Goal: Contribute content

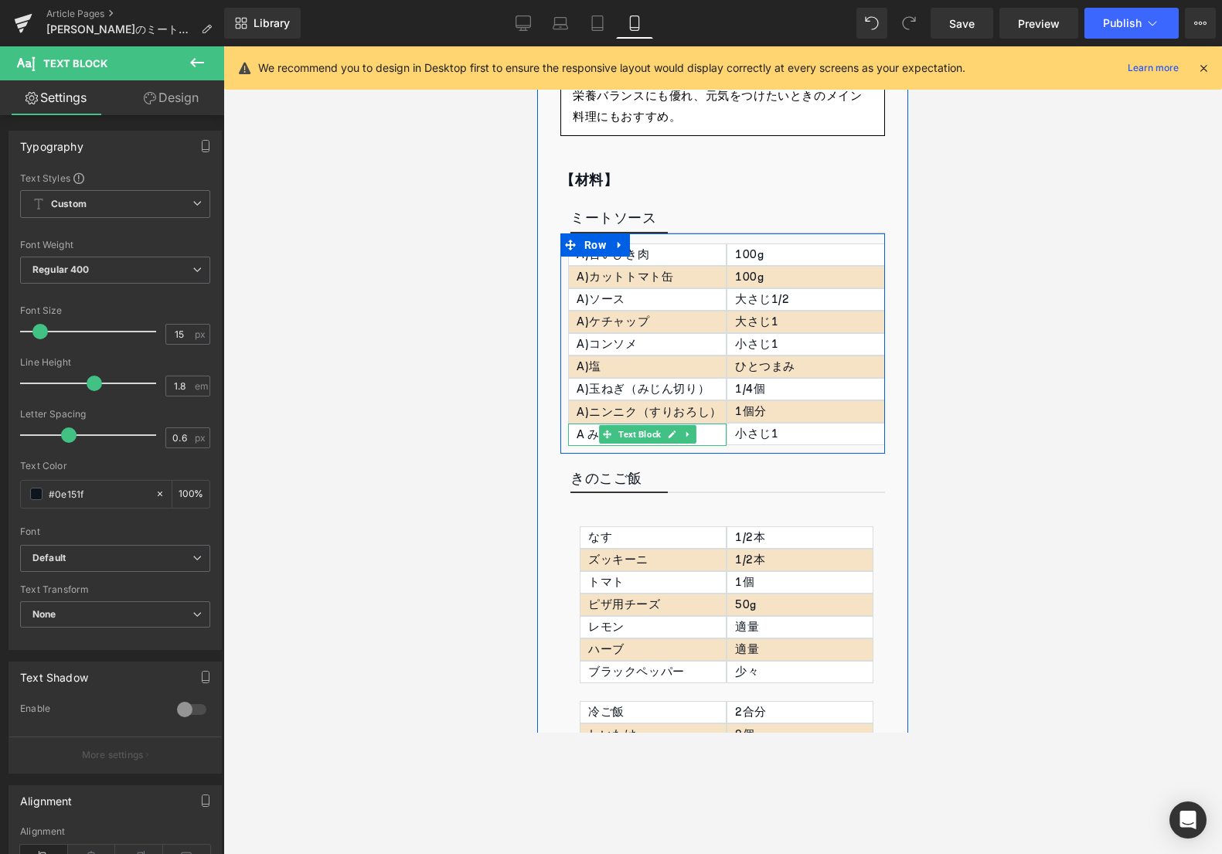
click at [584, 435] on div "A みりん" at bounding box center [647, 434] width 158 height 22
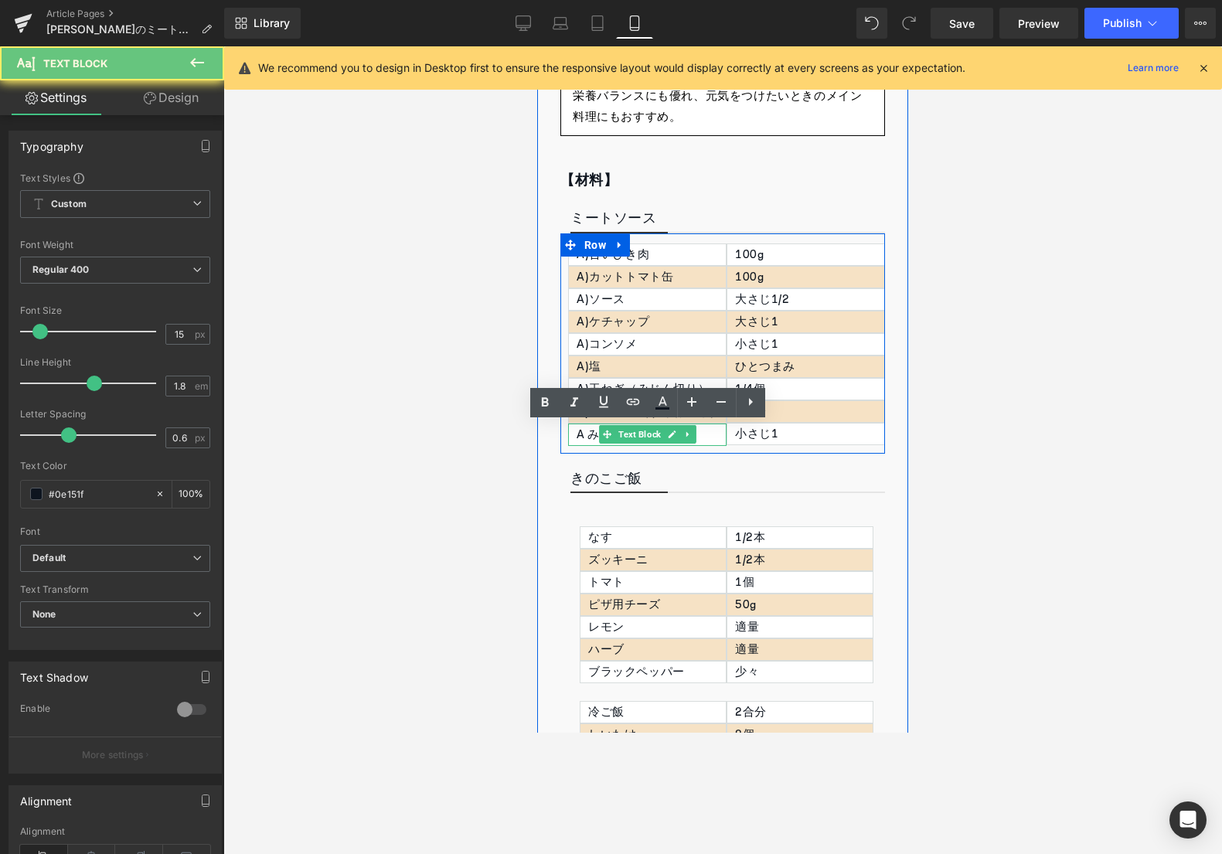
click at [584, 435] on div "A みりん" at bounding box center [647, 434] width 158 height 22
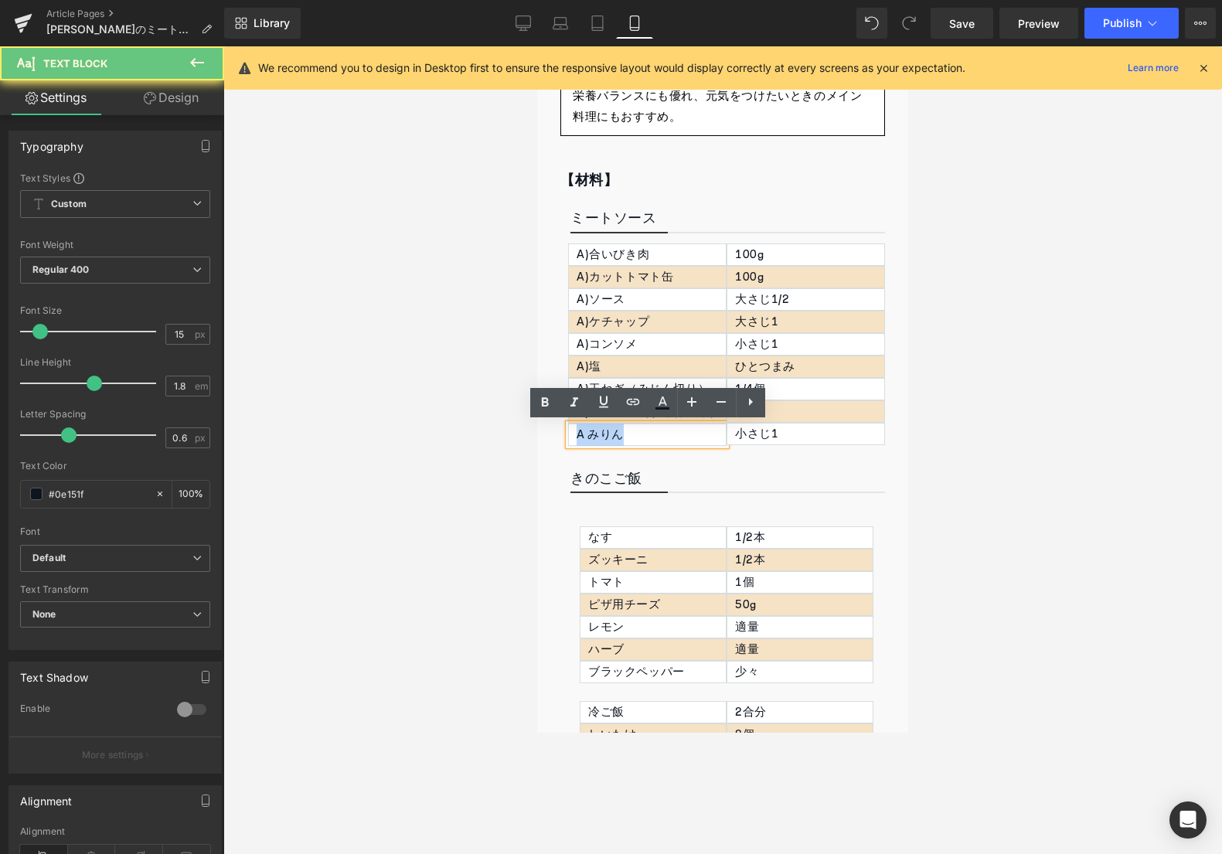
click at [584, 435] on div "A みりん" at bounding box center [647, 434] width 158 height 22
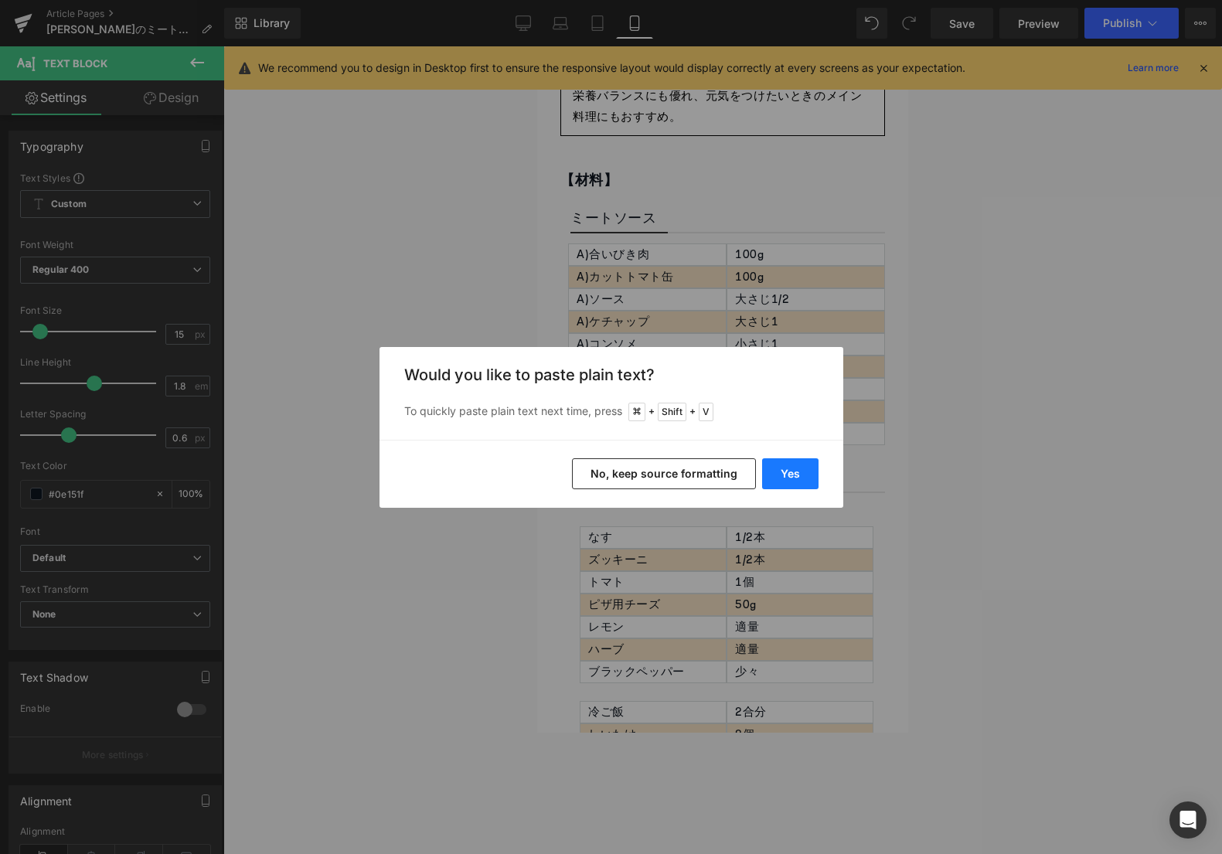
click at [770, 469] on button "Yes" at bounding box center [790, 473] width 56 height 31
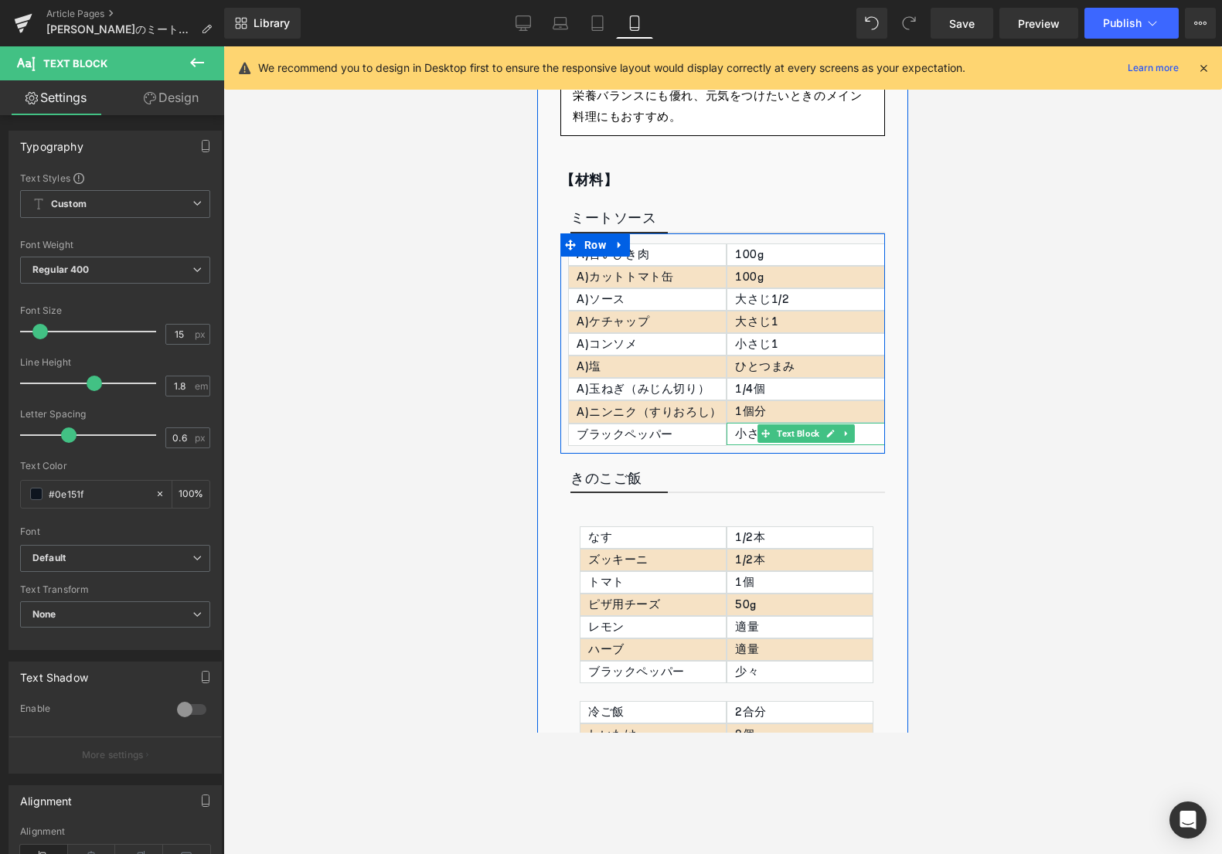
click at [743, 433] on p "小さじ1" at bounding box center [809, 433] width 149 height 21
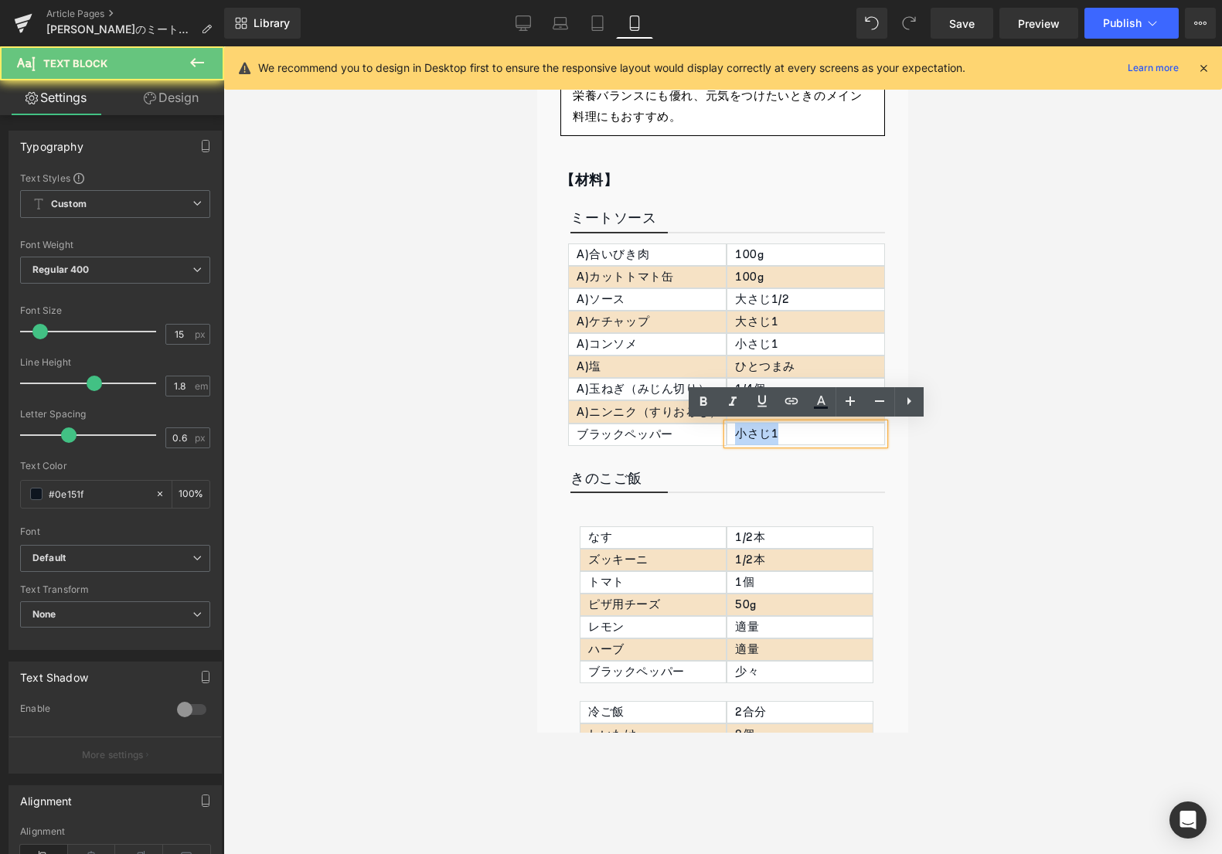
click at [743, 433] on p "小さじ1" at bounding box center [809, 433] width 149 height 21
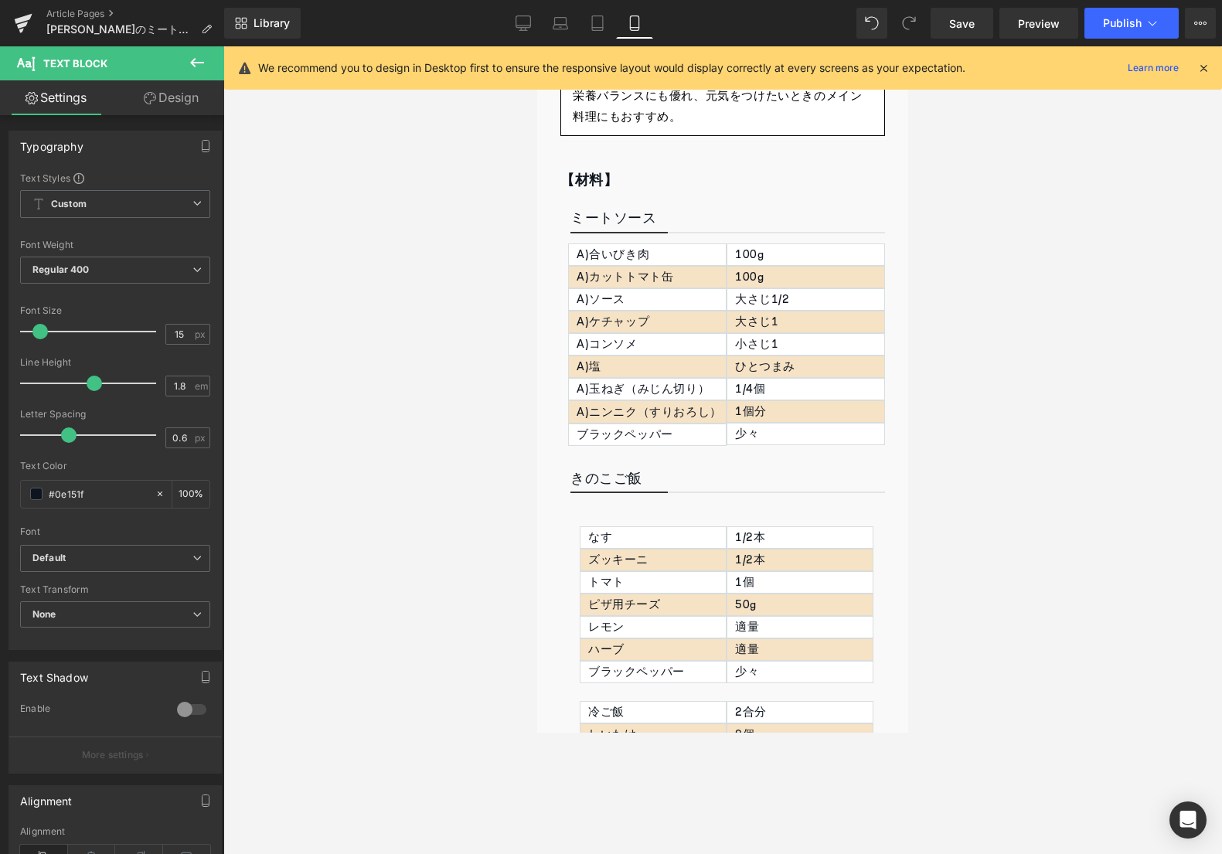
click at [1036, 236] on div at bounding box center [722, 449] width 998 height 807
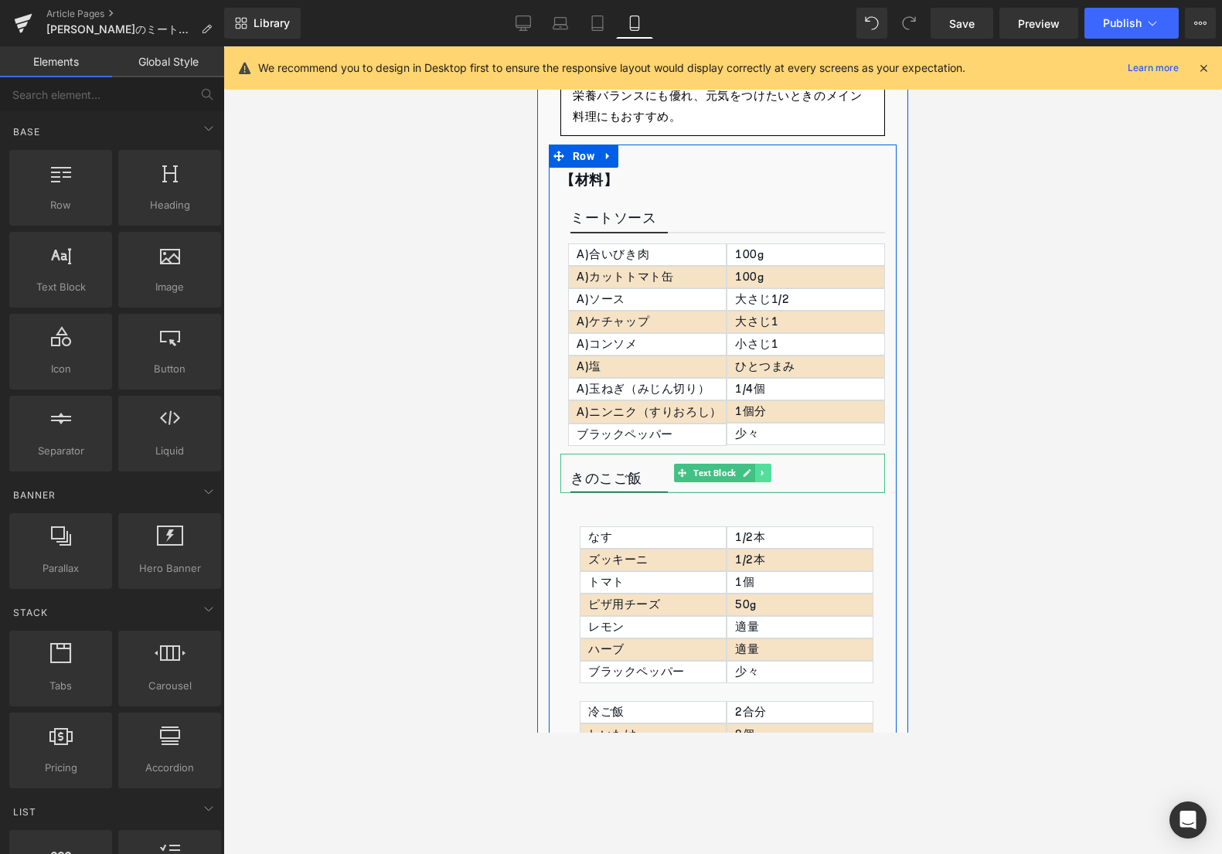
click at [767, 475] on link at bounding box center [763, 473] width 16 height 19
click at [767, 474] on icon at bounding box center [771, 473] width 8 height 8
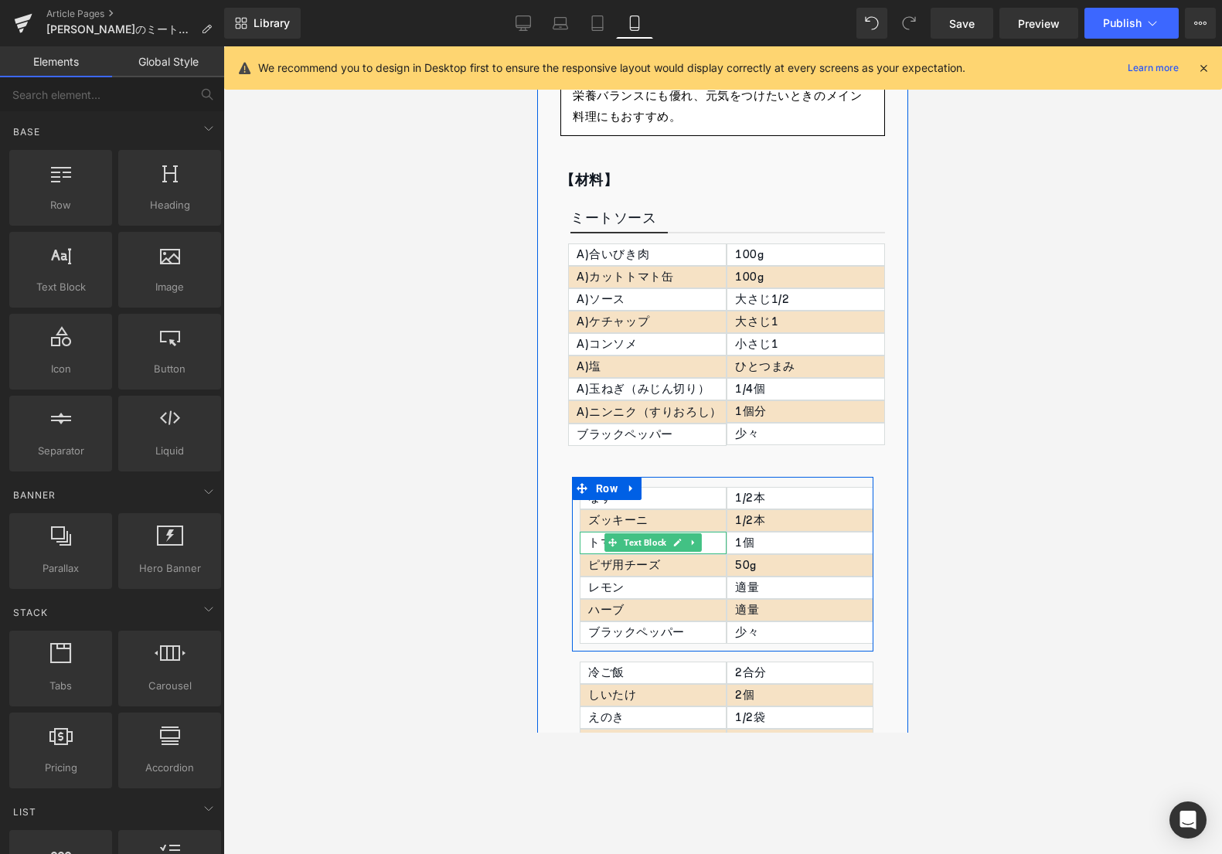
scroll to position [520, 0]
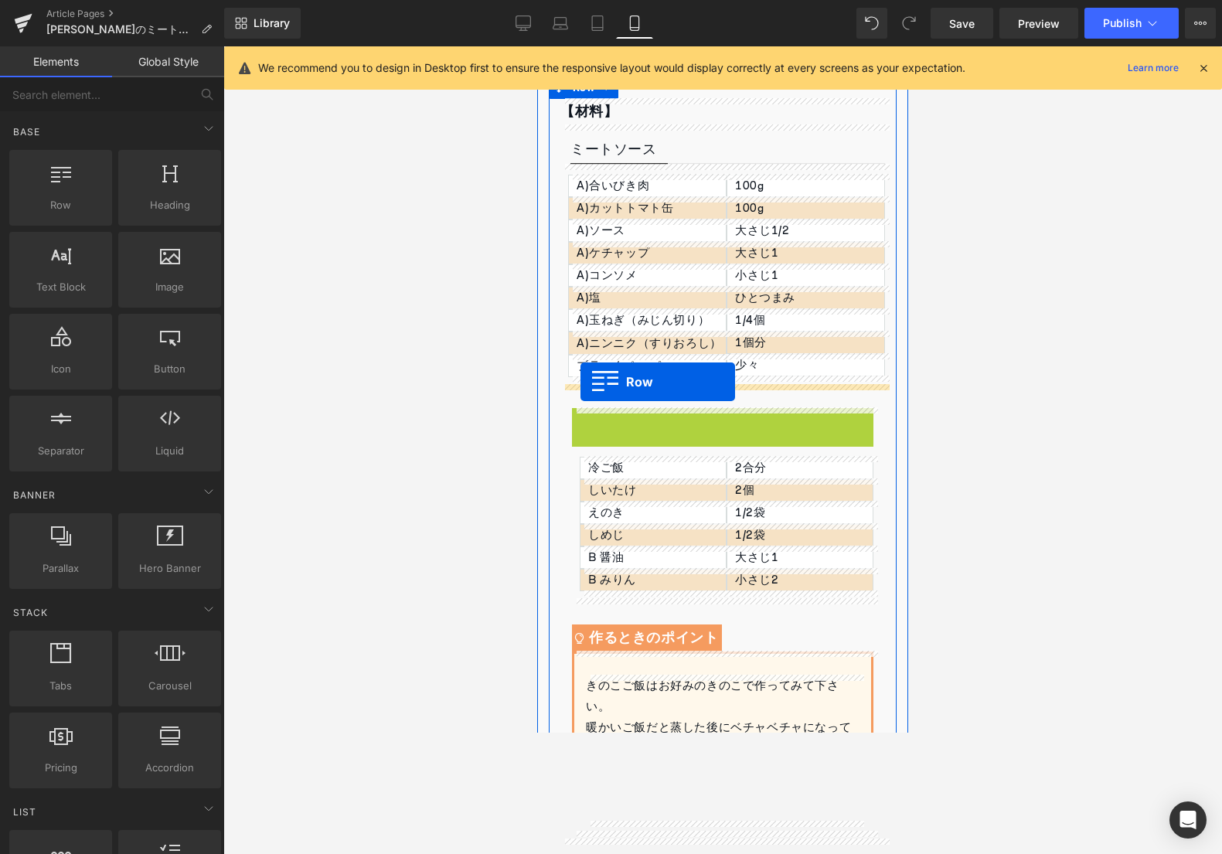
drag, startPoint x: 578, startPoint y: 420, endPoint x: 580, endPoint y: 382, distance: 38.7
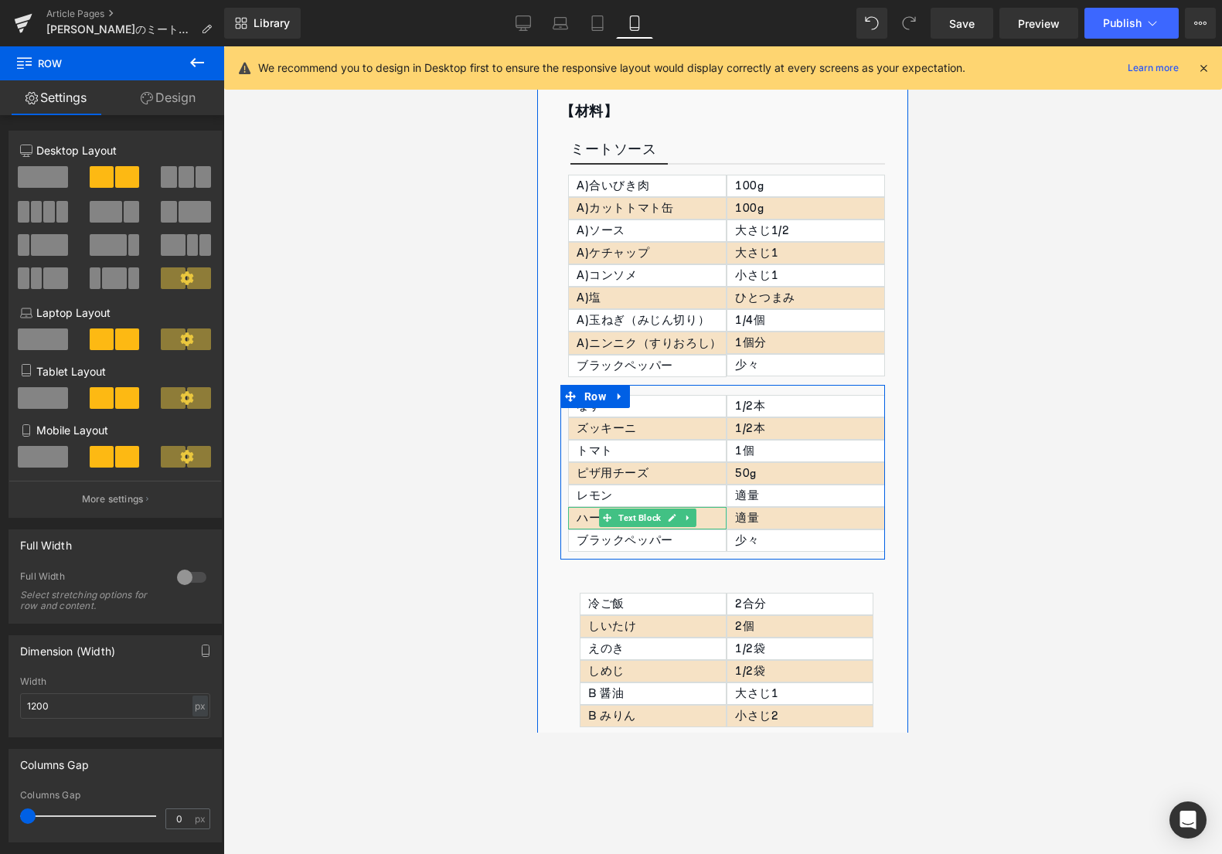
scroll to position [572, 0]
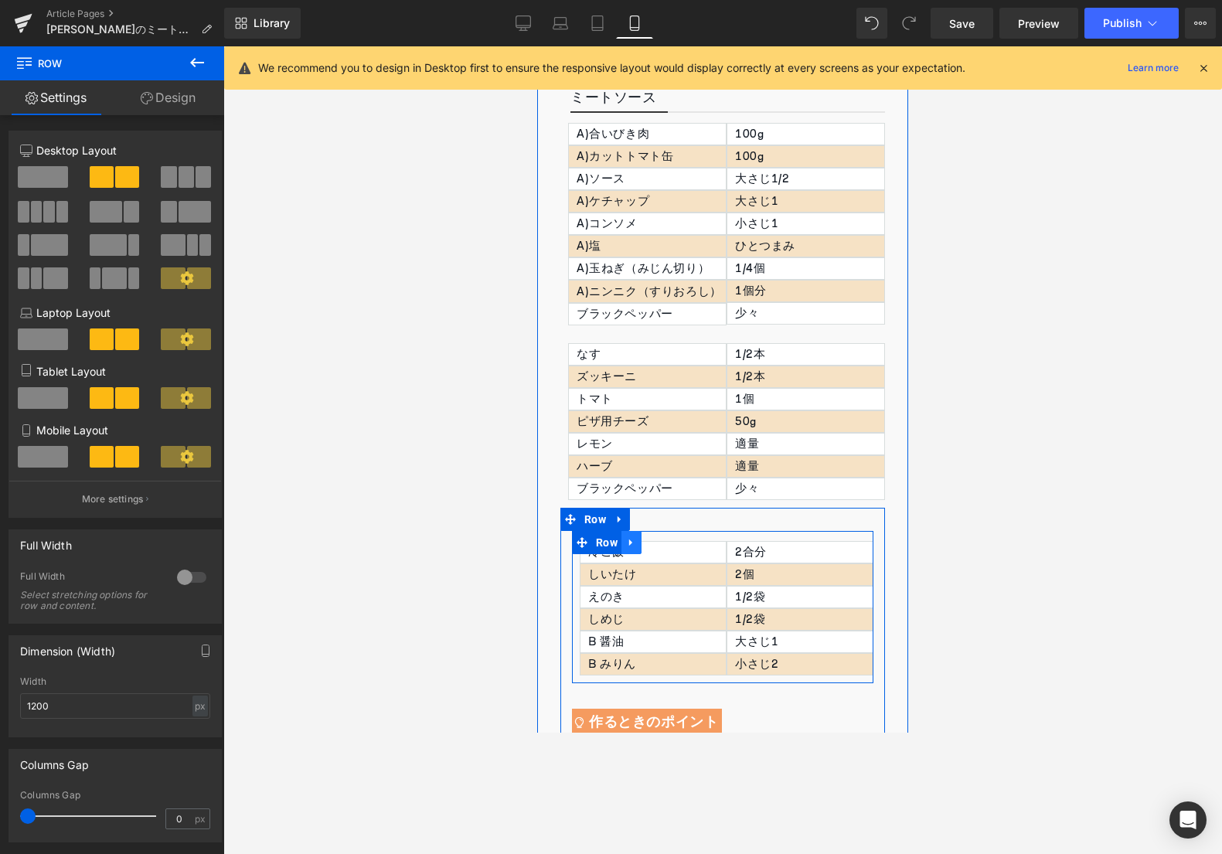
click at [633, 543] on icon at bounding box center [631, 542] width 11 height 12
click at [670, 543] on icon at bounding box center [671, 542] width 11 height 12
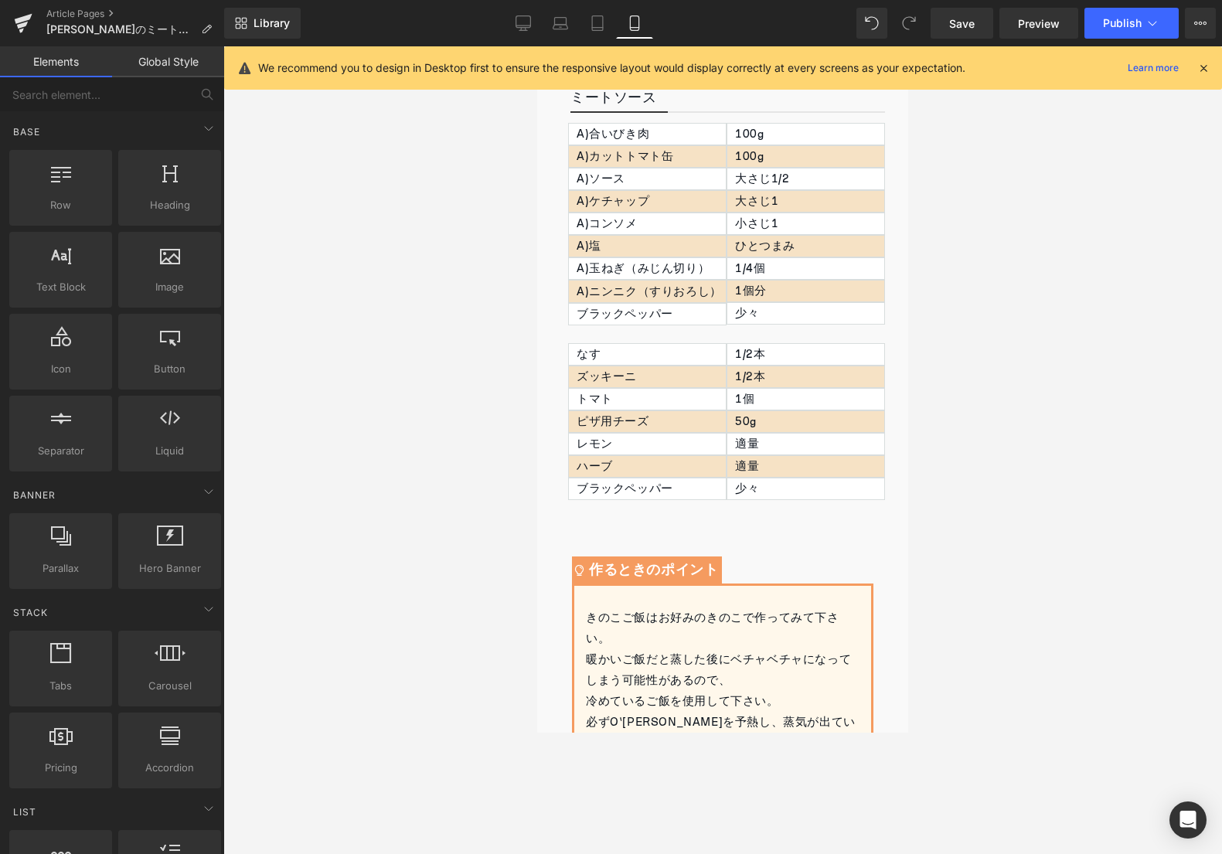
click at [498, 404] on div at bounding box center [722, 449] width 998 height 807
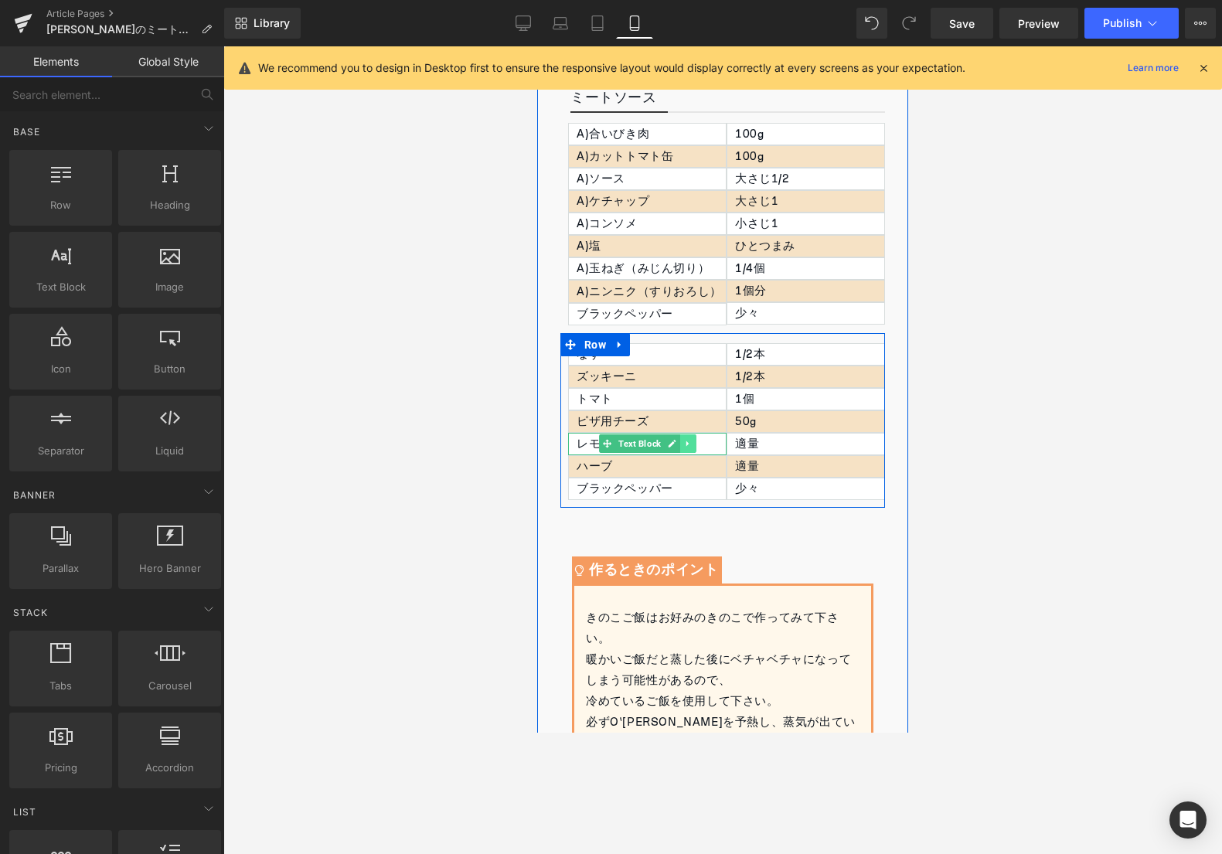
click at [685, 447] on icon at bounding box center [687, 443] width 8 height 9
click at [700, 446] on icon at bounding box center [696, 443] width 8 height 9
click at [692, 438] on link at bounding box center [688, 443] width 16 height 19
click at [692, 439] on icon at bounding box center [696, 443] width 8 height 9
click at [692, 438] on link at bounding box center [688, 443] width 16 height 19
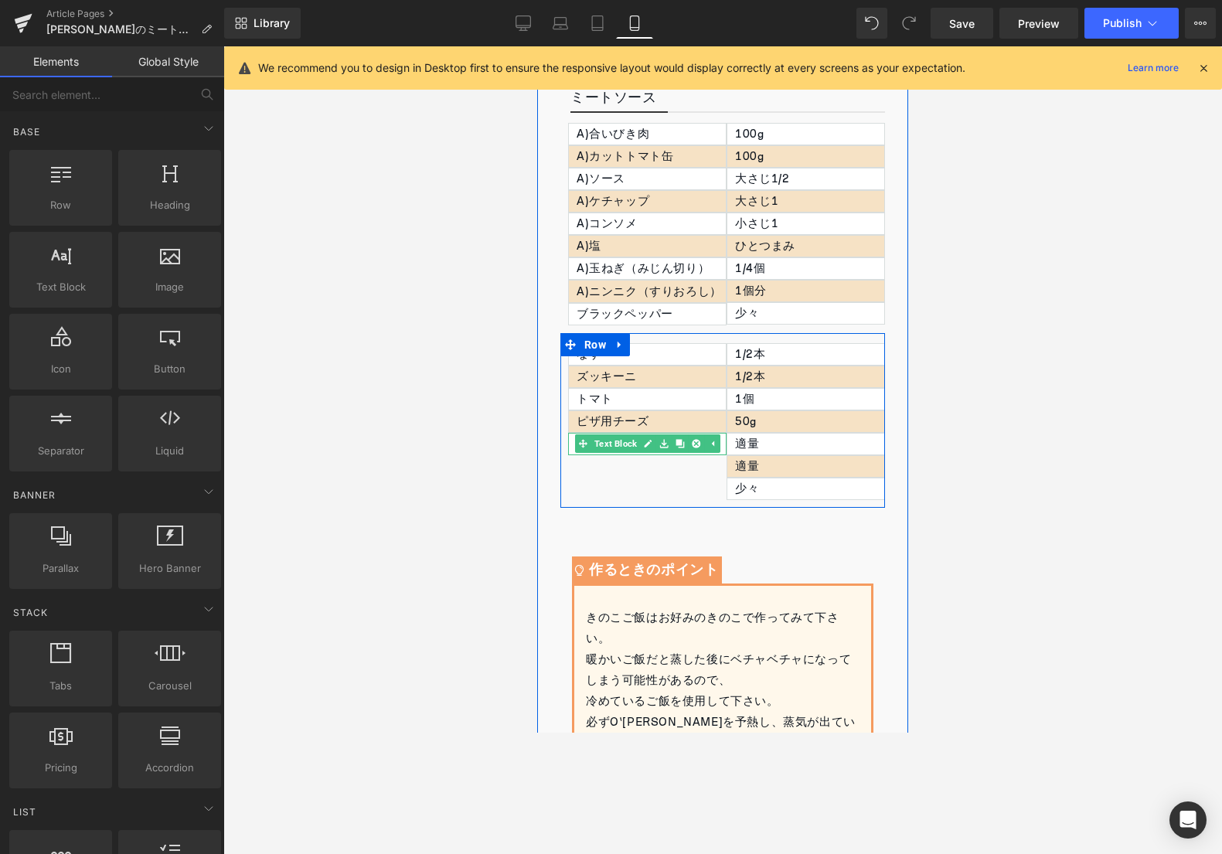
click at [692, 439] on icon at bounding box center [696, 443] width 8 height 9
click at [848, 445] on icon at bounding box center [845, 443] width 8 height 9
click at [851, 444] on icon at bounding box center [854, 443] width 8 height 8
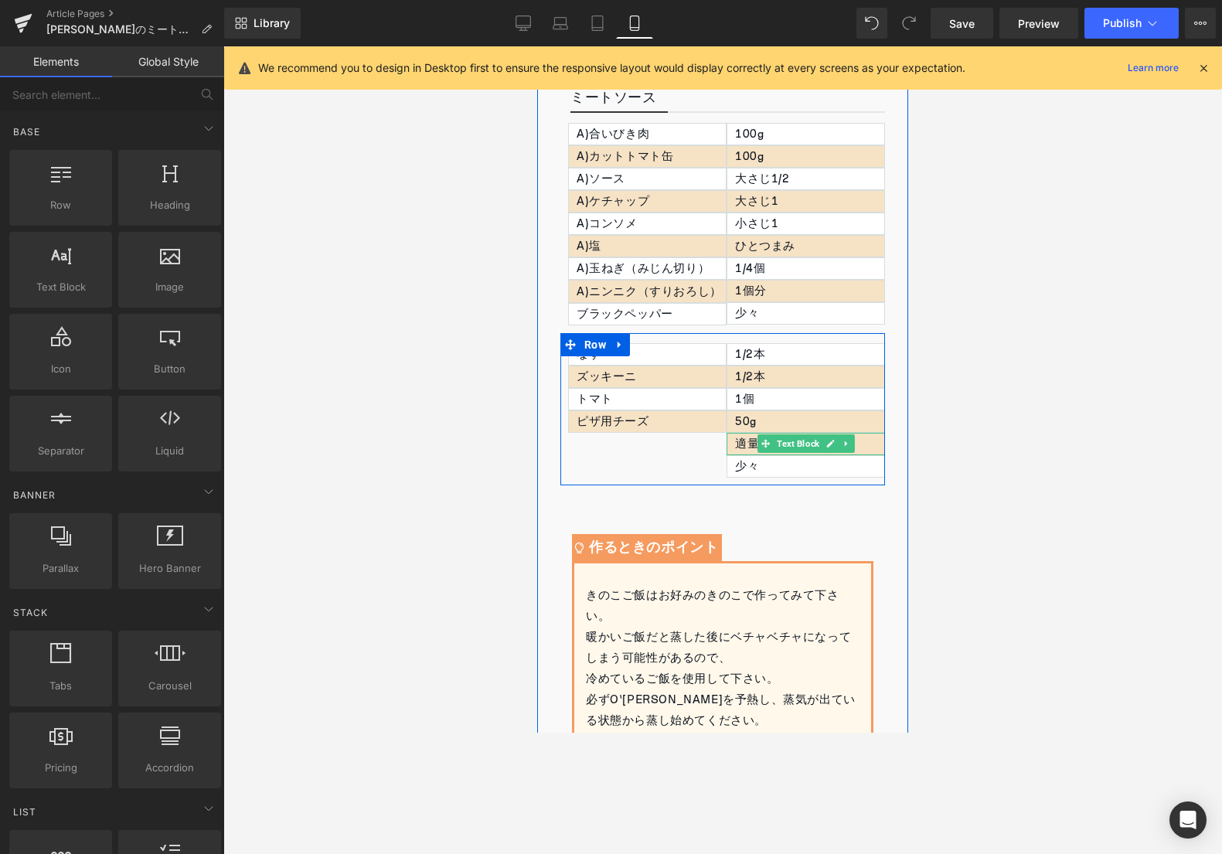
click at [850, 444] on icon at bounding box center [845, 443] width 8 height 9
click at [851, 444] on icon at bounding box center [854, 443] width 8 height 8
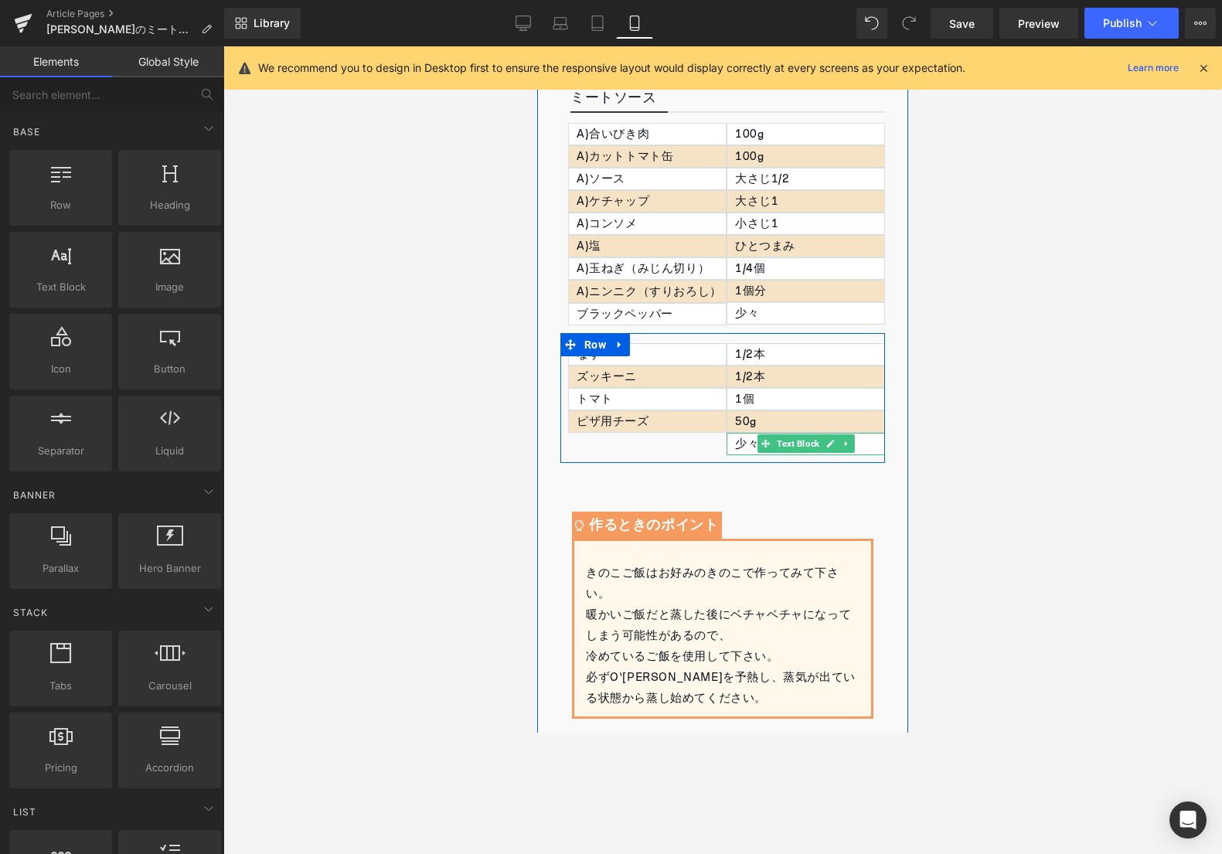
click at [850, 444] on icon at bounding box center [845, 443] width 8 height 9
click at [851, 444] on icon at bounding box center [854, 443] width 8 height 8
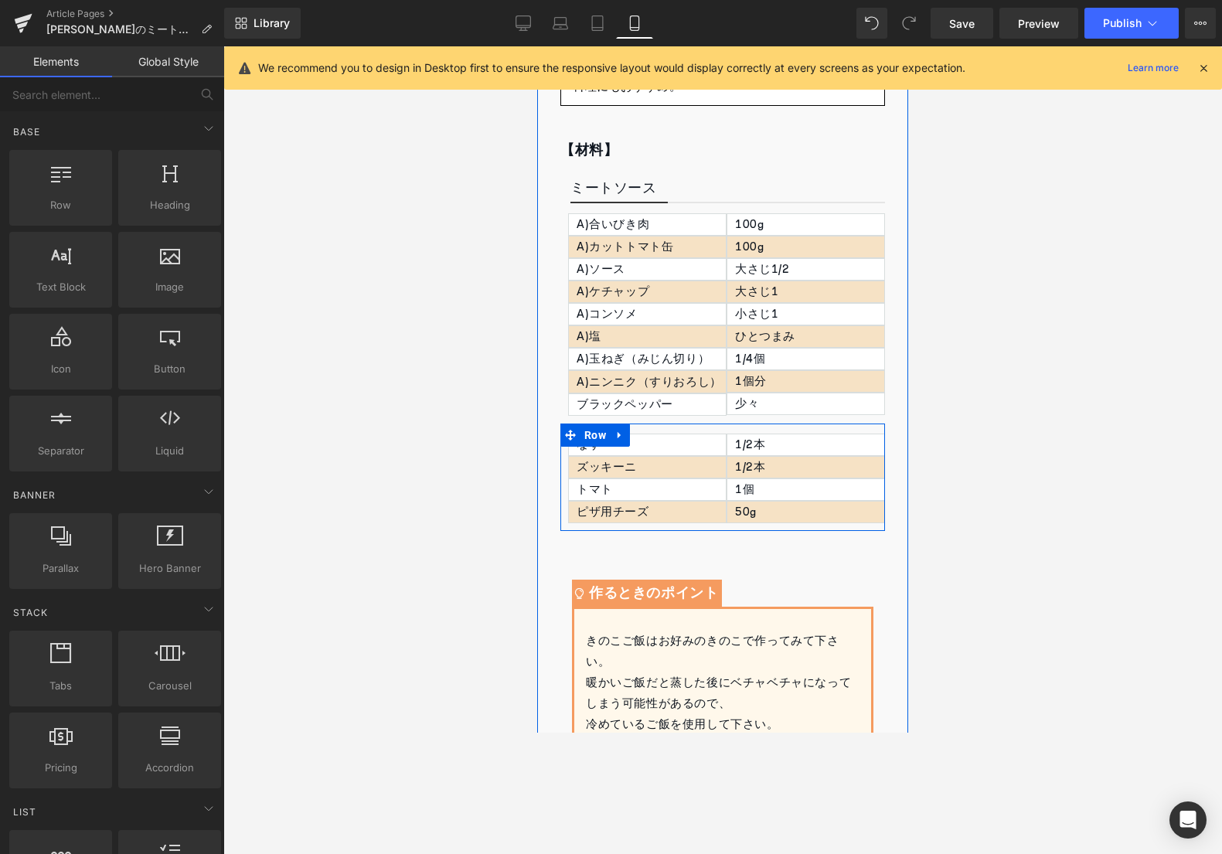
scroll to position [383, 0]
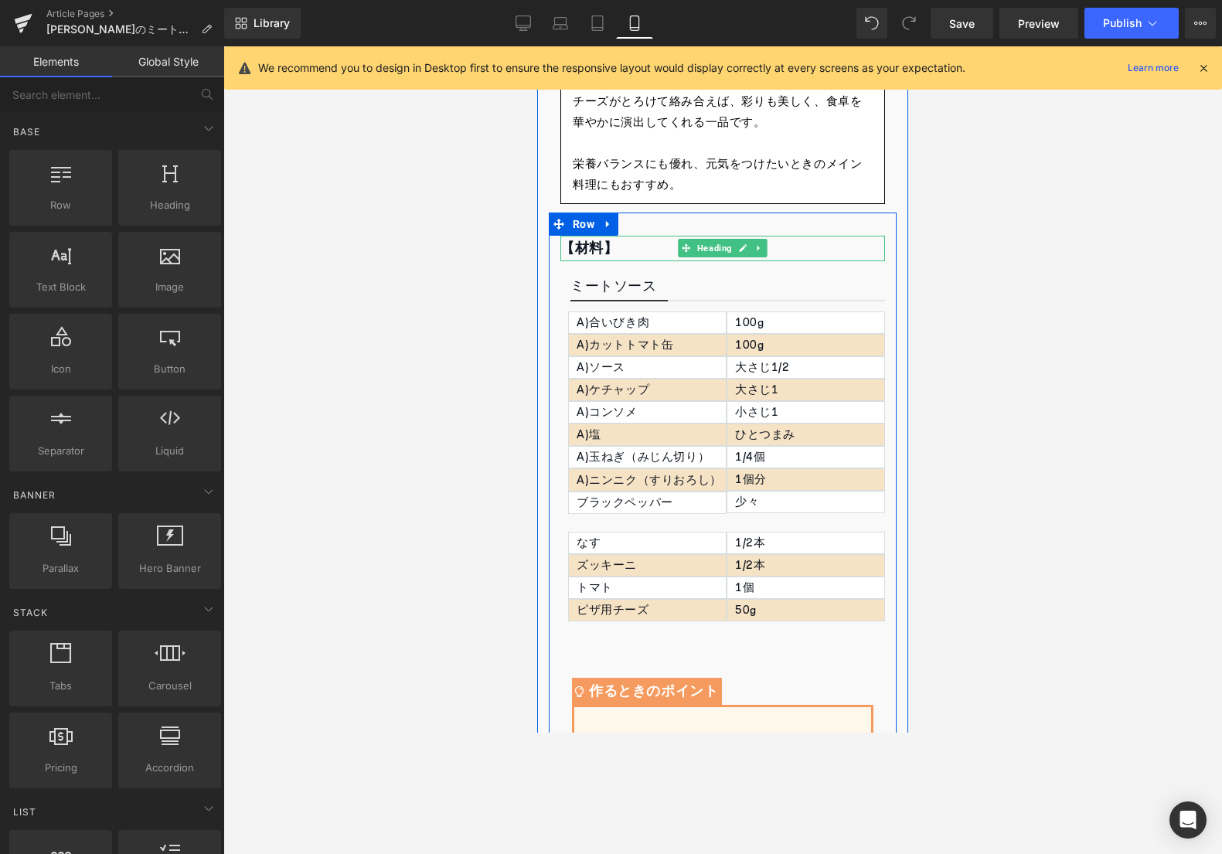
click at [605, 247] on strong "【材料】" at bounding box center [588, 248] width 57 height 27
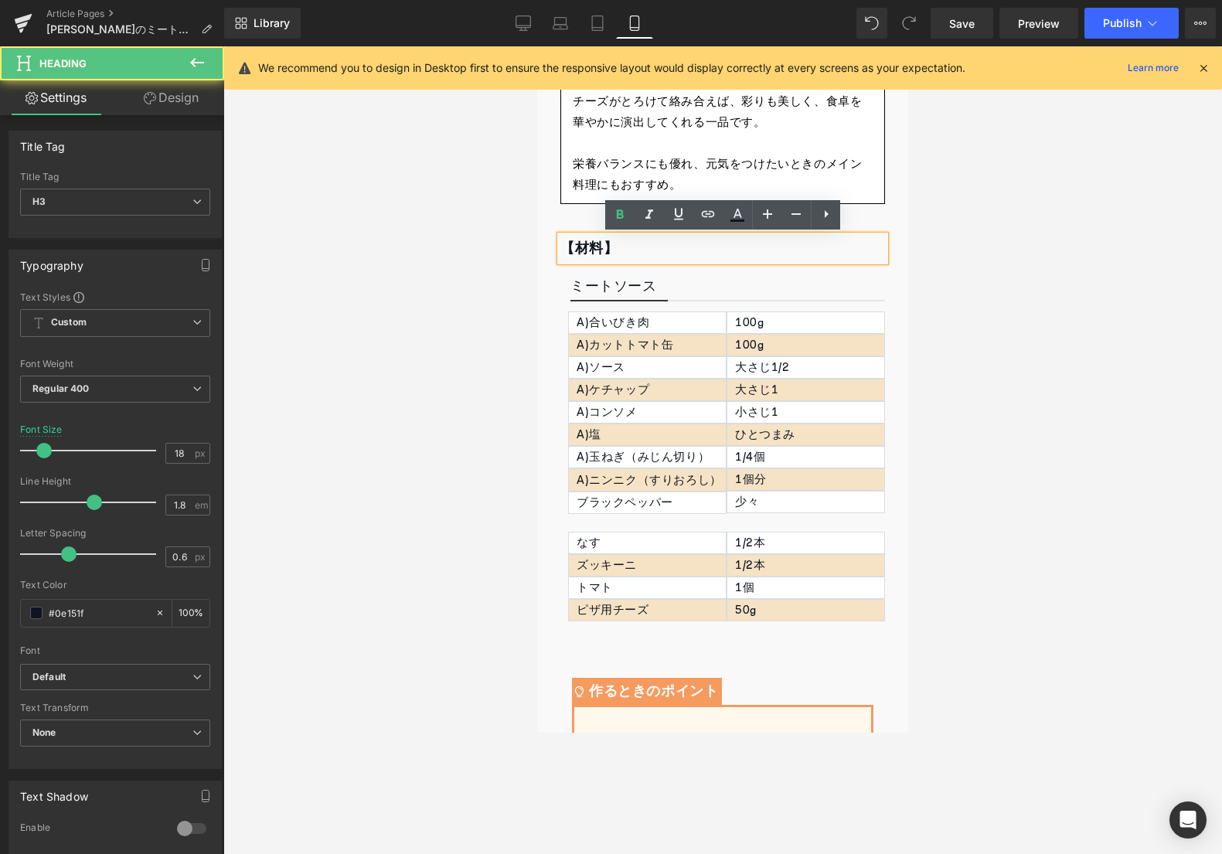
click at [612, 248] on strong "【材料】" at bounding box center [588, 248] width 57 height 27
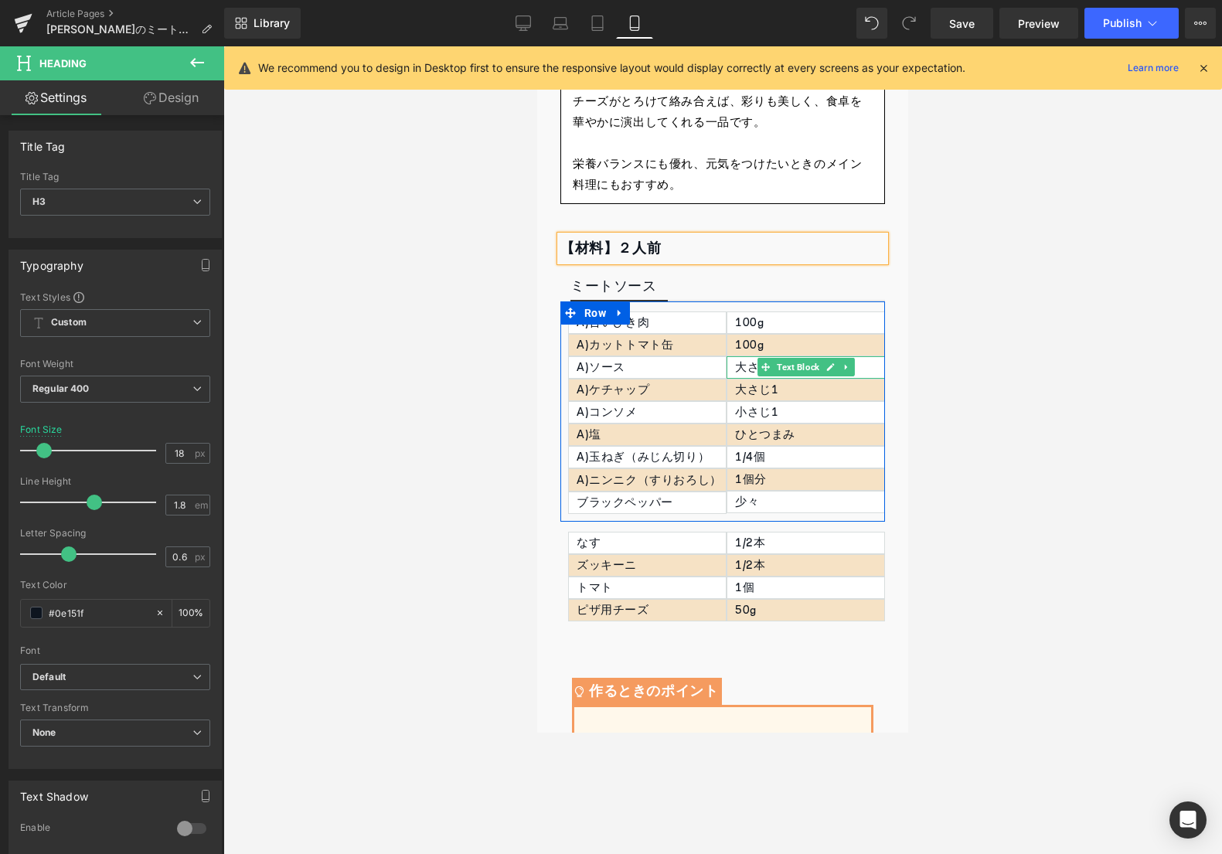
scroll to position [435, 0]
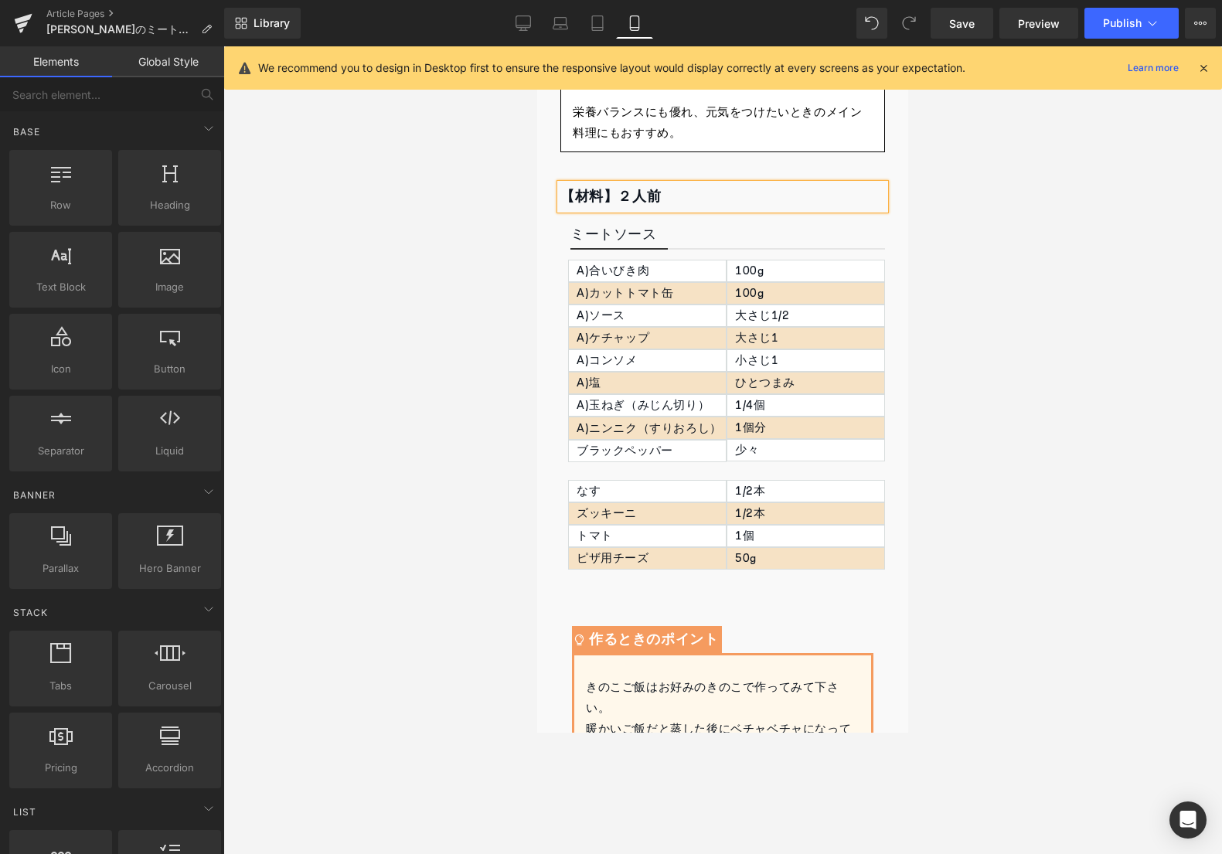
click at [970, 385] on div at bounding box center [722, 449] width 998 height 807
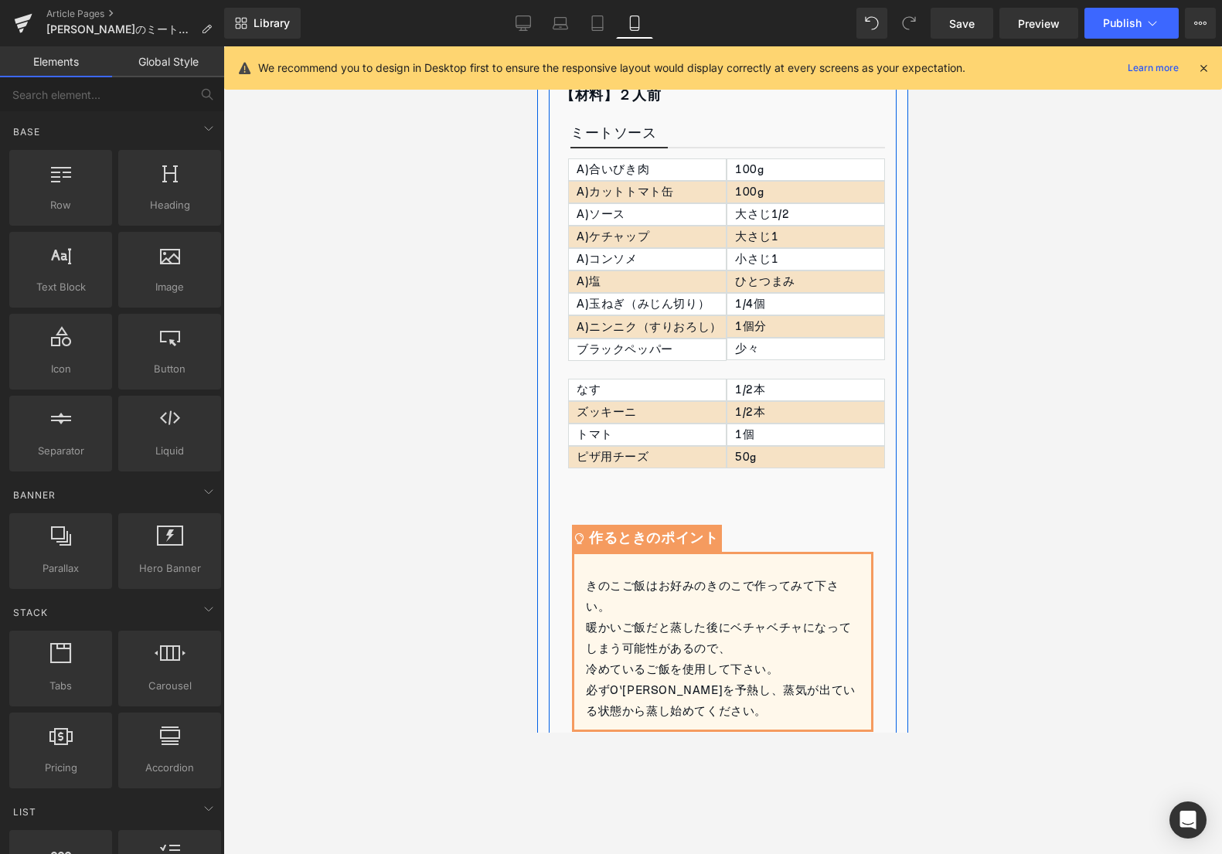
scroll to position [18, 0]
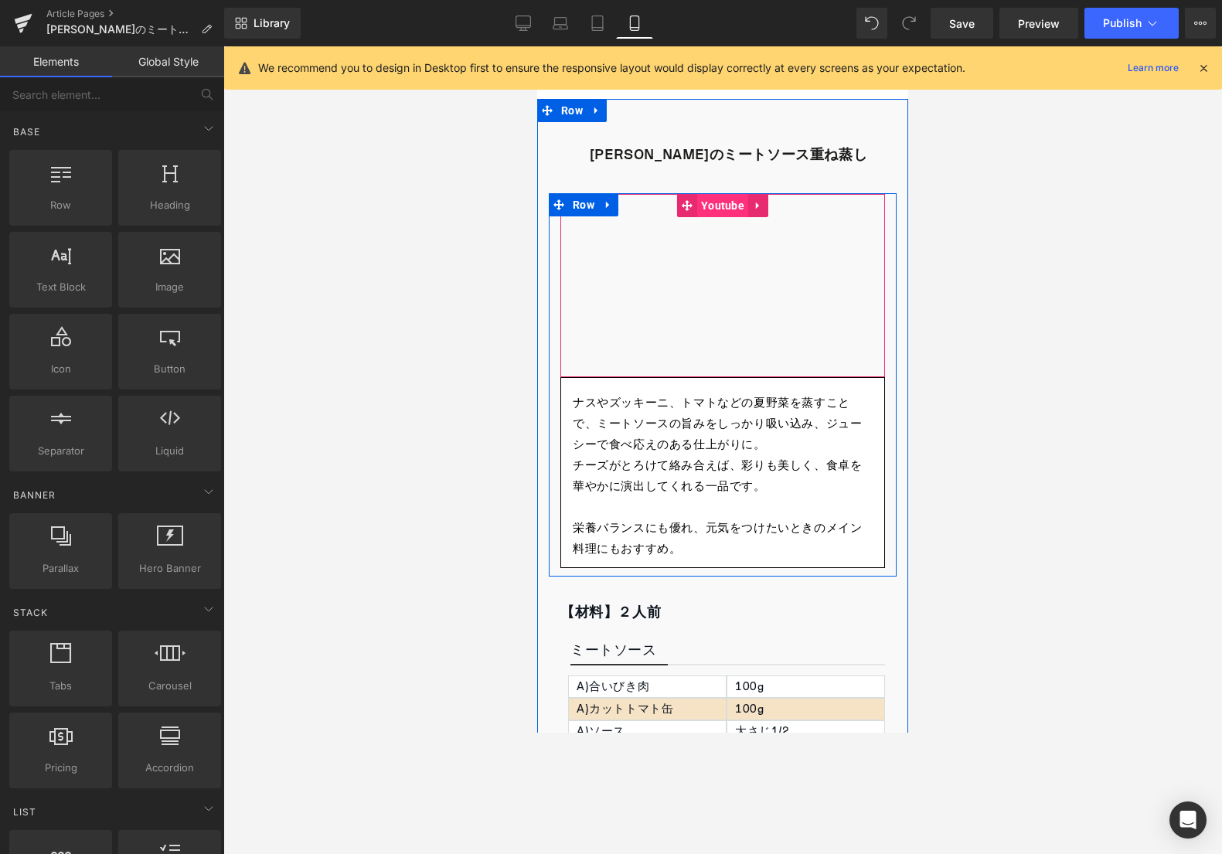
click at [728, 205] on span "Youtube" at bounding box center [722, 205] width 51 height 23
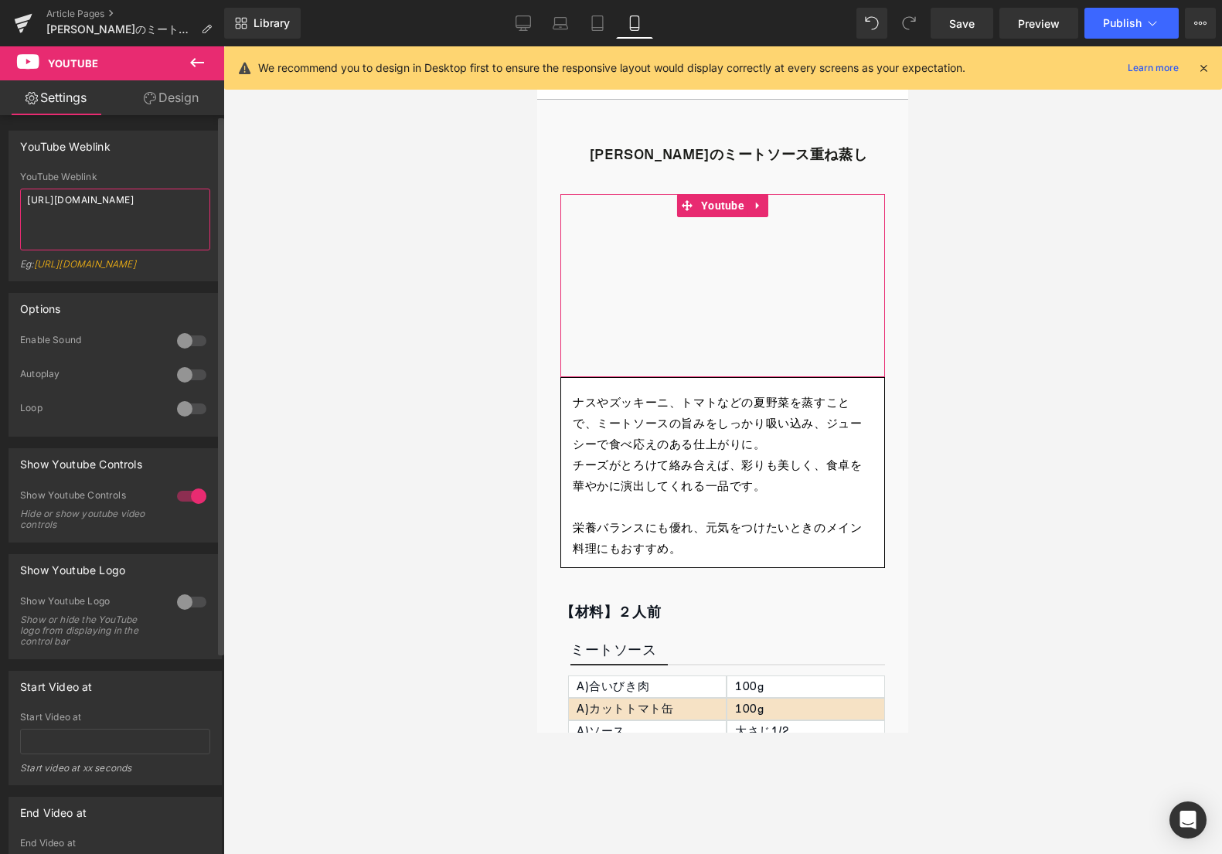
drag, startPoint x: 106, startPoint y: 202, endPoint x: 195, endPoint y: 202, distance: 88.9
click at [195, 202] on textarea "[URL][DOMAIN_NAME]" at bounding box center [115, 220] width 190 height 62
paste textarea "0NrrZPpHC-U"
type textarea "[URL][DOMAIN_NAME]"
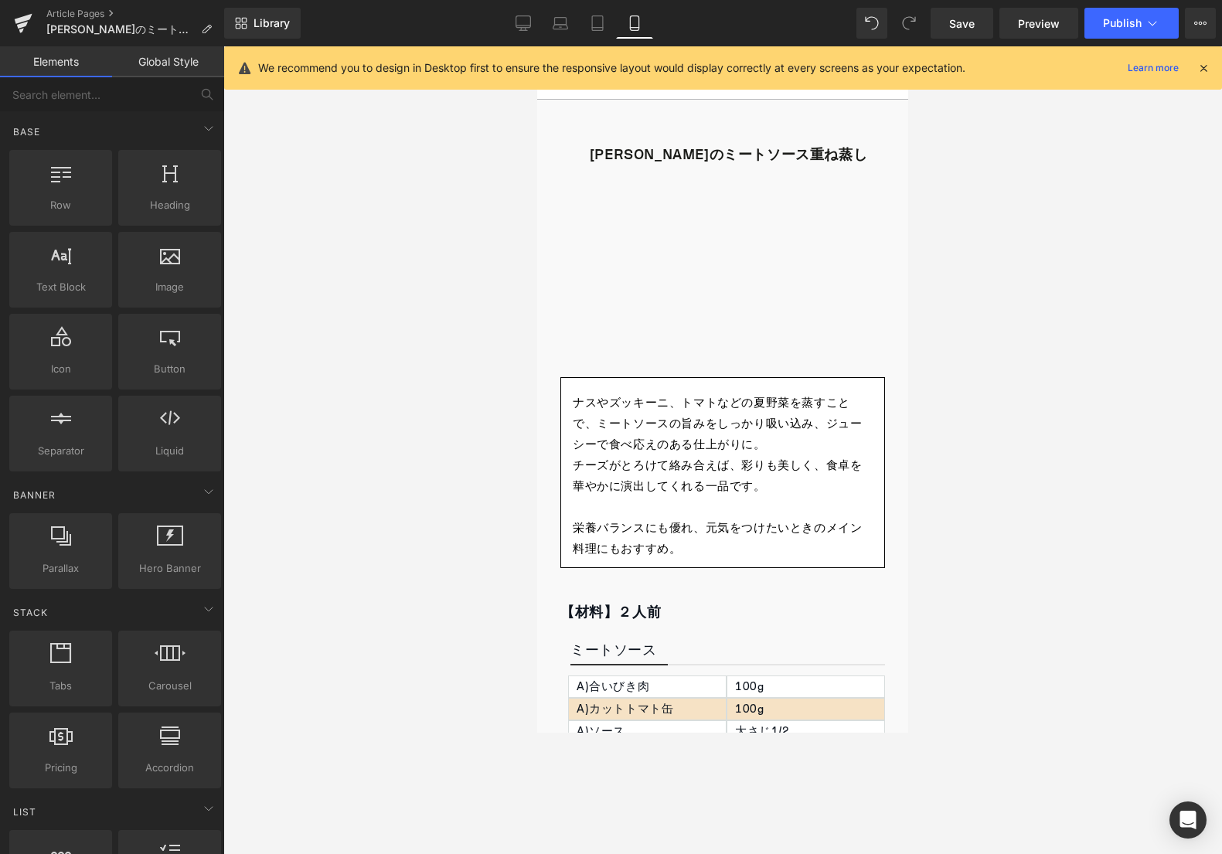
click at [964, 382] on div at bounding box center [722, 449] width 998 height 807
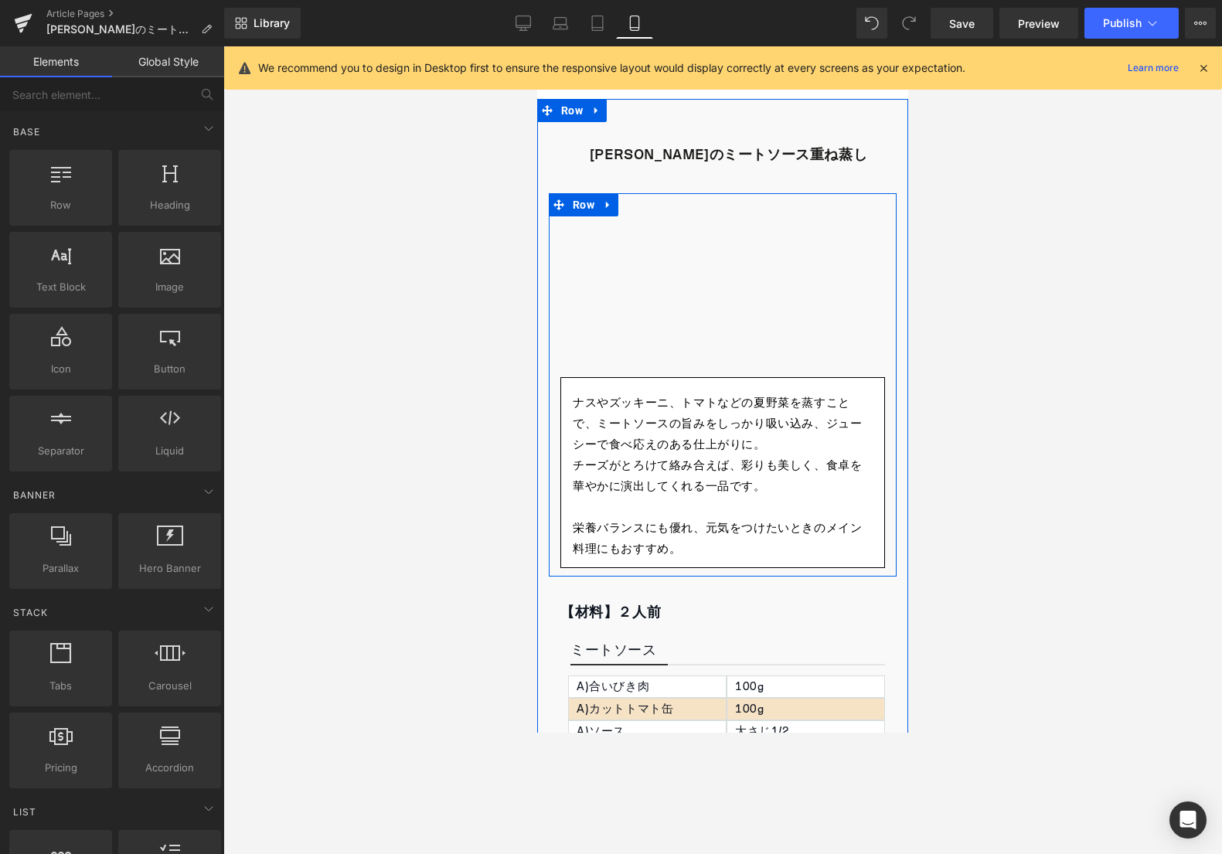
click at [714, 193] on div at bounding box center [723, 193] width 348 height 1
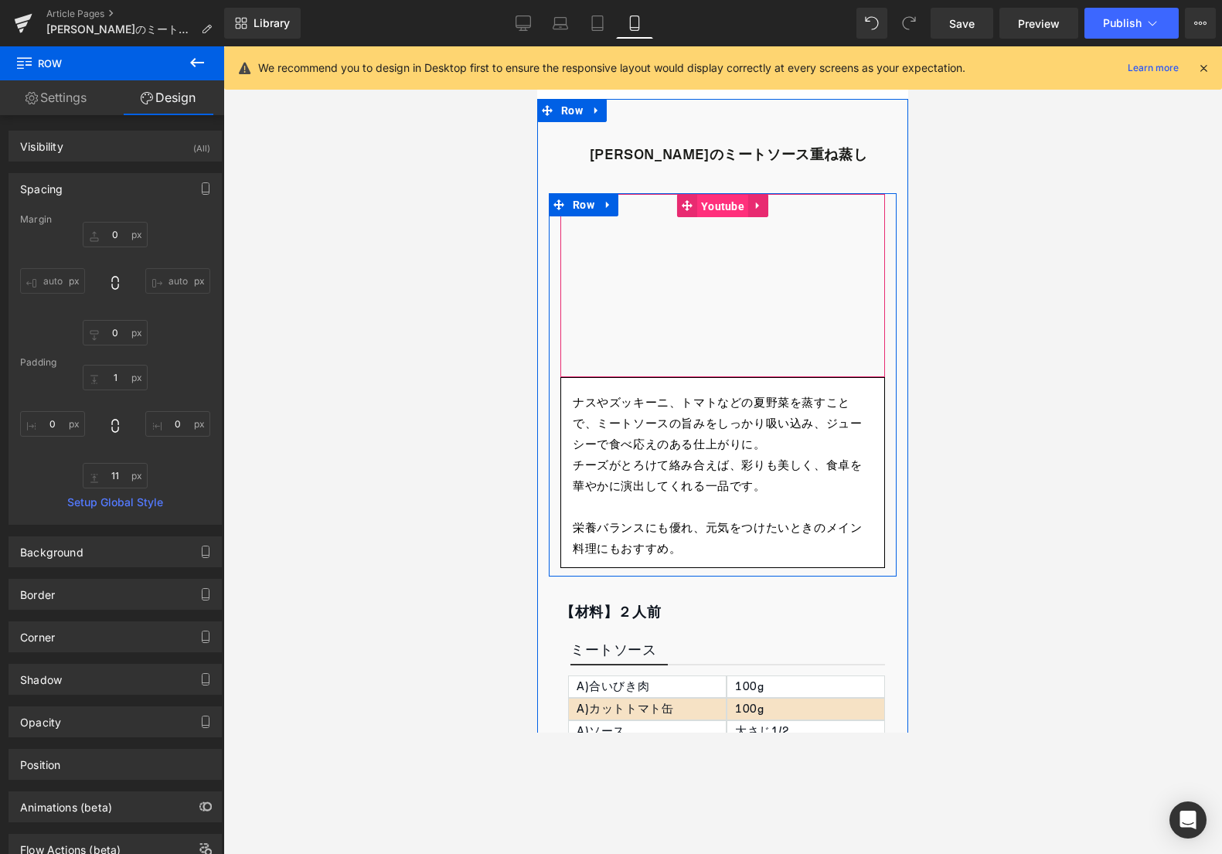
click at [715, 206] on span "Youtube" at bounding box center [722, 206] width 51 height 23
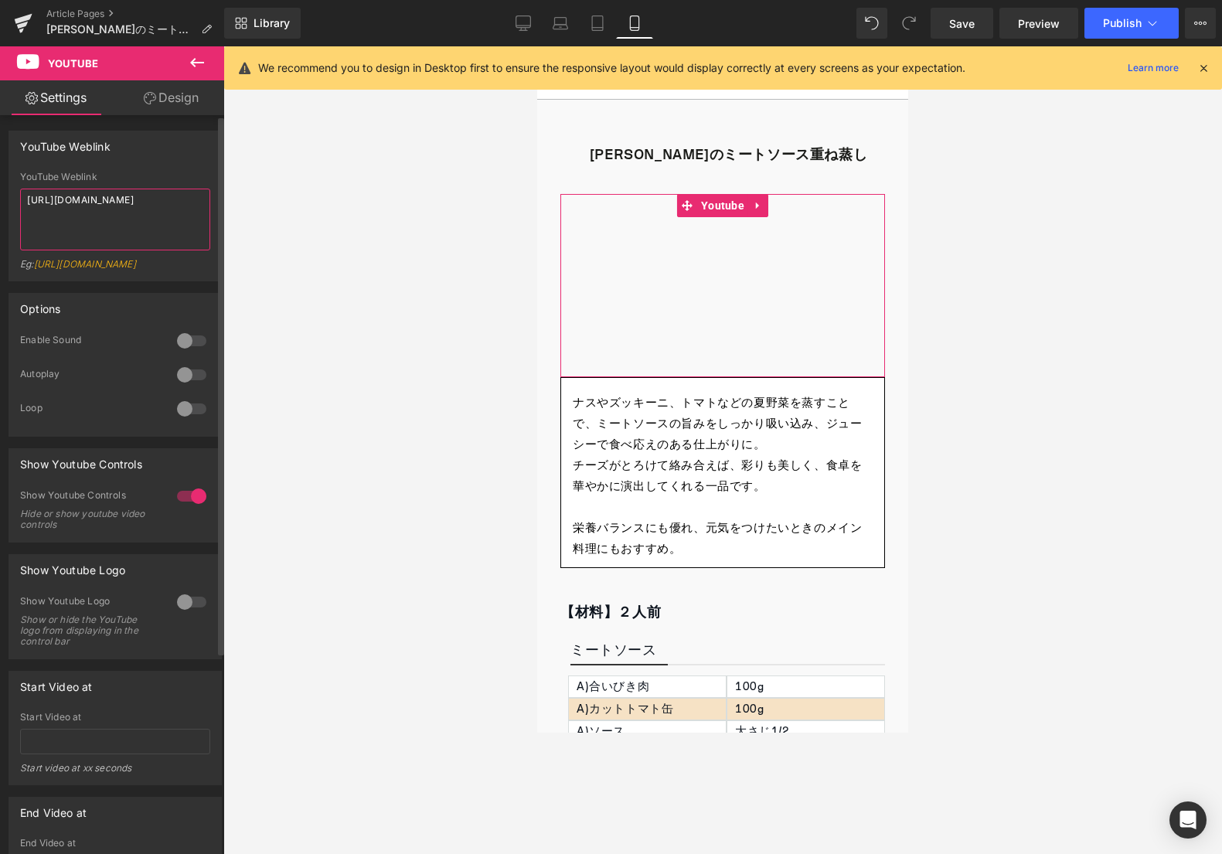
drag, startPoint x: 107, startPoint y: 195, endPoint x: 192, endPoint y: 196, distance: 85.0
click at [192, 196] on textarea "[URL][DOMAIN_NAME]" at bounding box center [115, 220] width 190 height 62
paste textarea "lc5XEOXavq"
type textarea "[URL][DOMAIN_NAME]"
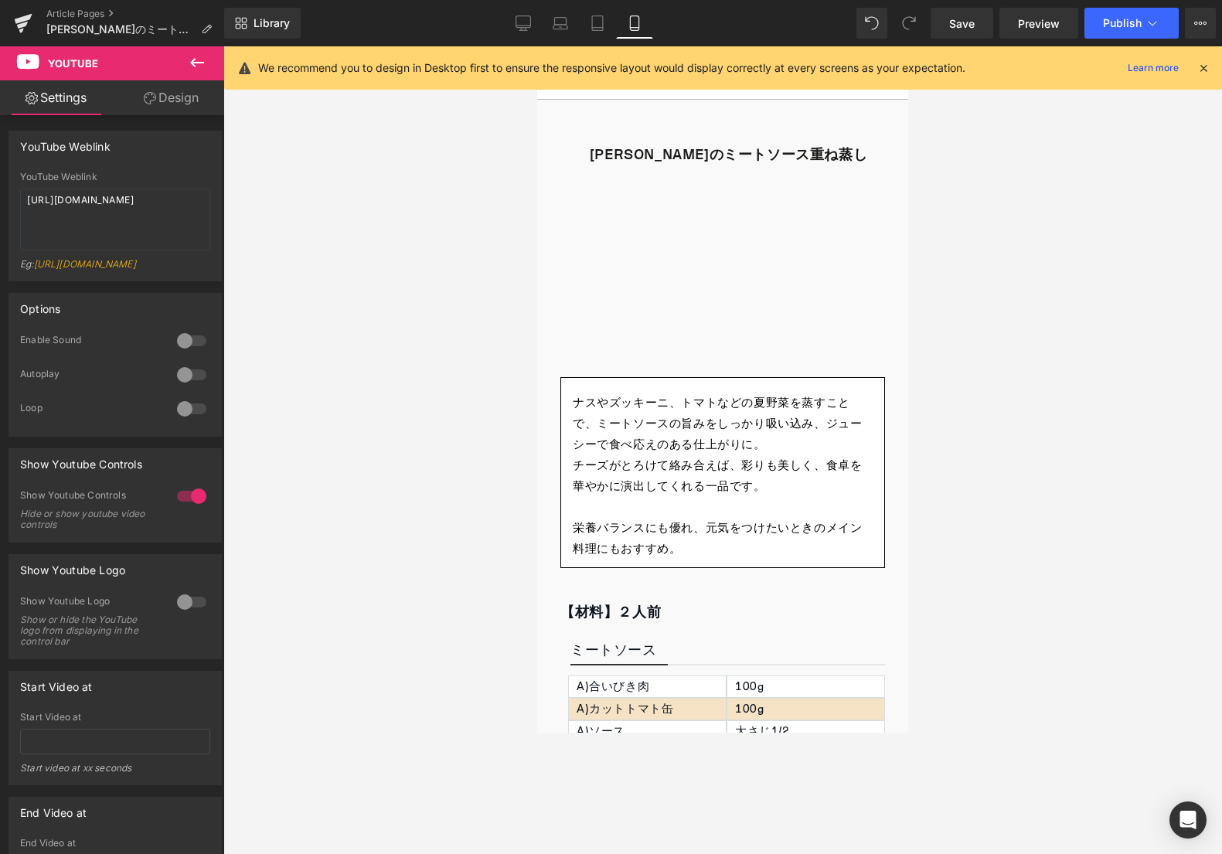
click at [338, 201] on div at bounding box center [722, 449] width 998 height 807
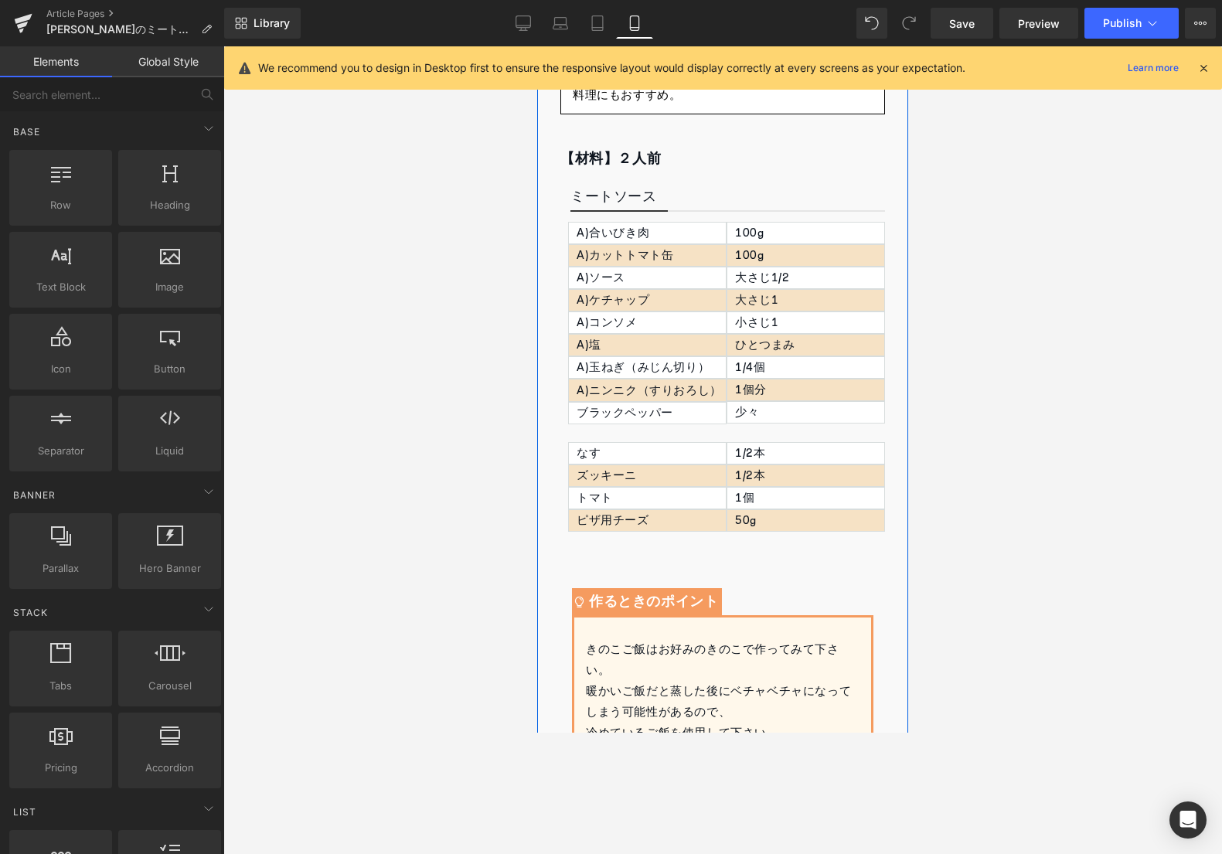
scroll to position [627, 0]
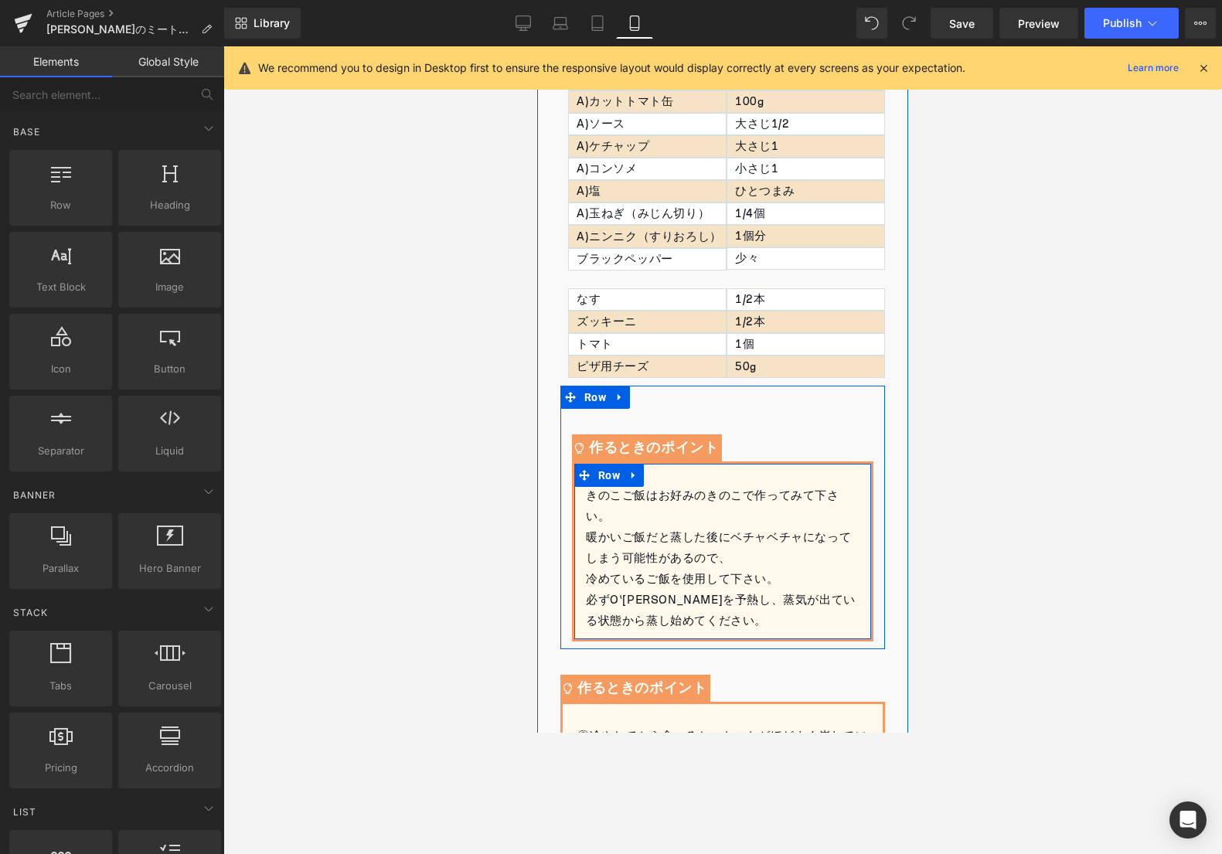
click at [590, 518] on div "きのこご飯はお好みのきのこで作ってみて下さい。 暖かいご飯だと蒸した後にベチャベチャになってしまう可能性があるので、 冷めているご飯を使用して下さい。 必ずO…" at bounding box center [723, 558] width 274 height 146
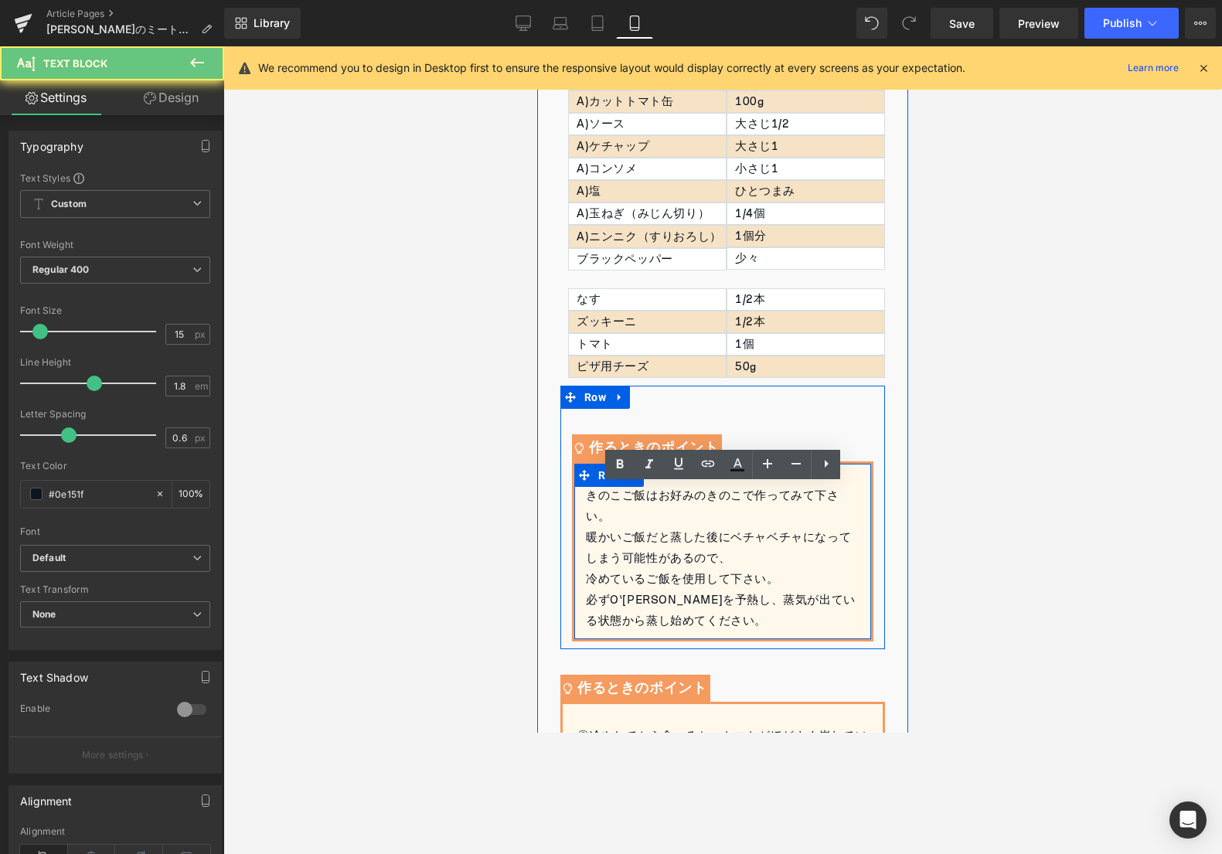
click at [588, 505] on div "きのこご飯はお好みのきのこで作ってみて下さい。 暖かいご飯だと蒸した後にベチャベチャになってしまう可能性があるので、 冷めているご飯を使用して下さい。 必ずO…" at bounding box center [723, 558] width 274 height 146
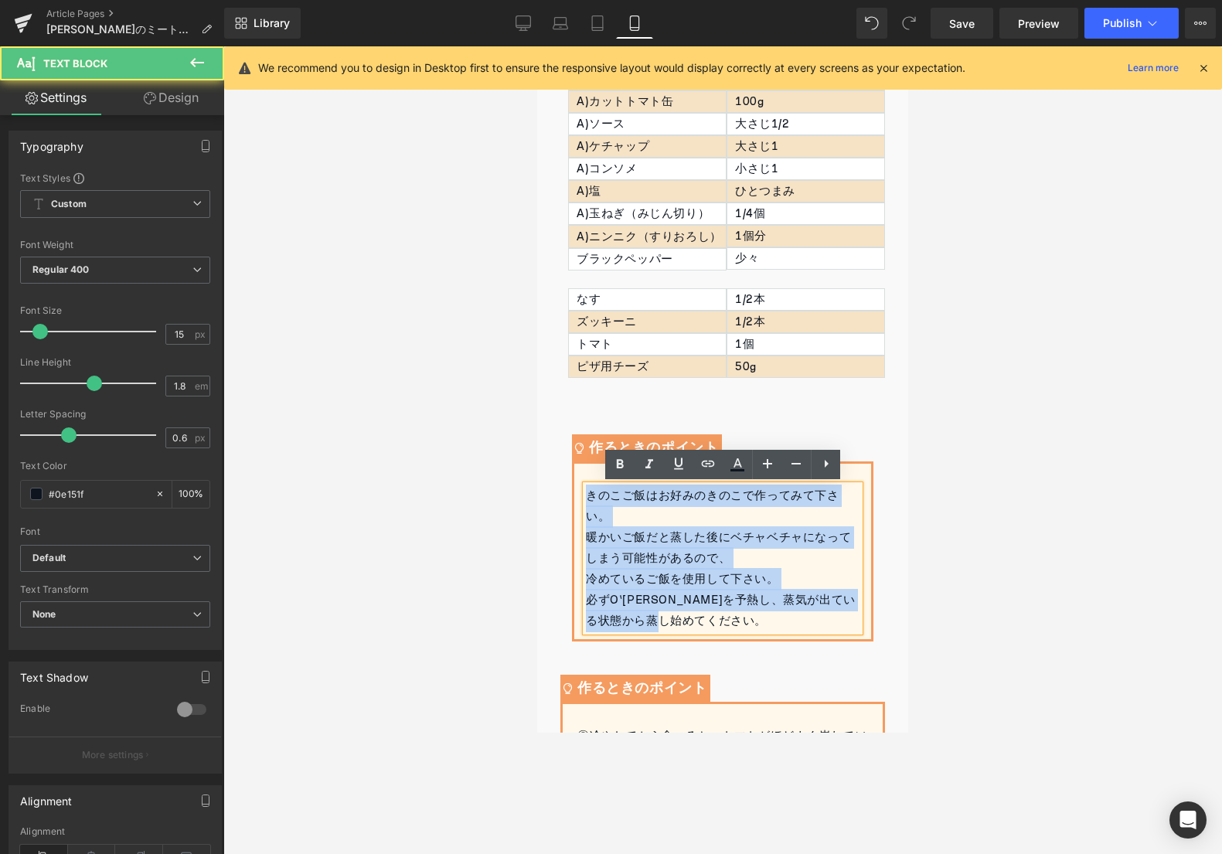
drag, startPoint x: 587, startPoint y: 494, endPoint x: 739, endPoint y: 614, distance: 193.1
click at [739, 614] on div "きのこご飯はお好みのきのこで作ってみて下さい。 暖かいご飯だと蒸した後にベチャベチャになってしまう可能性があるので、 冷めているご飯を使用して下さい。 必ずO…" at bounding box center [723, 558] width 274 height 146
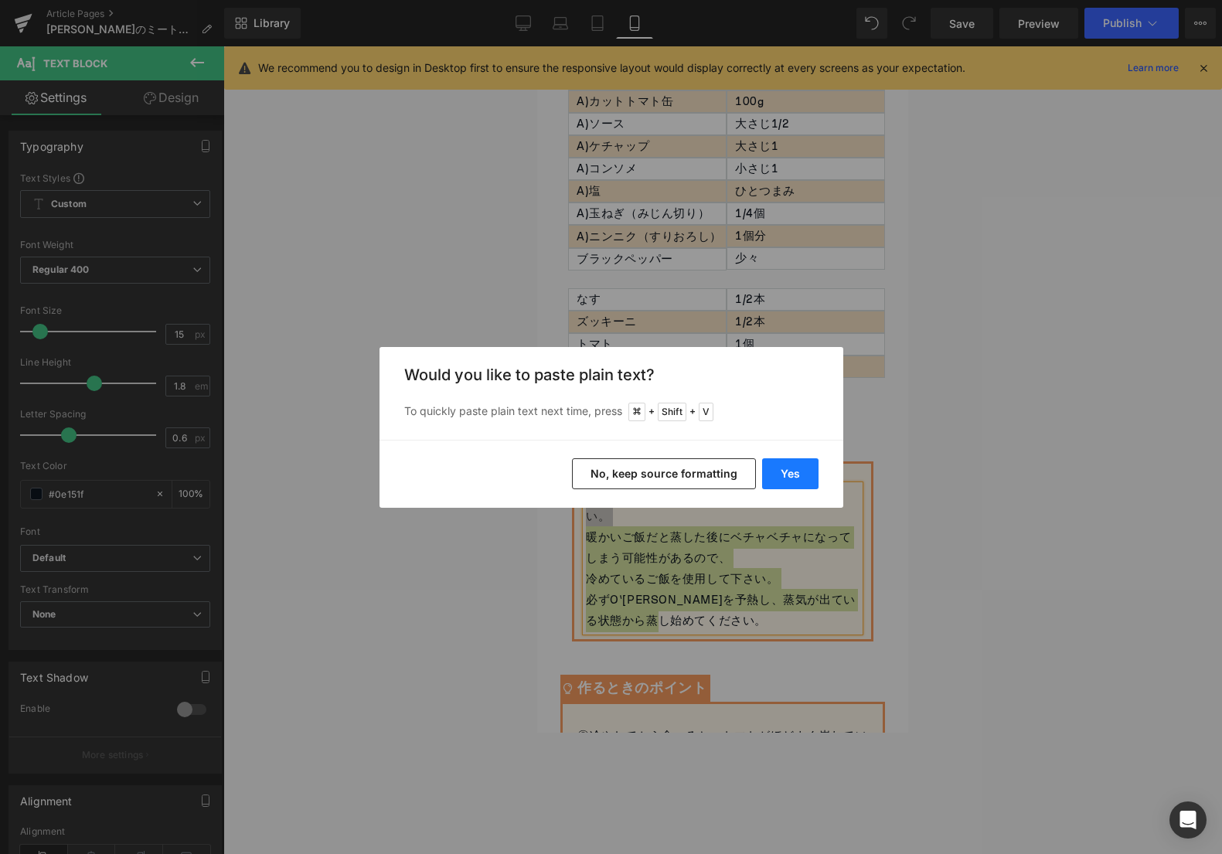
click at [774, 478] on button "Yes" at bounding box center [790, 473] width 56 height 31
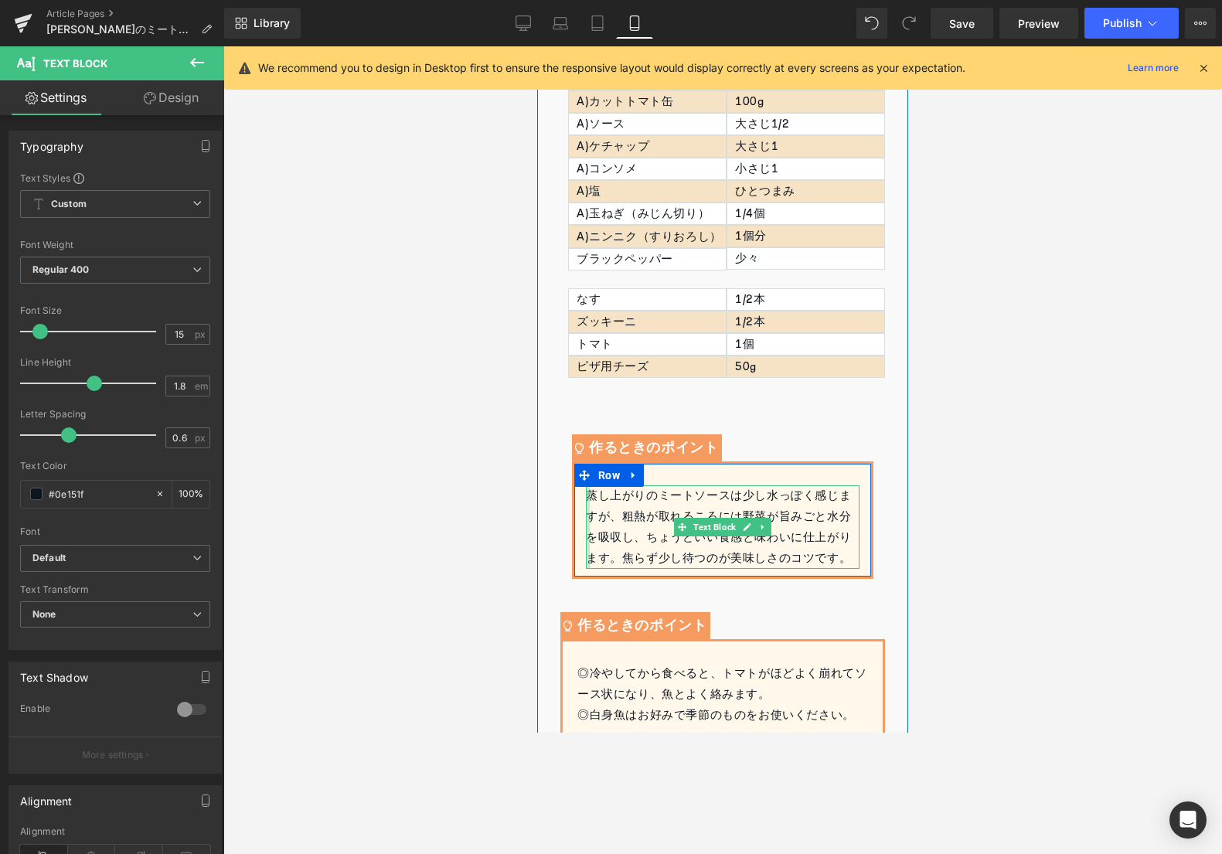
click at [588, 498] on div at bounding box center [588, 526] width 4 height 83
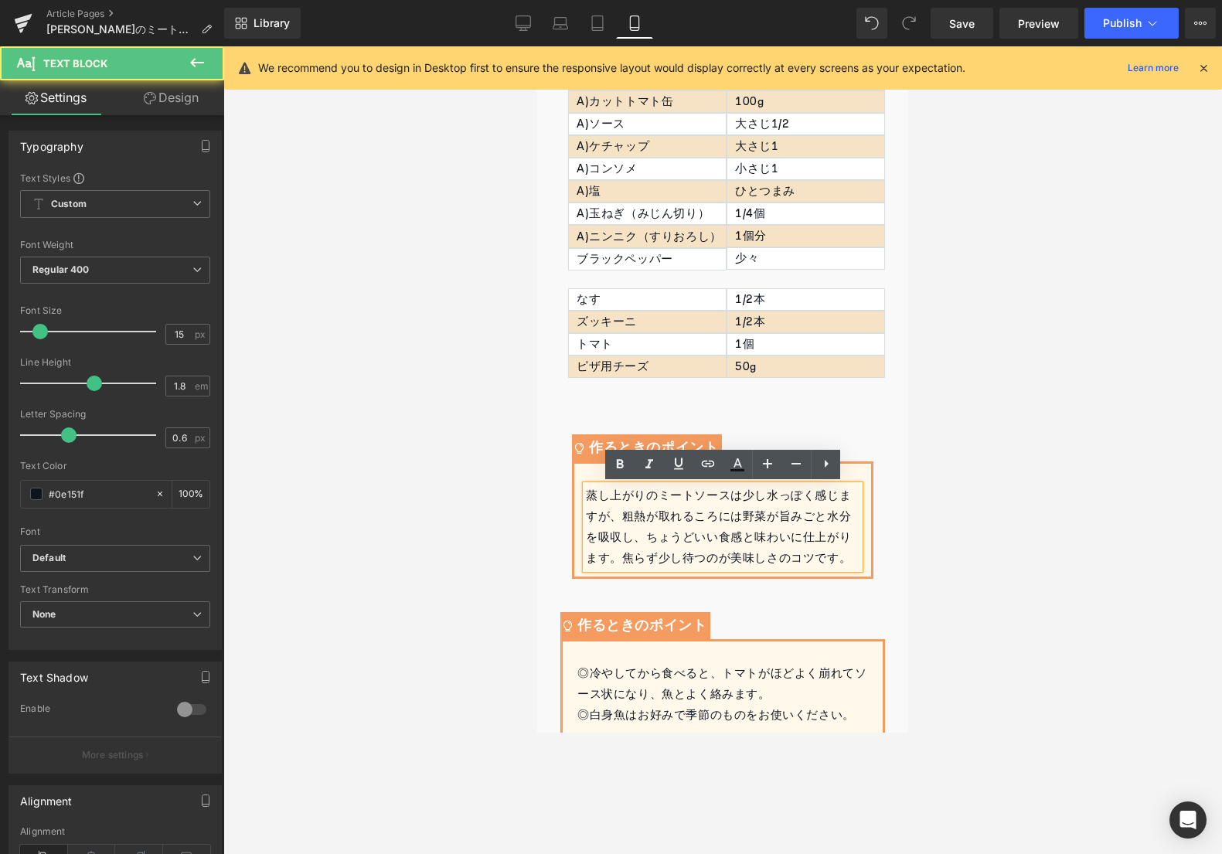
click at [589, 498] on div "蒸し上がりのミートソースは少し水っぽく感じますが、粗熱が取れるころには野菜が旨みごと水分を吸収し、ちょうどいい食感と味わいに仕上がります。焦らず少し待つのが美…" at bounding box center [723, 526] width 274 height 83
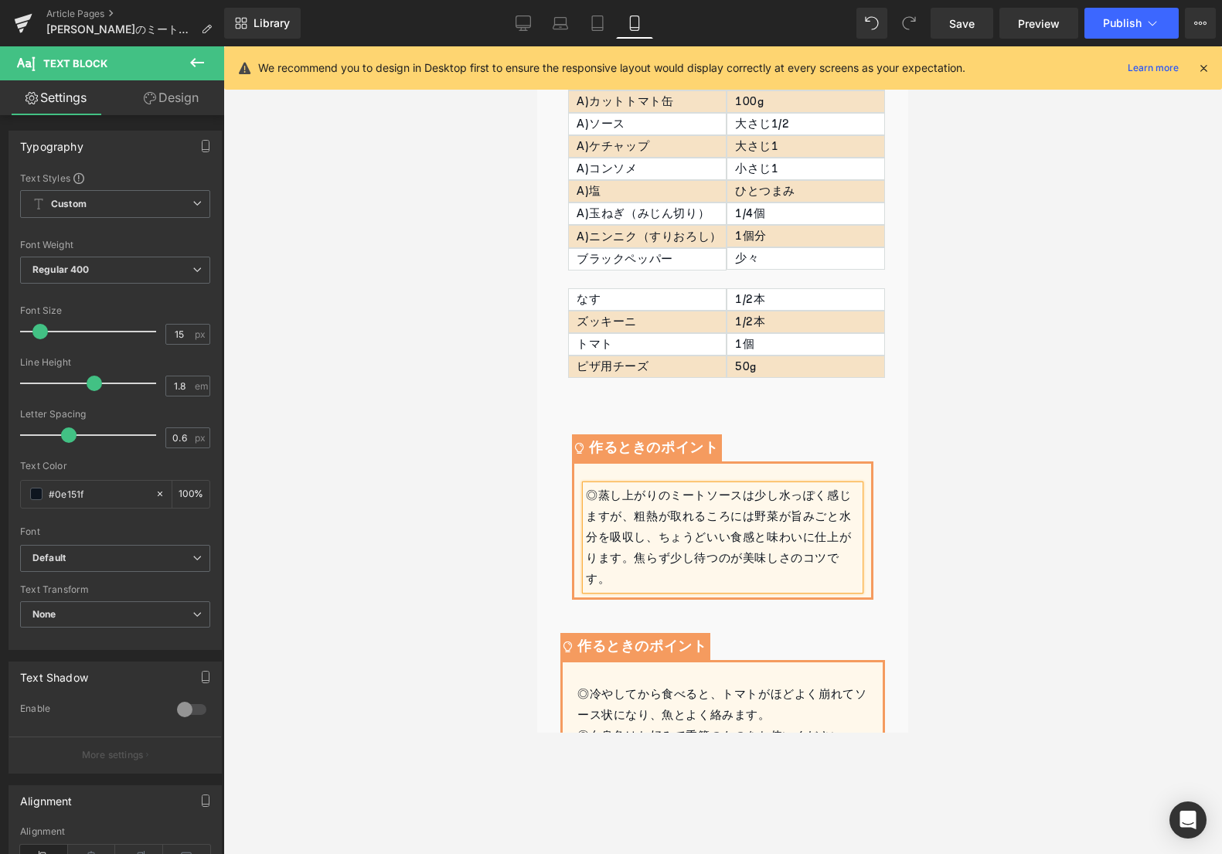
click at [608, 583] on div "◎蒸し上がりのミートソースは少し水っぽく感じますが、粗熱が取れるころには野菜が旨みごと水分を吸収し、ちょうどいい食感と味わいに仕上がります。焦らず少し待つのが…" at bounding box center [723, 537] width 274 height 104
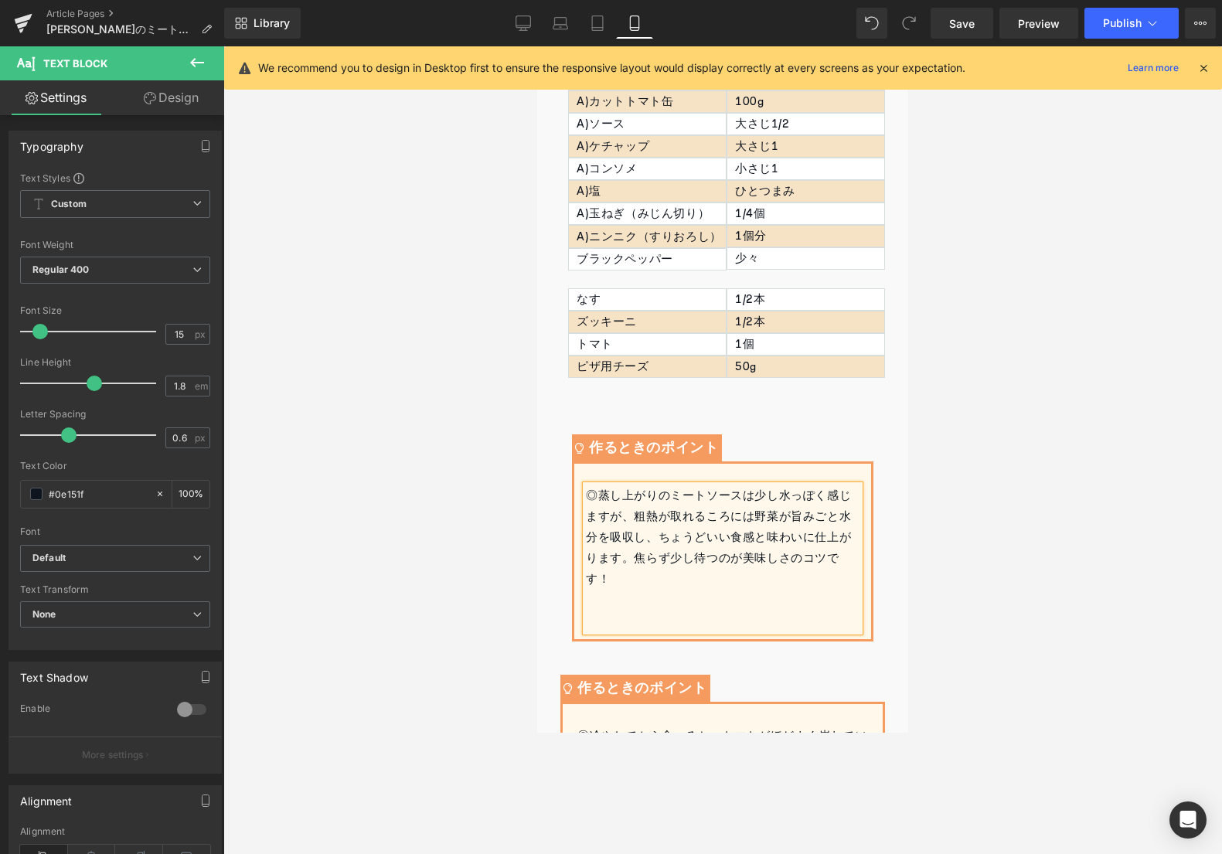
scroll to position [906, 0]
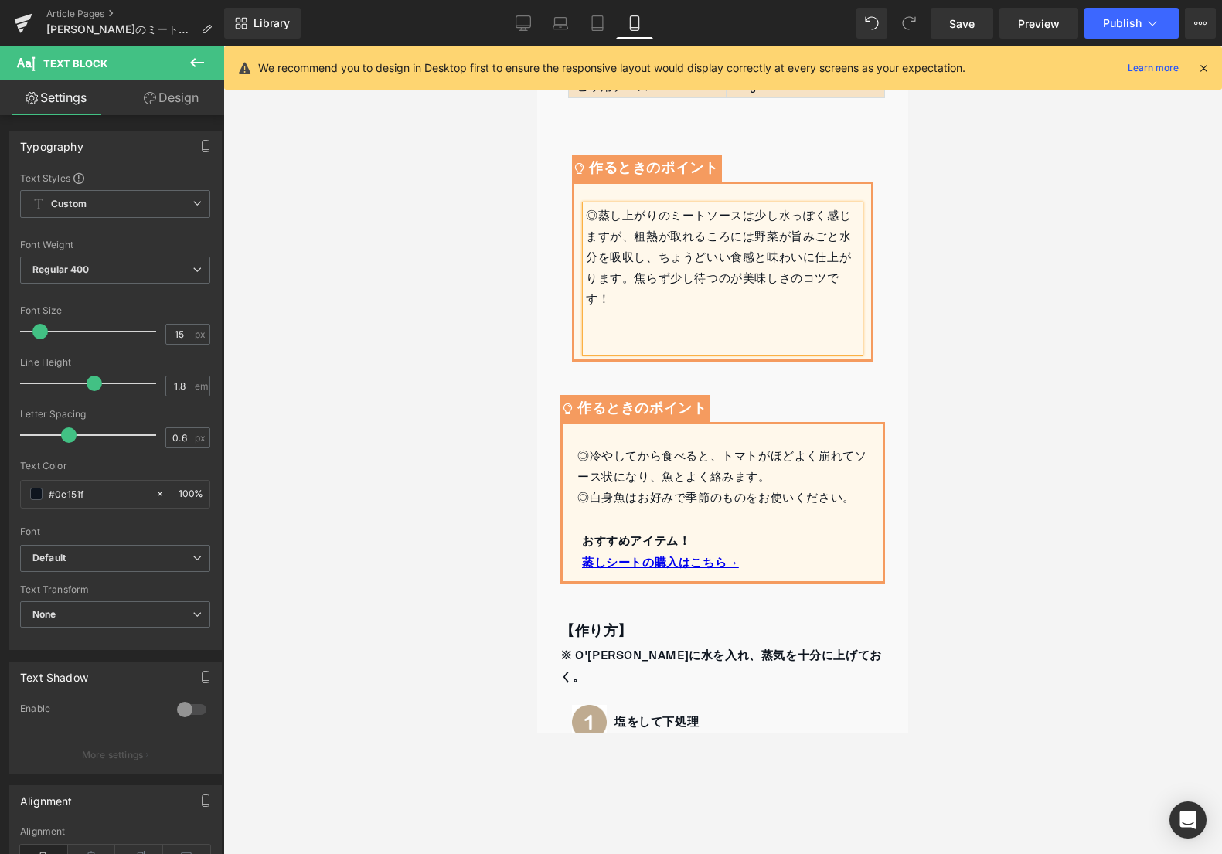
click at [454, 365] on div at bounding box center [722, 449] width 998 height 807
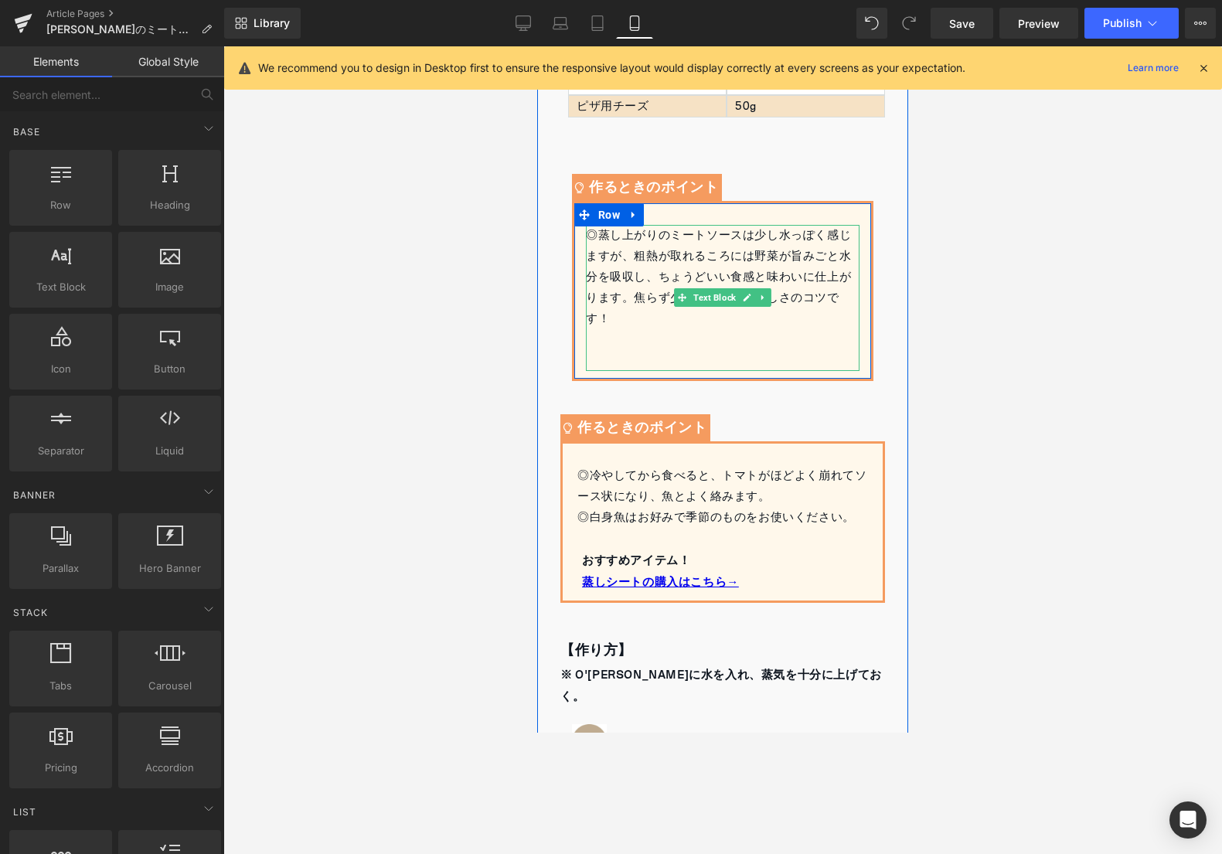
scroll to position [867, 0]
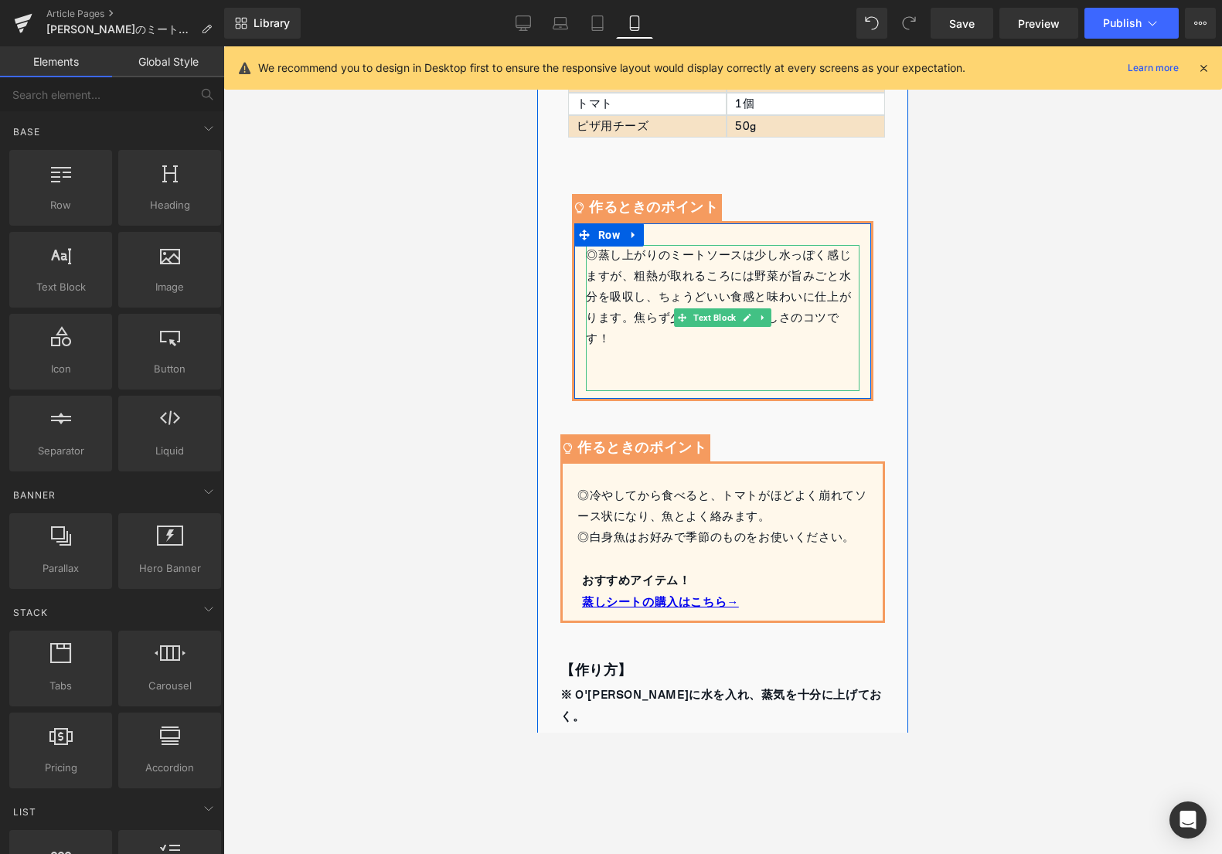
click at [608, 259] on div "◎蒸し上がりのミートソースは少し水っぽく感じますが、粗熱が取れるころには野菜が旨みごと水分を吸収し、ちょうどいい食感と味わいに仕上がります。焦らず少し待つのが…" at bounding box center [723, 318] width 274 height 146
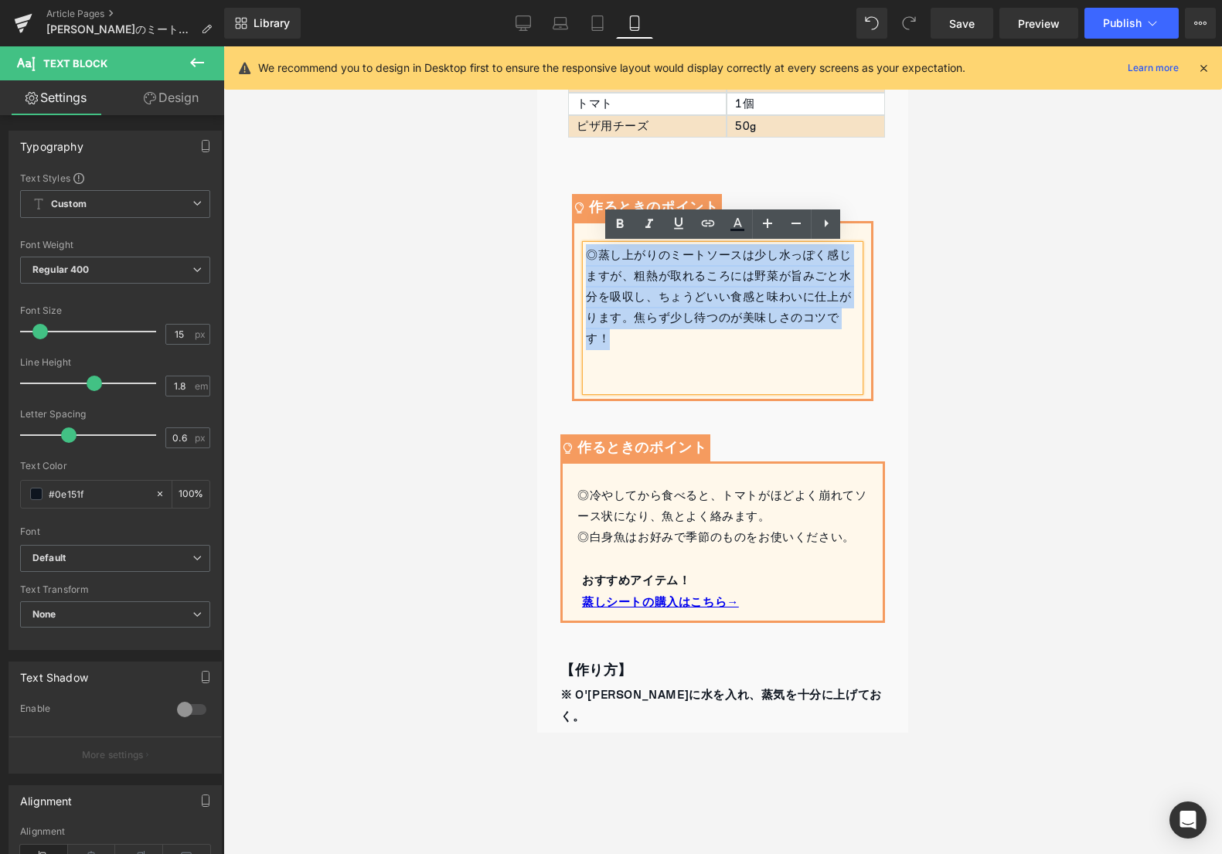
drag, startPoint x: 587, startPoint y: 251, endPoint x: 629, endPoint y: 340, distance: 98.2
click at [629, 340] on div "◎蒸し上がりのミートソースは少し水っぽく感じますが、粗熱が取れるころには野菜が旨みごと水分を吸収し、ちょうどいい食感と味わいに仕上がります。焦らず少し待つのが…" at bounding box center [723, 318] width 274 height 146
copy div "◎蒸し上がりのミートソースは少し水っぽく感じますが、粗熱が取れるころには野菜が旨みごと水分を吸収し、ちょうどいい食感と味わいに仕上がります。焦らず少し待つのが…"
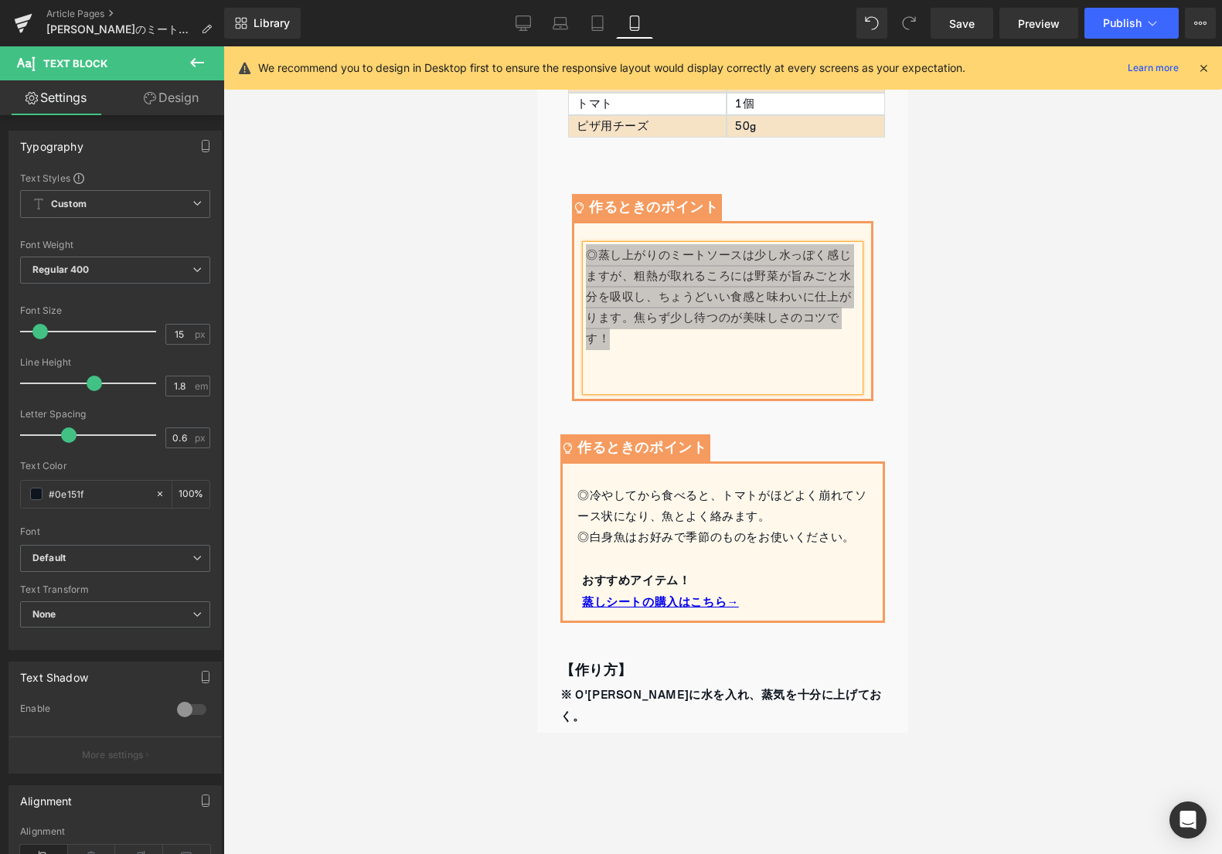
click at [459, 264] on div at bounding box center [722, 449] width 998 height 807
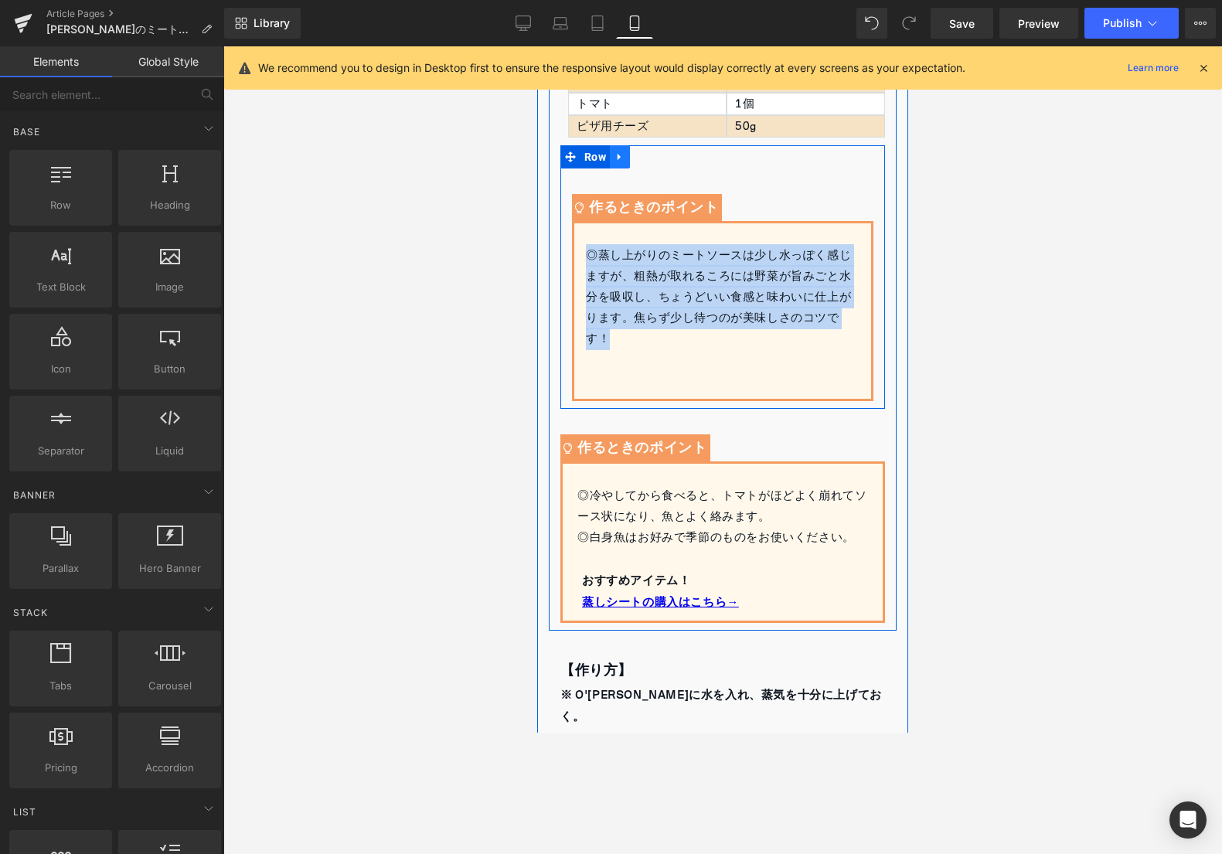
click at [613, 163] on link at bounding box center [620, 156] width 20 height 23
click at [655, 153] on icon at bounding box center [659, 156] width 11 height 11
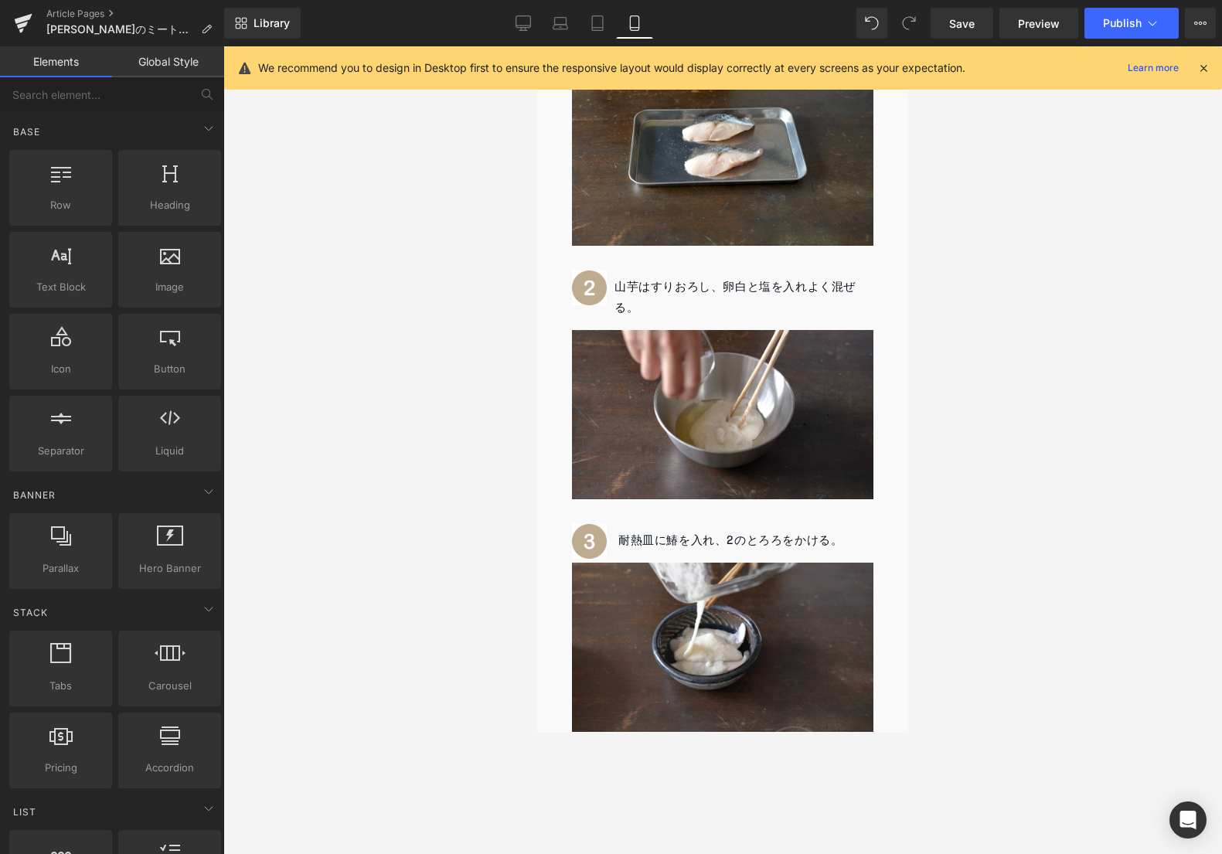
scroll to position [5277, 0]
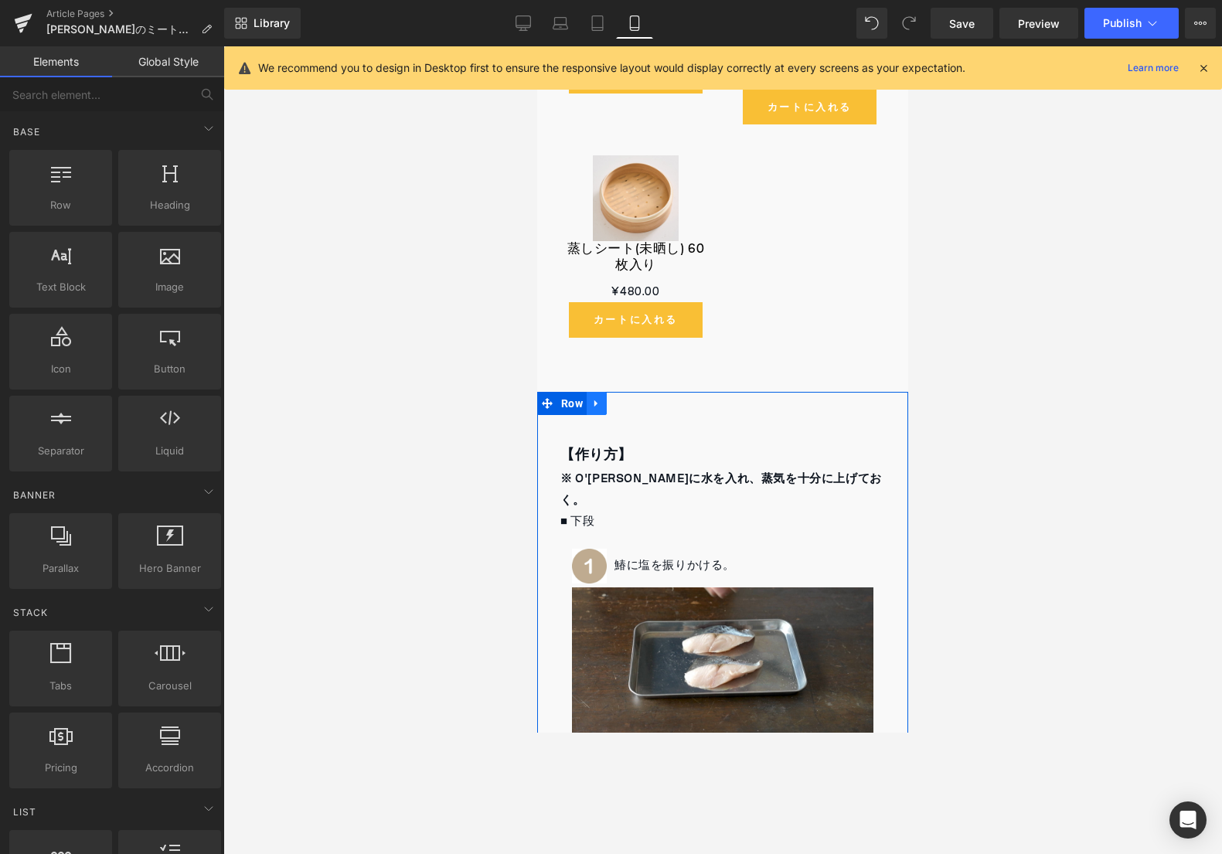
click at [594, 400] on icon at bounding box center [595, 403] width 3 height 7
click at [627, 392] on link at bounding box center [637, 403] width 20 height 23
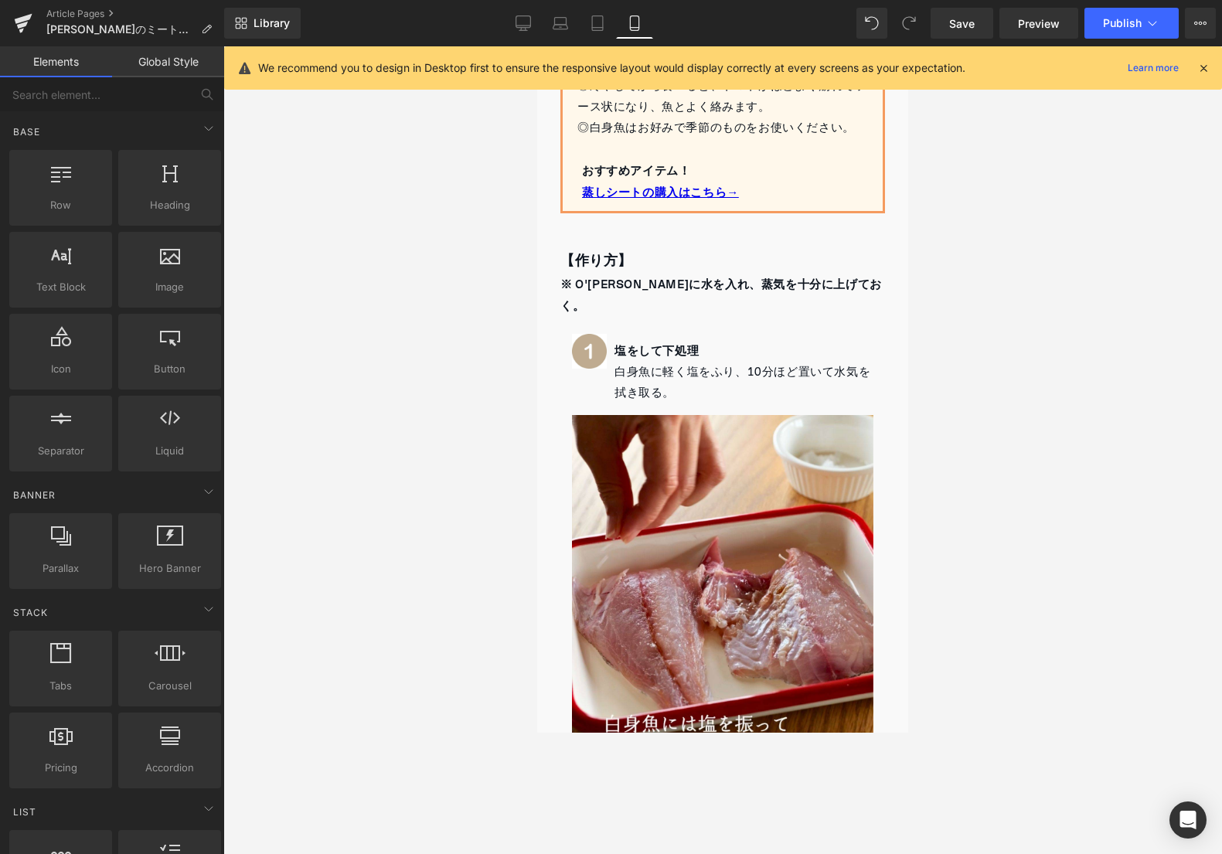
scroll to position [698, 0]
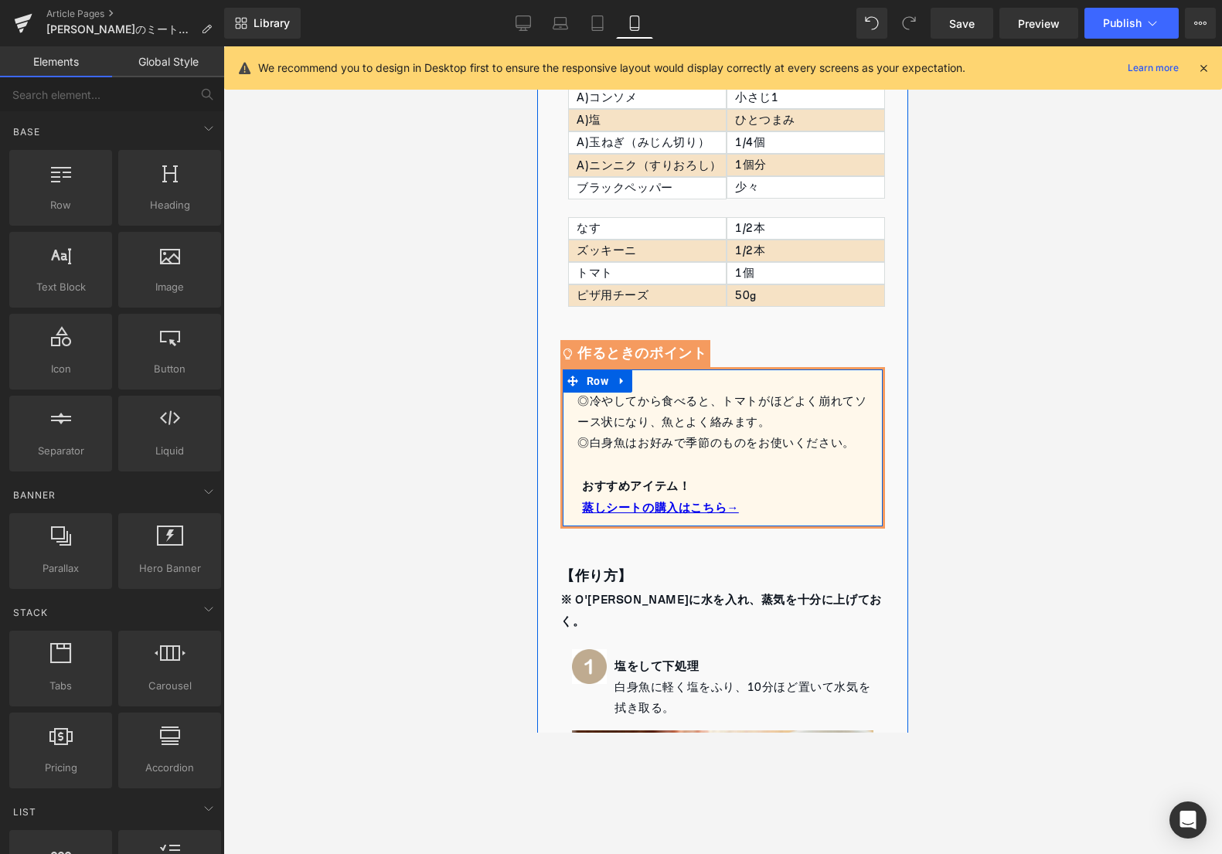
click at [689, 438] on div "◎白身魚はお好みで季節のものをお使いください。" at bounding box center [724, 443] width 294 height 21
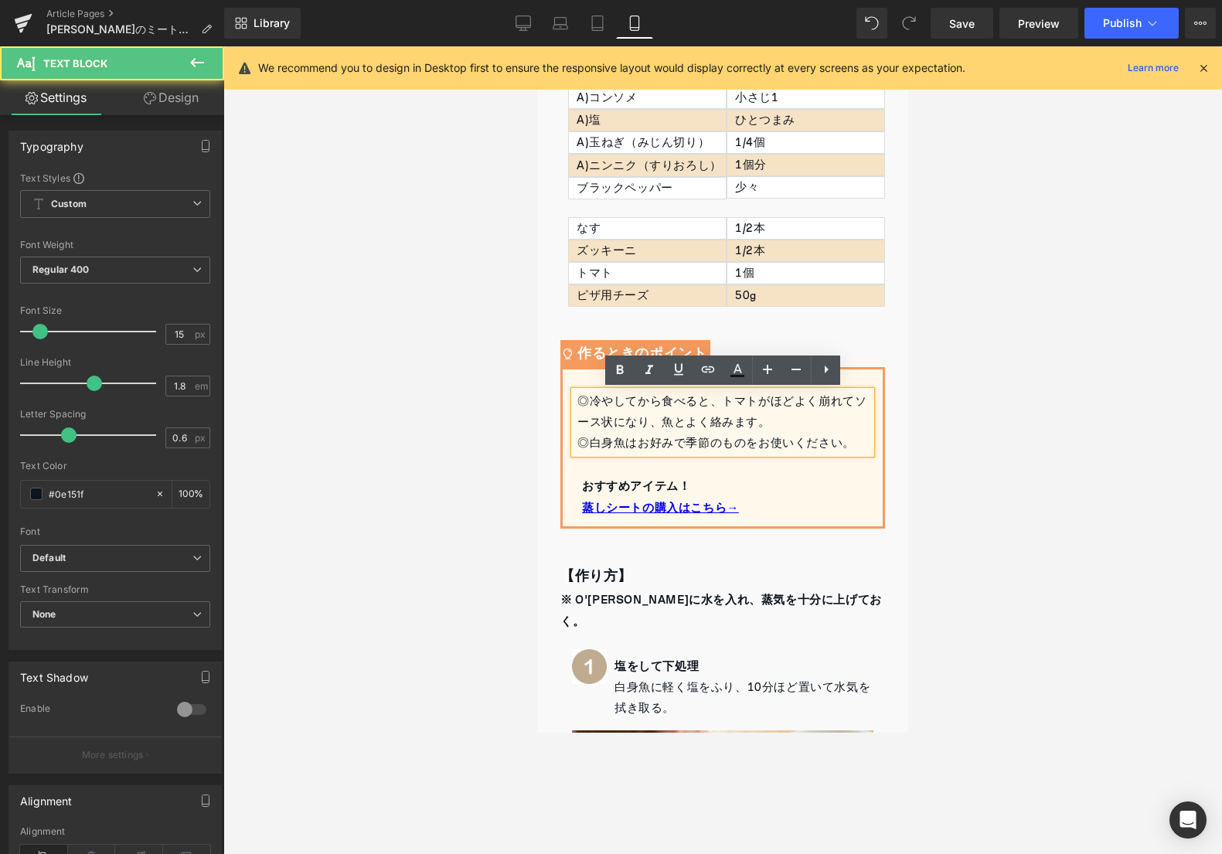
drag, startPoint x: 863, startPoint y: 445, endPoint x: 582, endPoint y: 386, distance: 287.3
click at [582, 391] on div "◎冷やしてから食べると、トマトがほどよく崩れてソース状になり、魚とよく絡みます。 ◎白身魚はお好みで季節のものをお使いください。" at bounding box center [722, 422] width 297 height 63
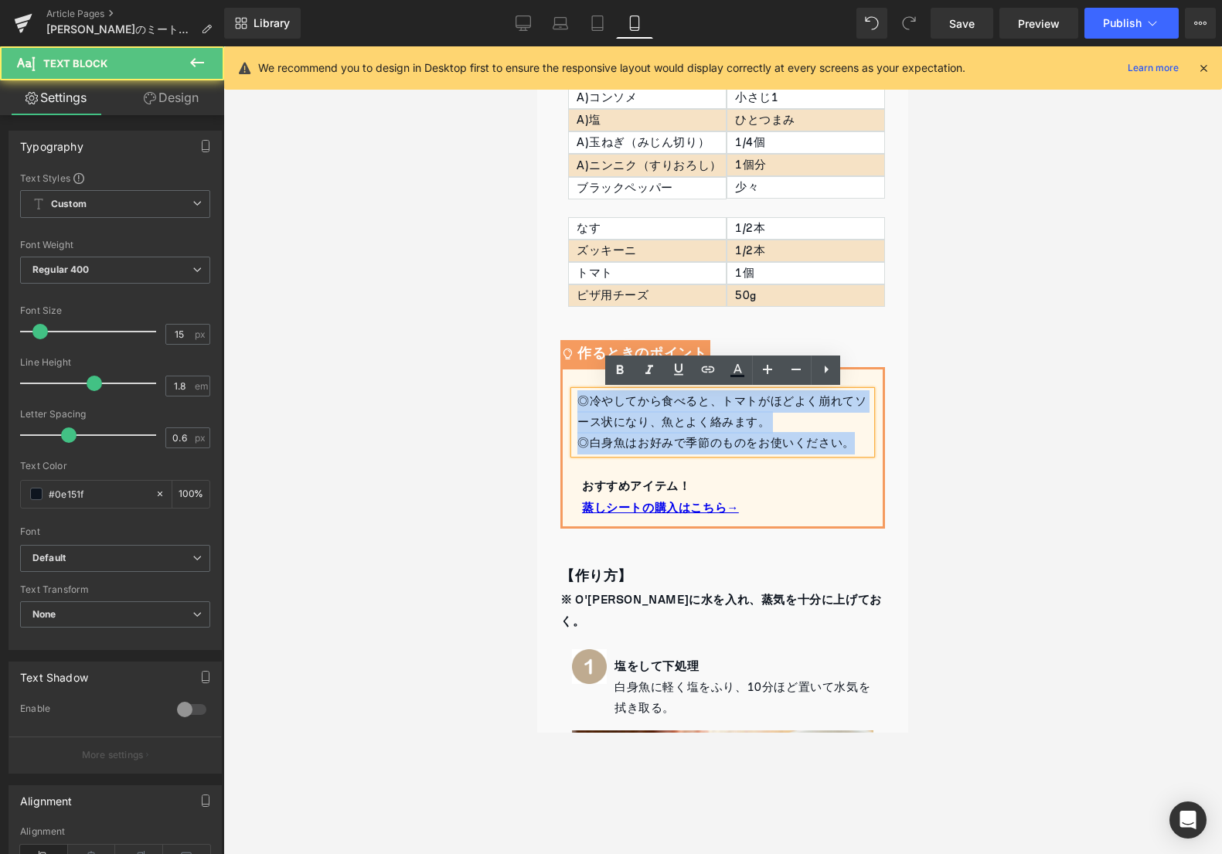
drag, startPoint x: 580, startPoint y: 401, endPoint x: 875, endPoint y: 461, distance: 301.1
click at [875, 461] on div "◎冷やしてから食べると、トマトがほどよく崩れてソース状になり、魚とよく絡みます。 ◎白身魚はお好みで季節のものをお使いください。 Text Block おすす…" at bounding box center [723, 454] width 320 height 127
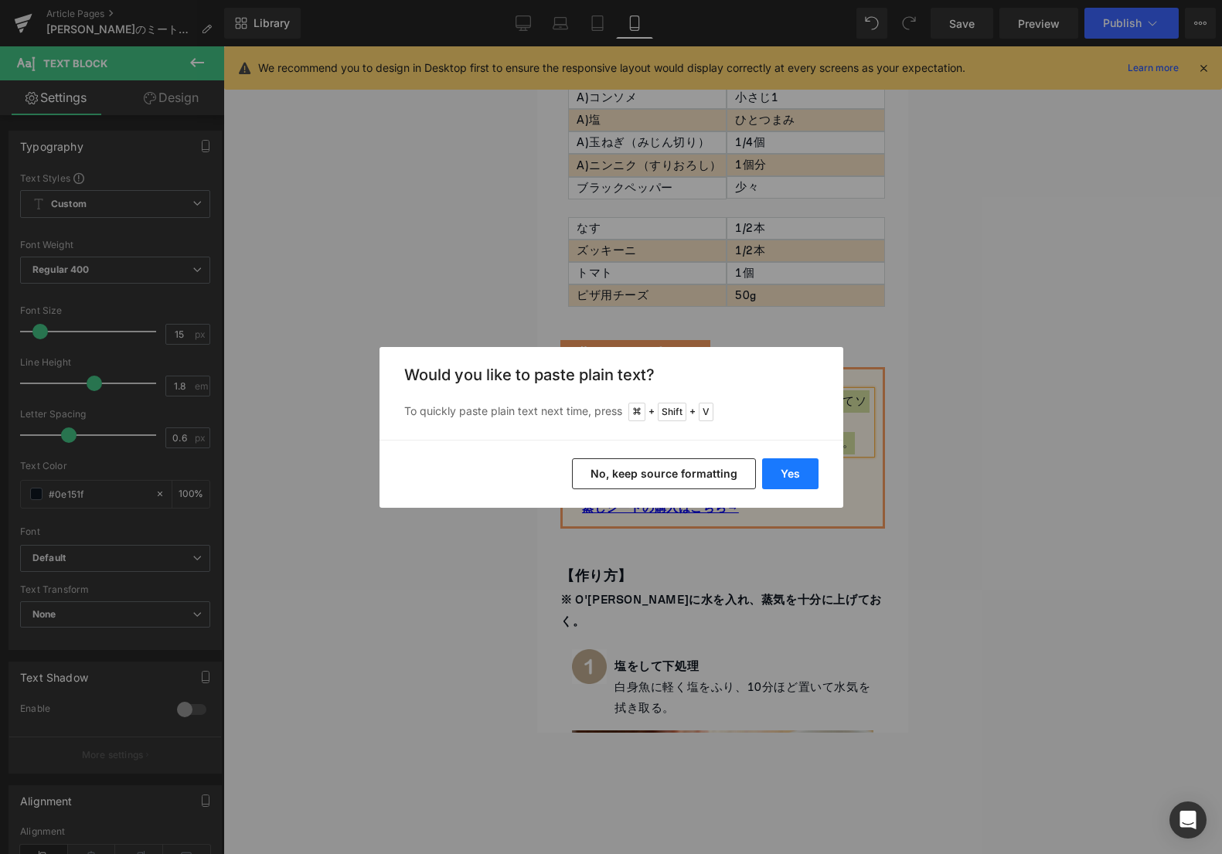
click at [802, 471] on button "Yes" at bounding box center [790, 473] width 56 height 31
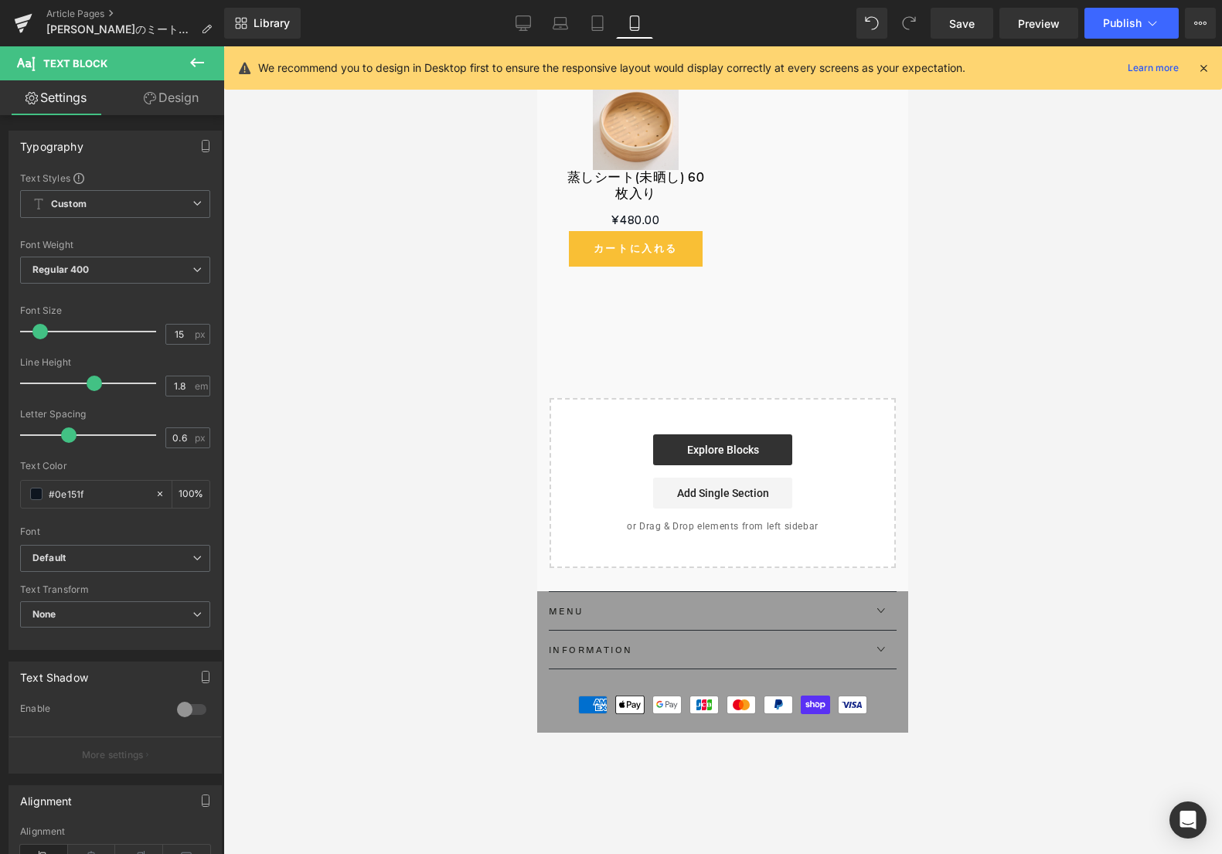
scroll to position [5359, 0]
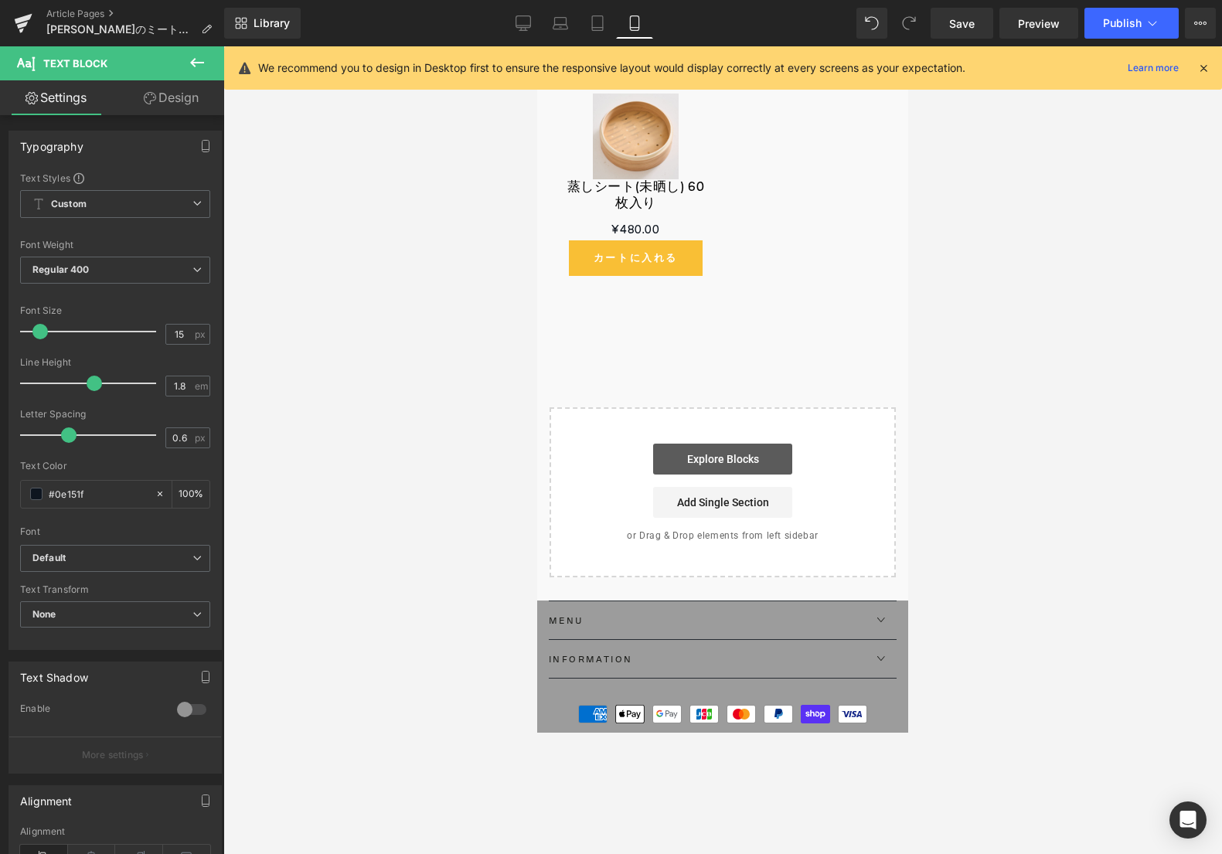
click at [753, 444] on link "Explore Blocks" at bounding box center [722, 459] width 139 height 31
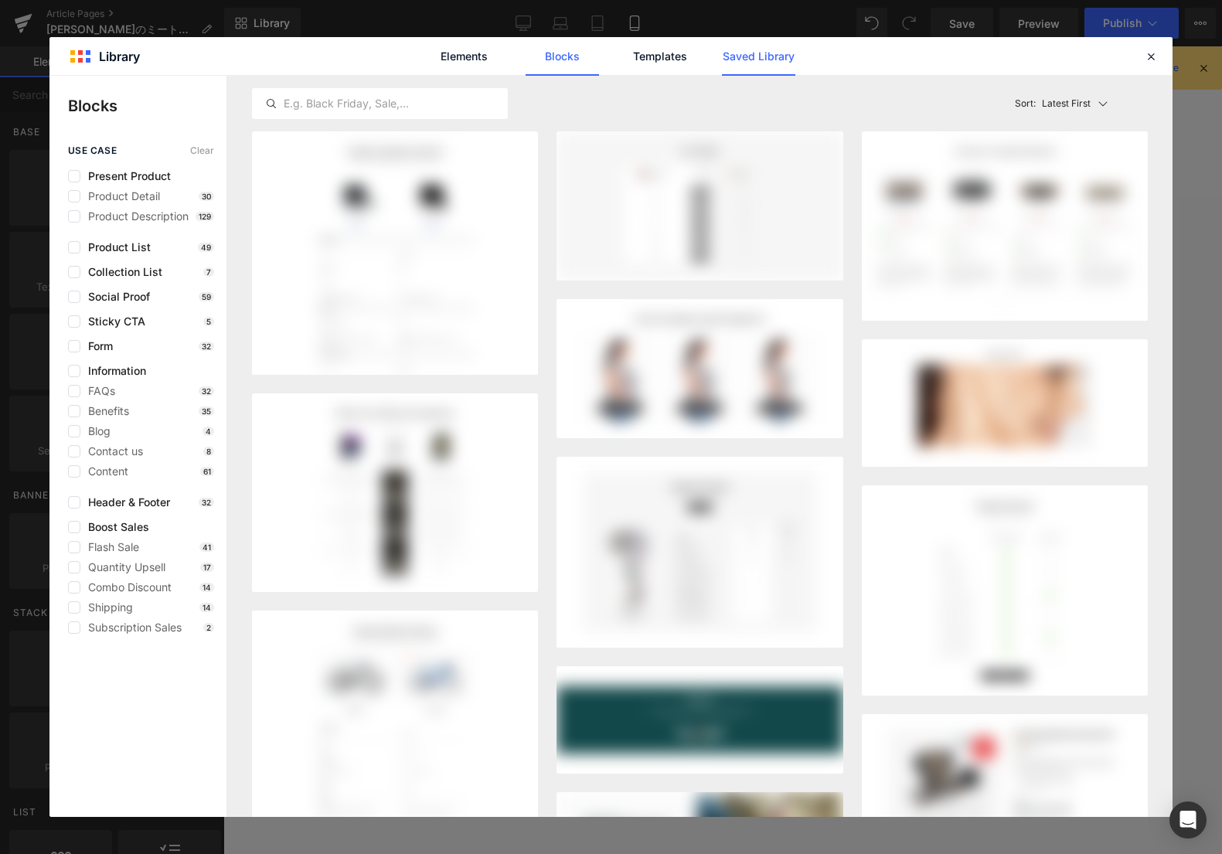
click at [748, 55] on link "Saved Library" at bounding box center [758, 56] width 73 height 39
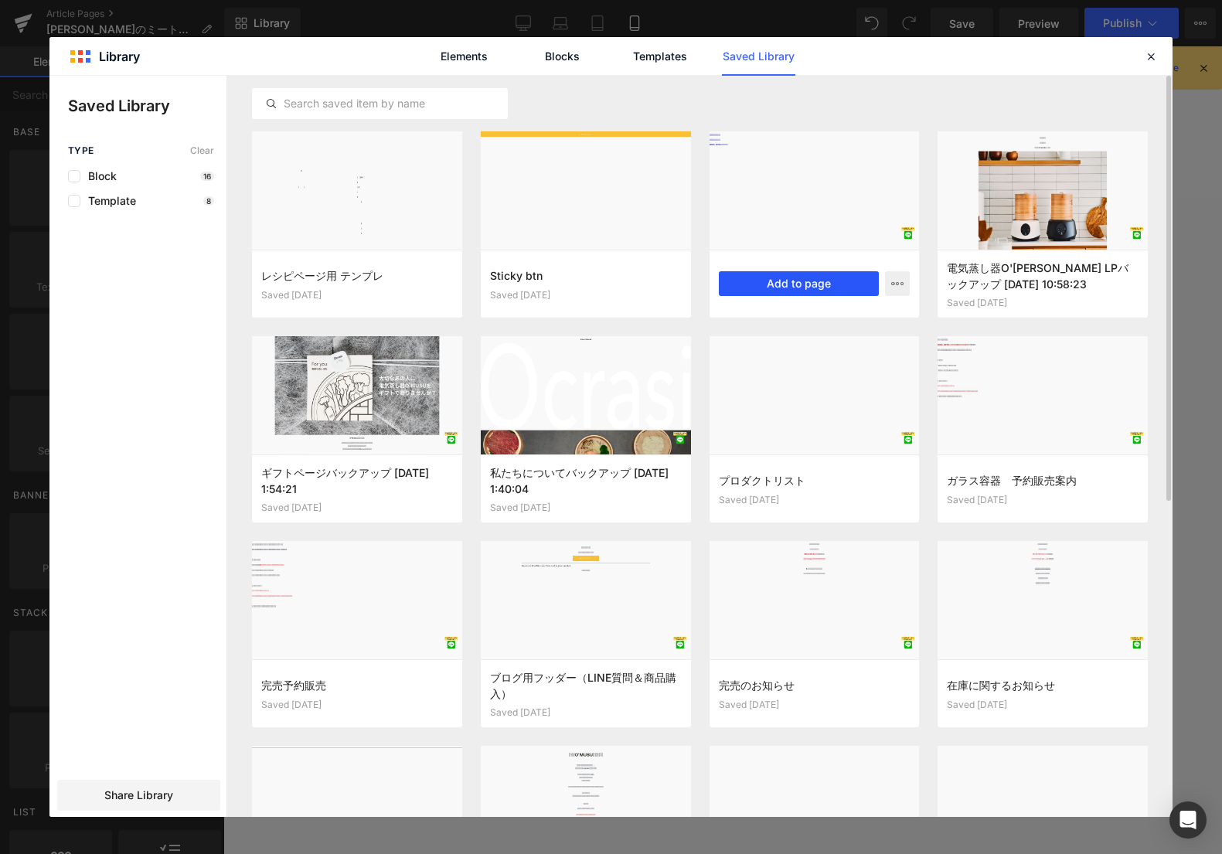
click at [790, 287] on button "Add to page" at bounding box center [799, 283] width 161 height 25
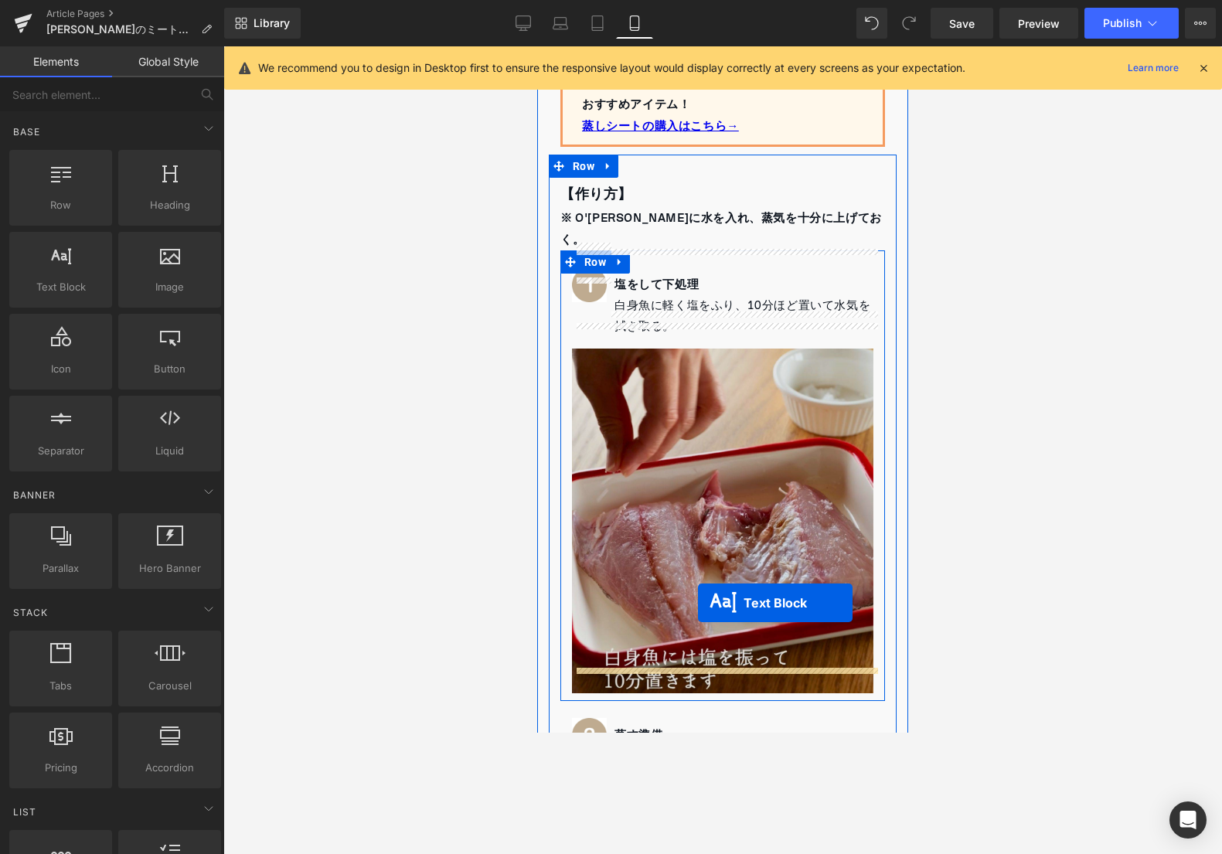
scroll to position [654, 0]
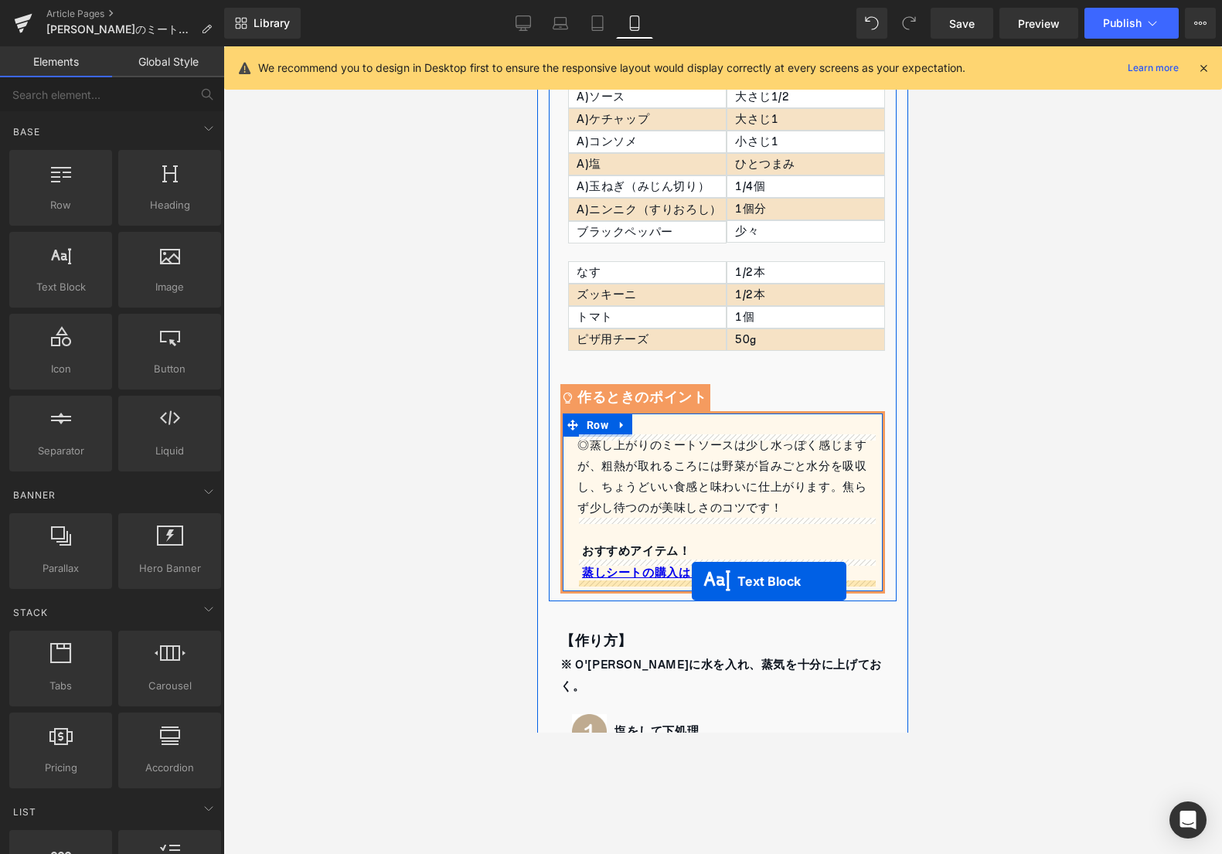
drag, startPoint x: 688, startPoint y: 240, endPoint x: 692, endPoint y: 581, distance: 340.8
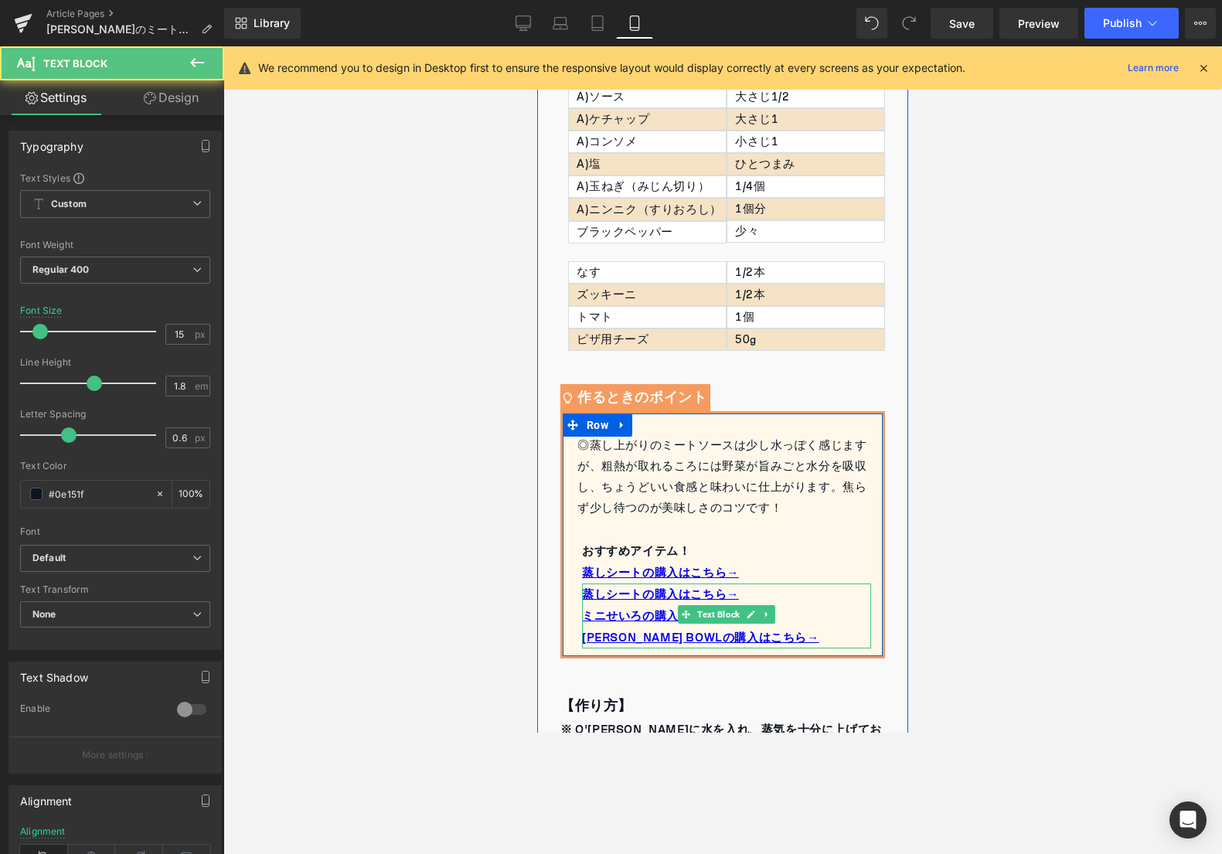
click at [759, 589] on p "蒸しシートの購入はこちら→" at bounding box center [726, 594] width 289 height 22
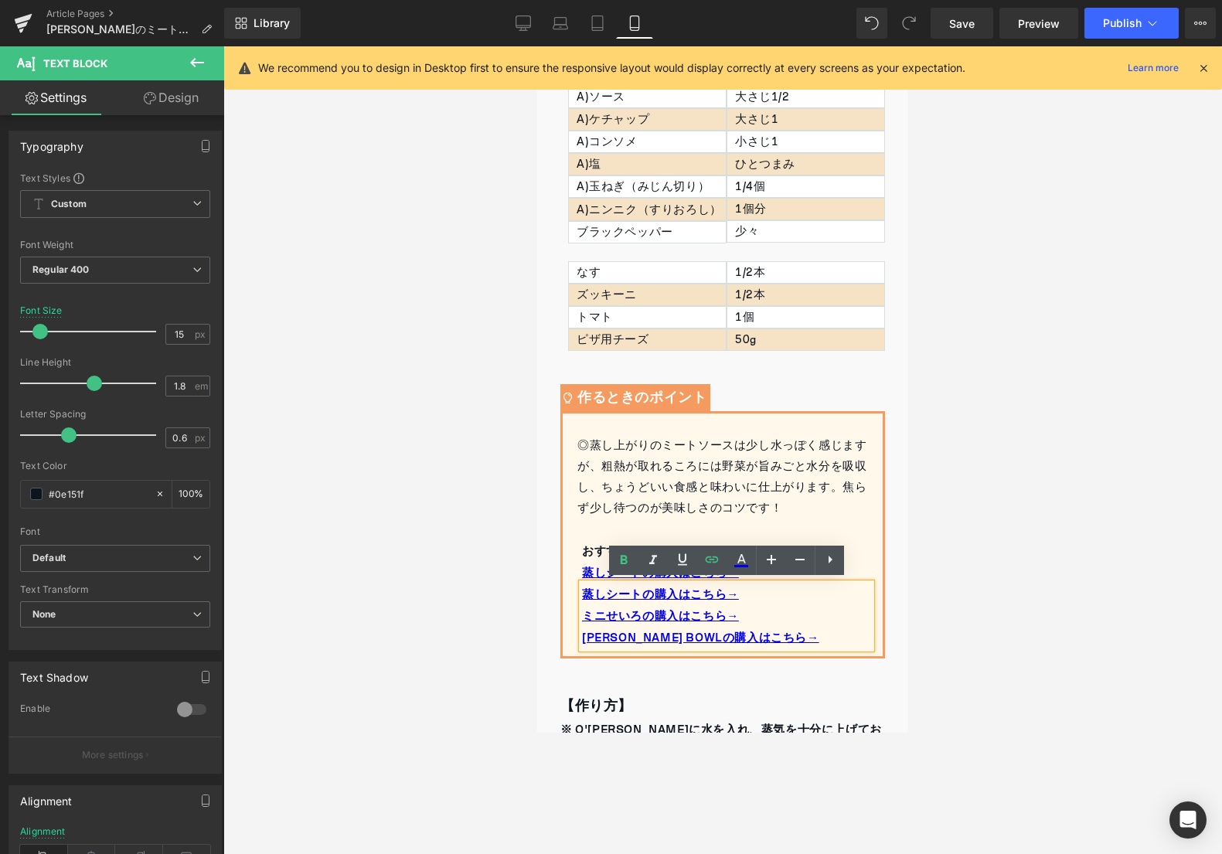
click at [932, 569] on div at bounding box center [722, 449] width 998 height 807
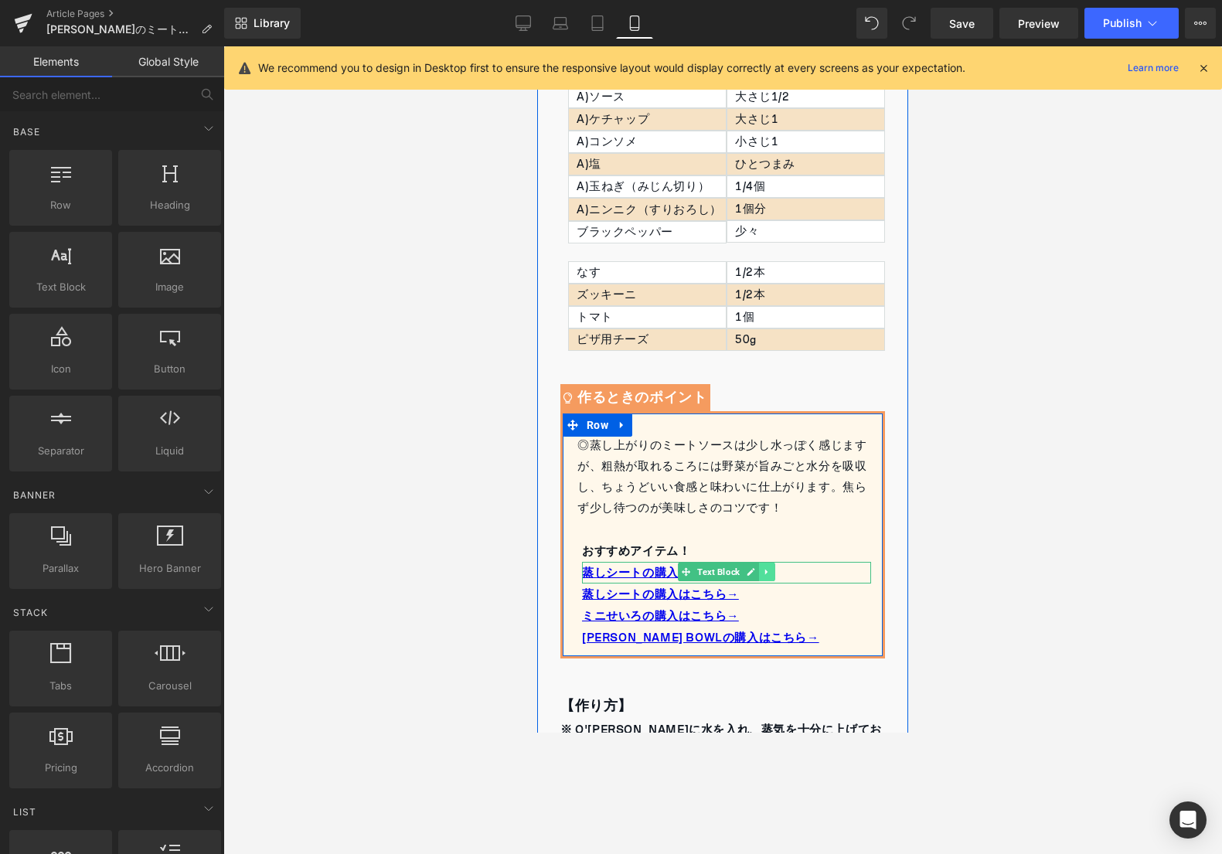
click at [766, 573] on icon at bounding box center [767, 571] width 8 height 9
click at [774, 569] on icon at bounding box center [774, 572] width 8 height 8
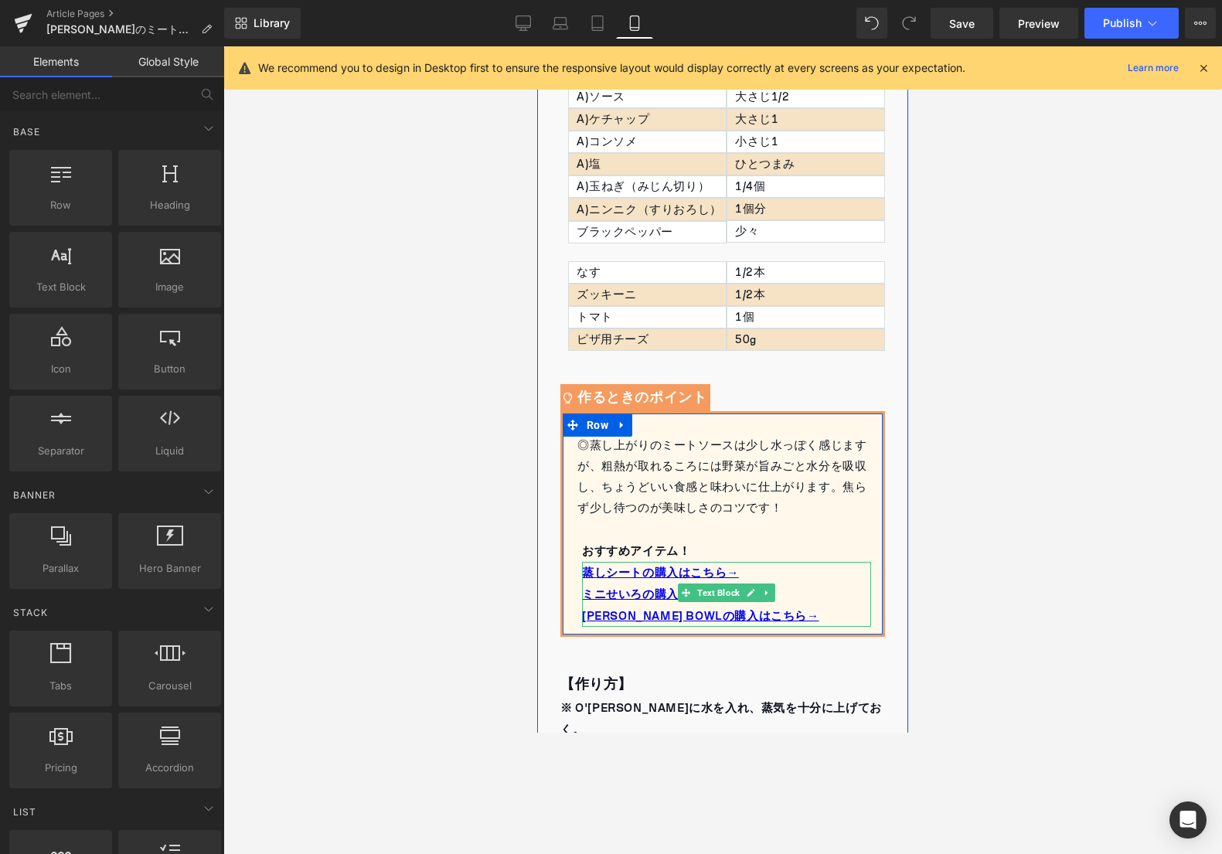
click at [756, 573] on p "蒸しシートの購入はこちら→" at bounding box center [726, 573] width 289 height 22
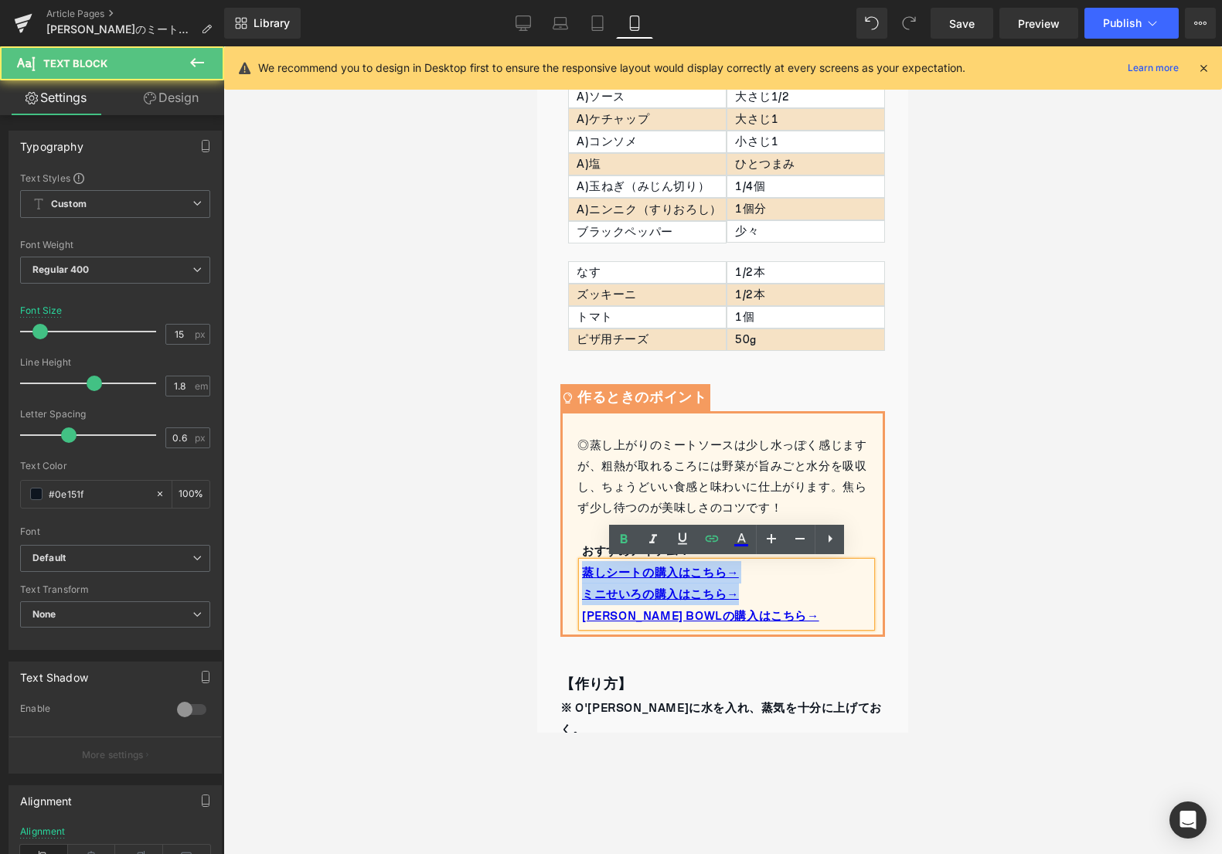
drag, startPoint x: 754, startPoint y: 593, endPoint x: 573, endPoint y: 556, distance: 185.5
click at [573, 556] on div "◎蒸し上がりのミートソースは少し水っぽく感じますが、粗熱が取れるころには野菜が旨みごと水分を吸収し、ちょうどいい食感と味わいに仕上がります。焦らず少し待つのが…" at bounding box center [723, 531] width 320 height 192
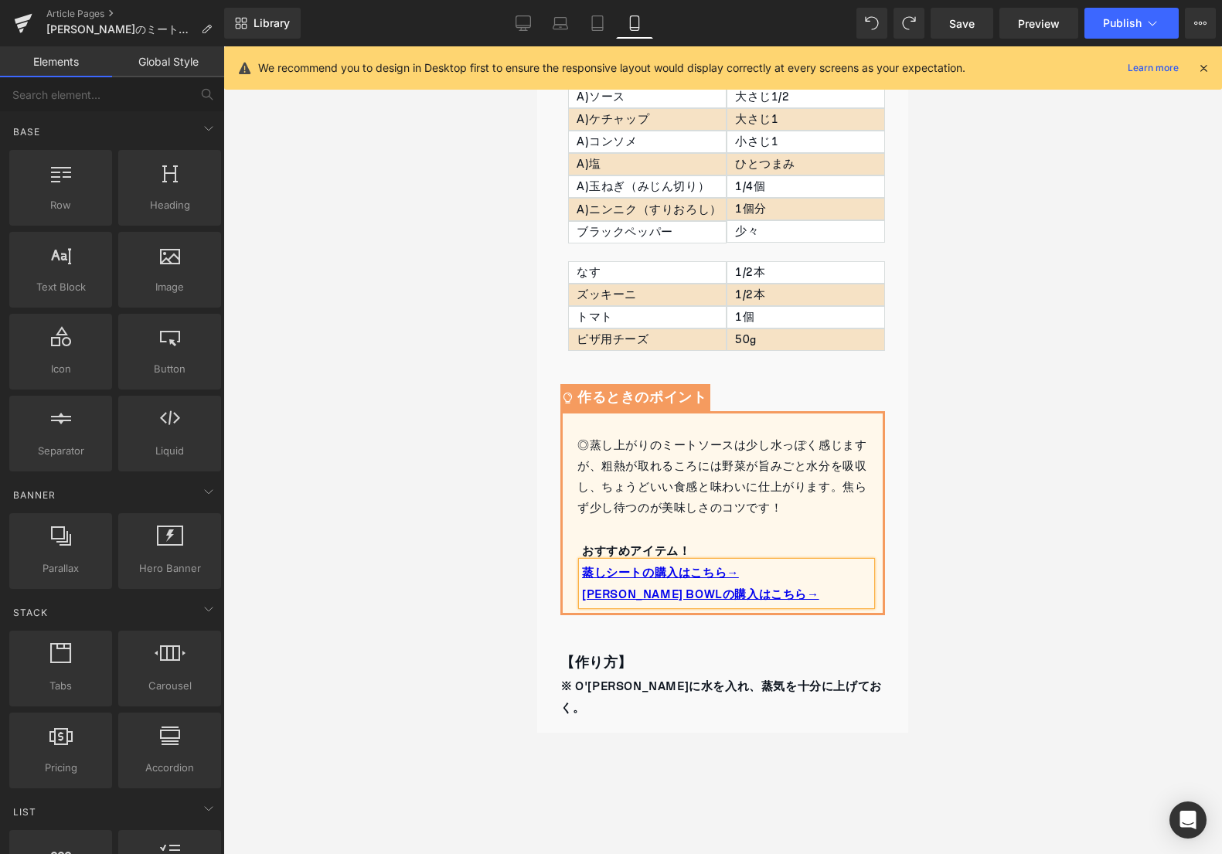
click at [994, 501] on div at bounding box center [722, 449] width 998 height 807
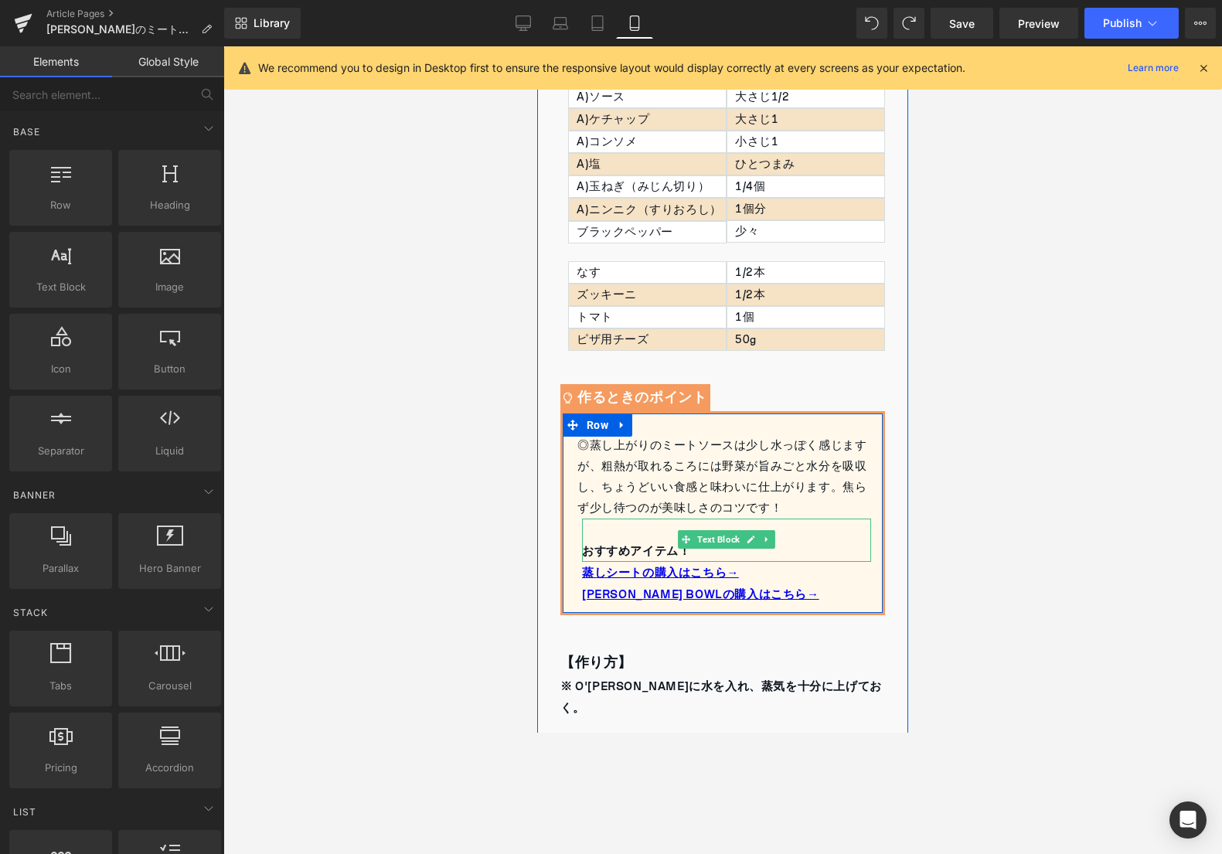
click at [609, 550] on strong "おすすめアイテム！" at bounding box center [636, 550] width 108 height 22
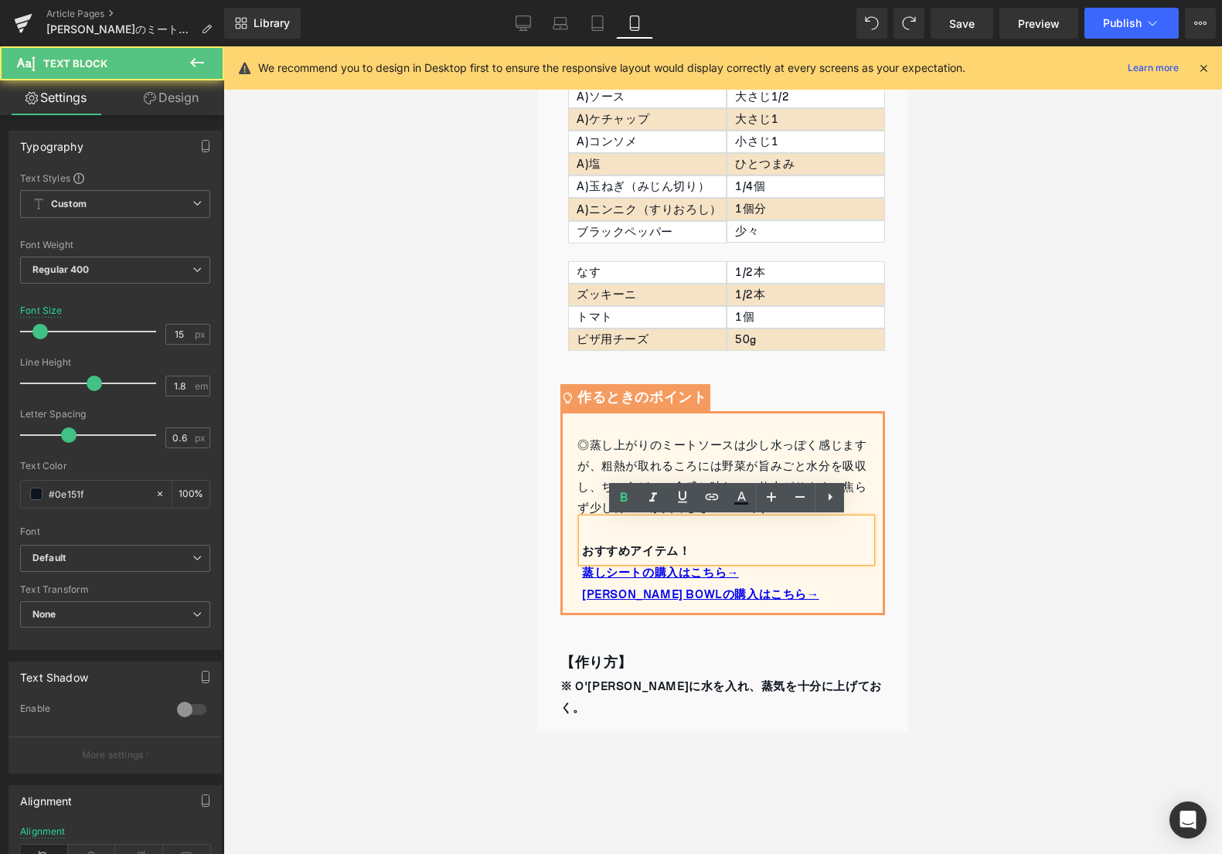
click at [587, 551] on strong "おすすめアイテム！" at bounding box center [636, 550] width 108 height 22
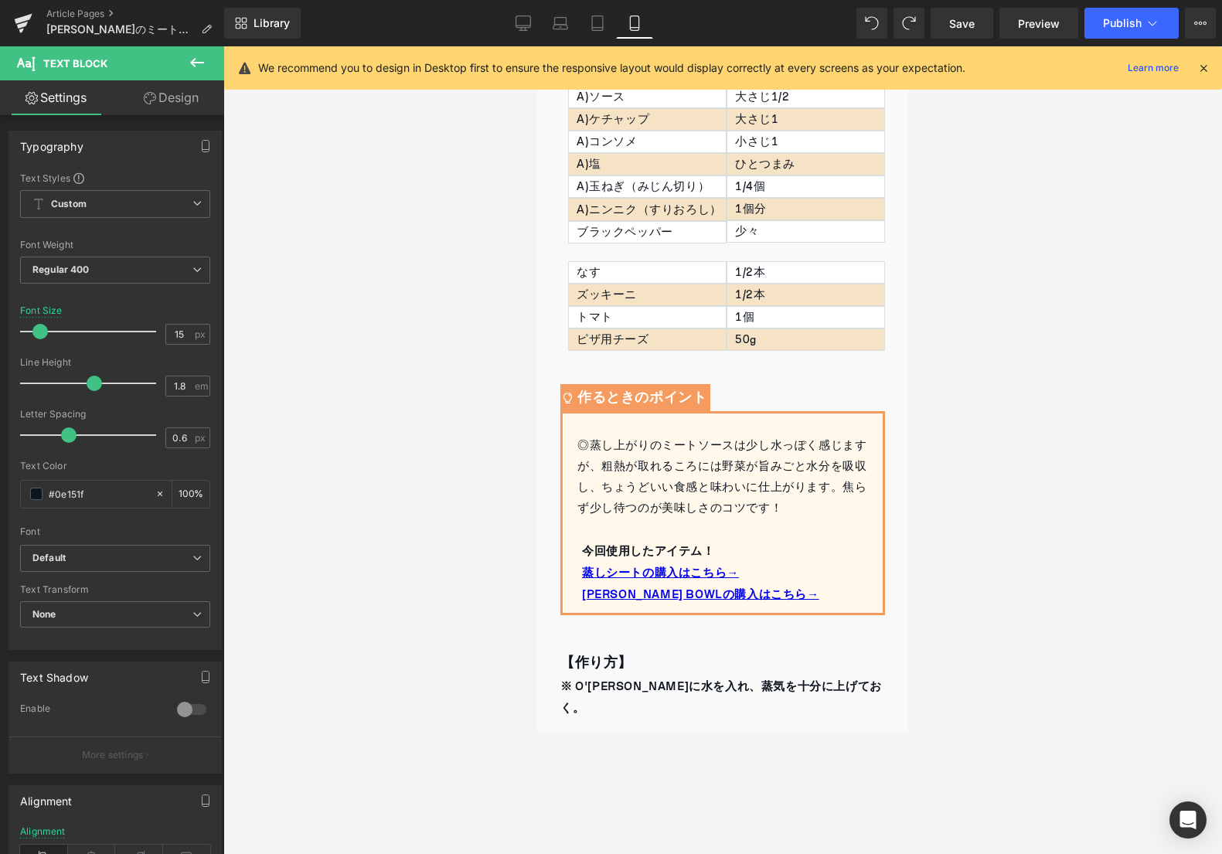
click at [1046, 488] on div at bounding box center [722, 449] width 998 height 807
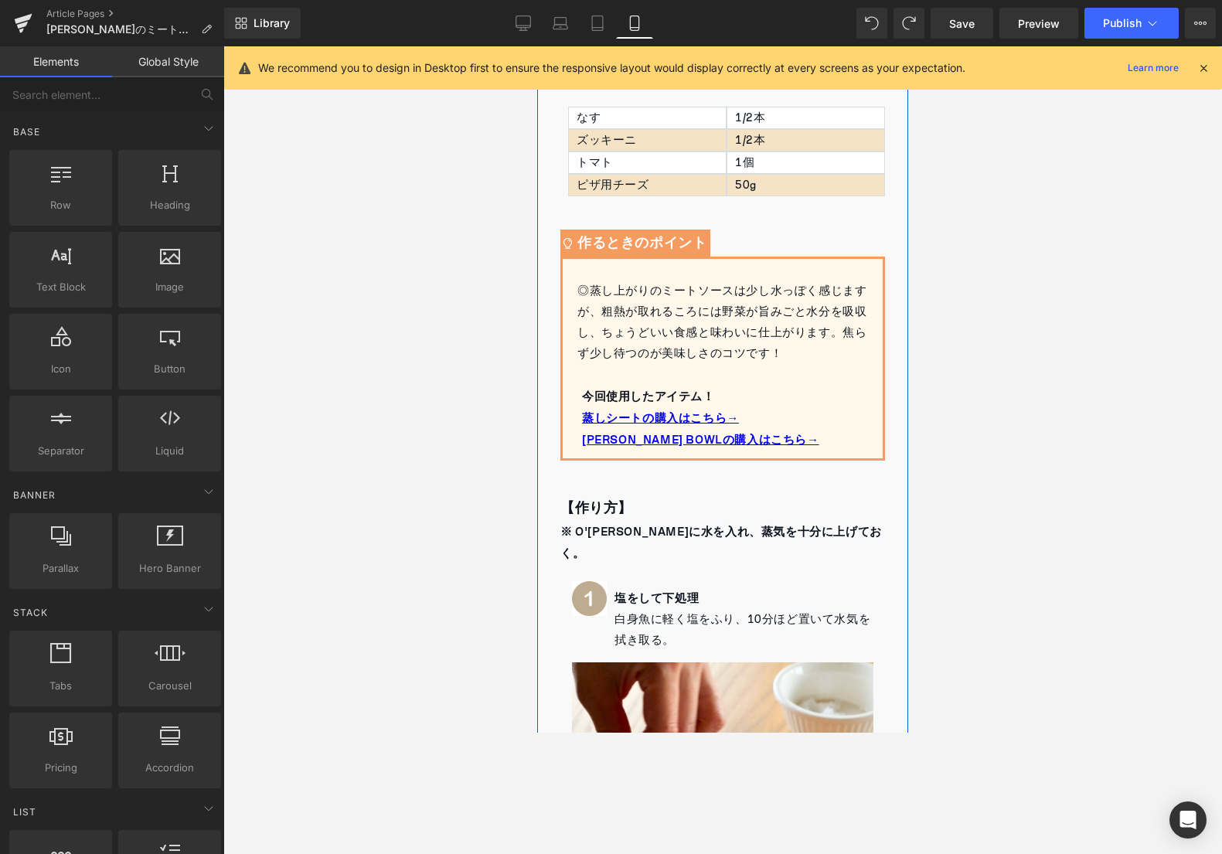
scroll to position [1100, 0]
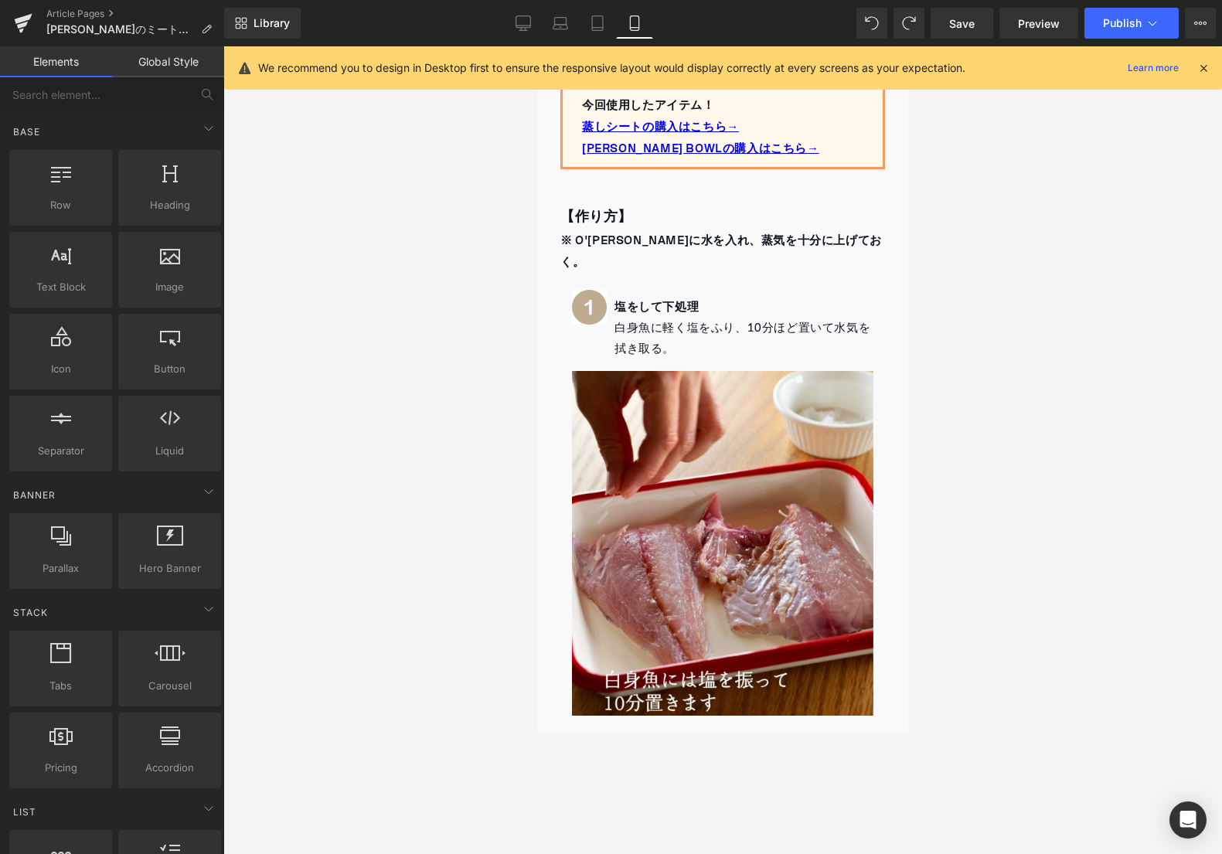
click at [967, 334] on div at bounding box center [722, 449] width 998 height 807
click at [981, 27] on link "Save" at bounding box center [961, 23] width 63 height 31
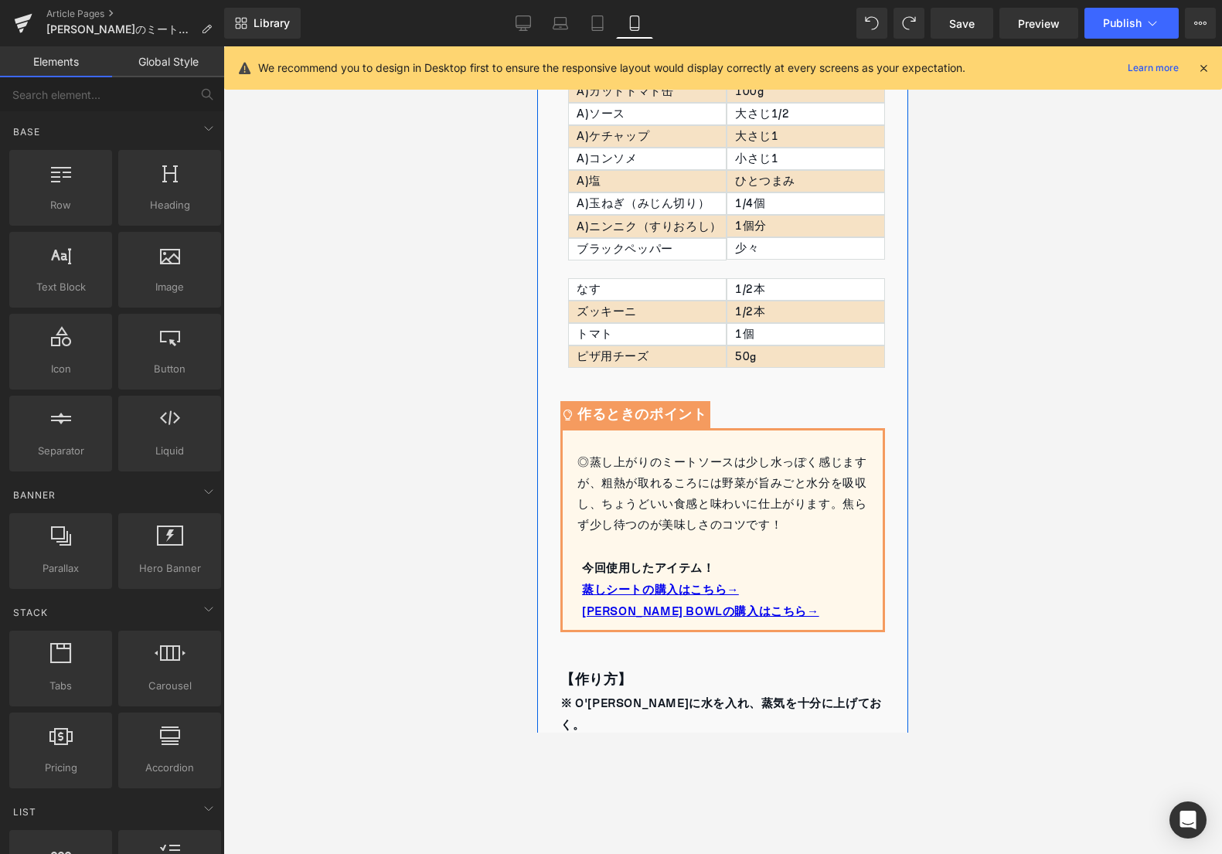
scroll to position [1215, 0]
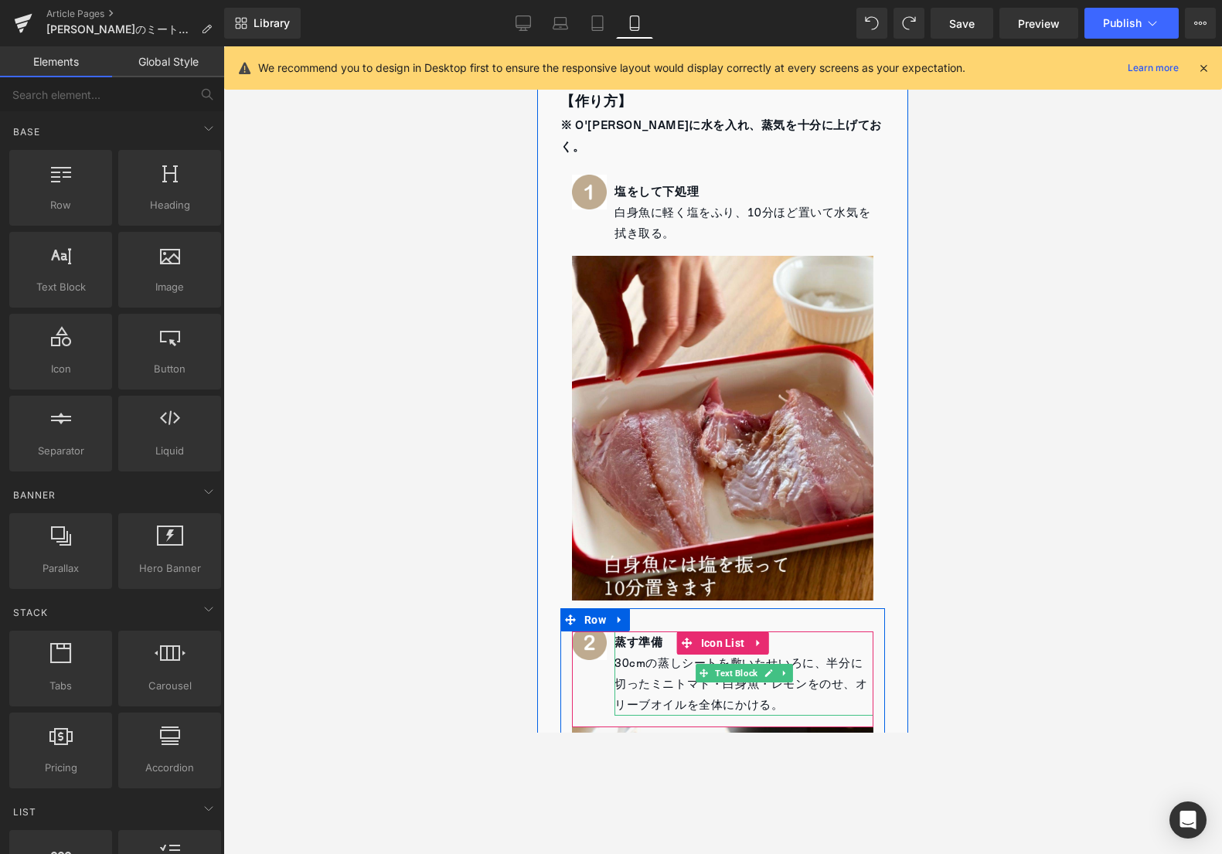
click at [634, 631] on strong "蒸す準備" at bounding box center [638, 642] width 48 height 22
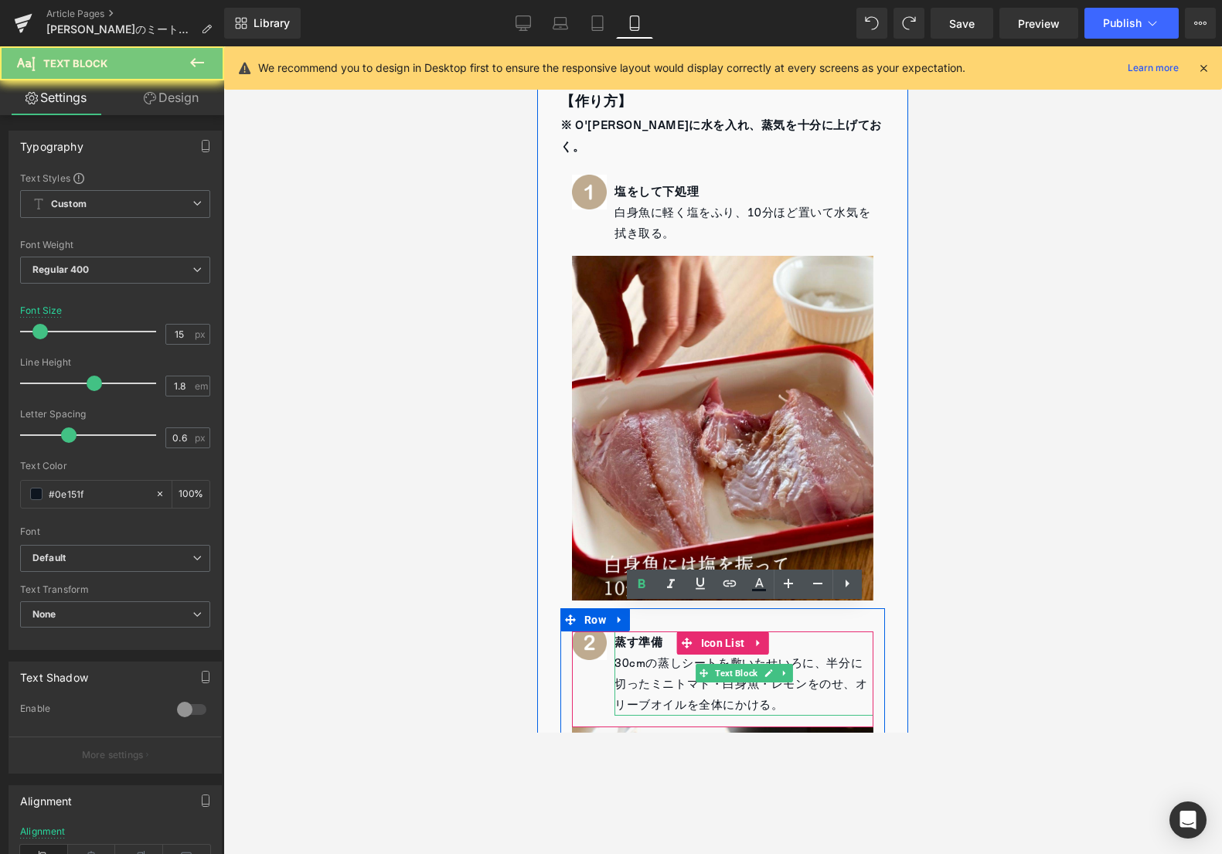
click at [634, 631] on strong "蒸す準備" at bounding box center [638, 642] width 48 height 22
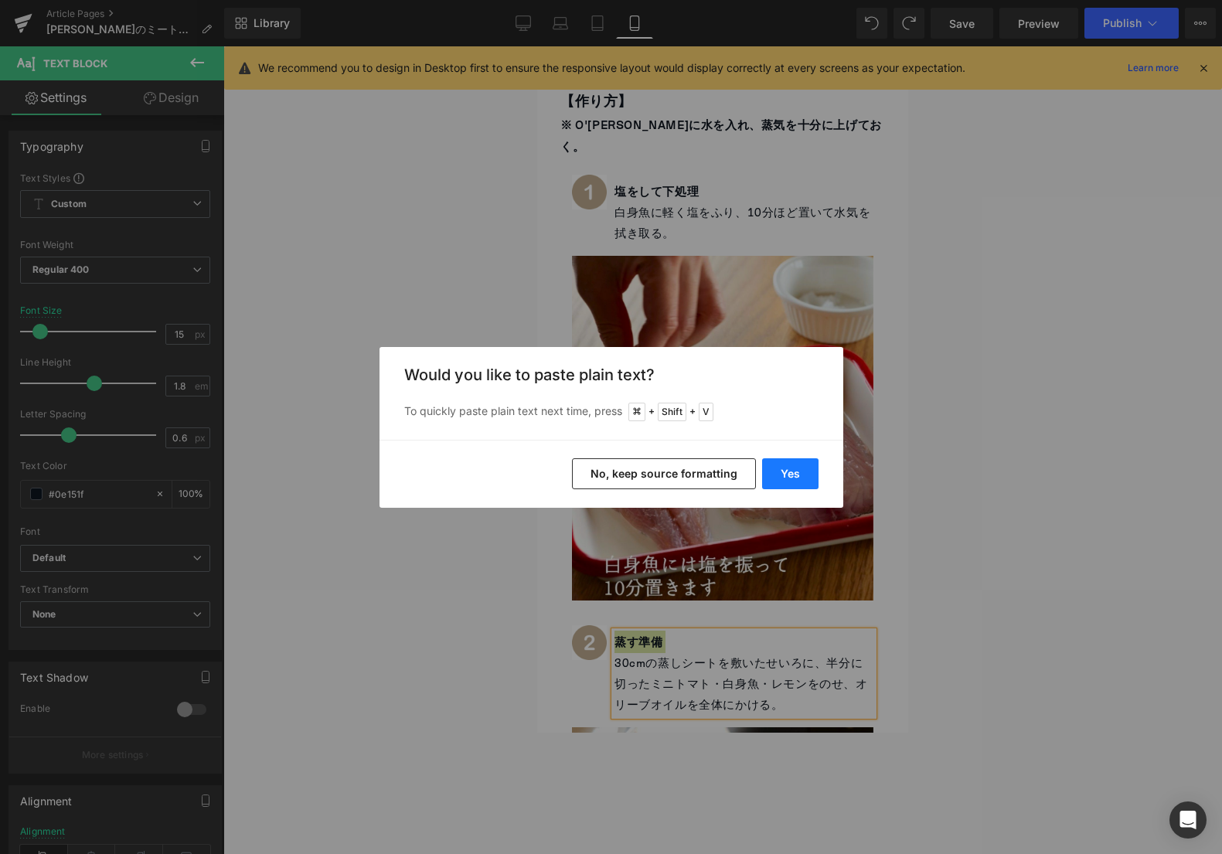
click at [805, 476] on button "Yes" at bounding box center [790, 473] width 56 height 31
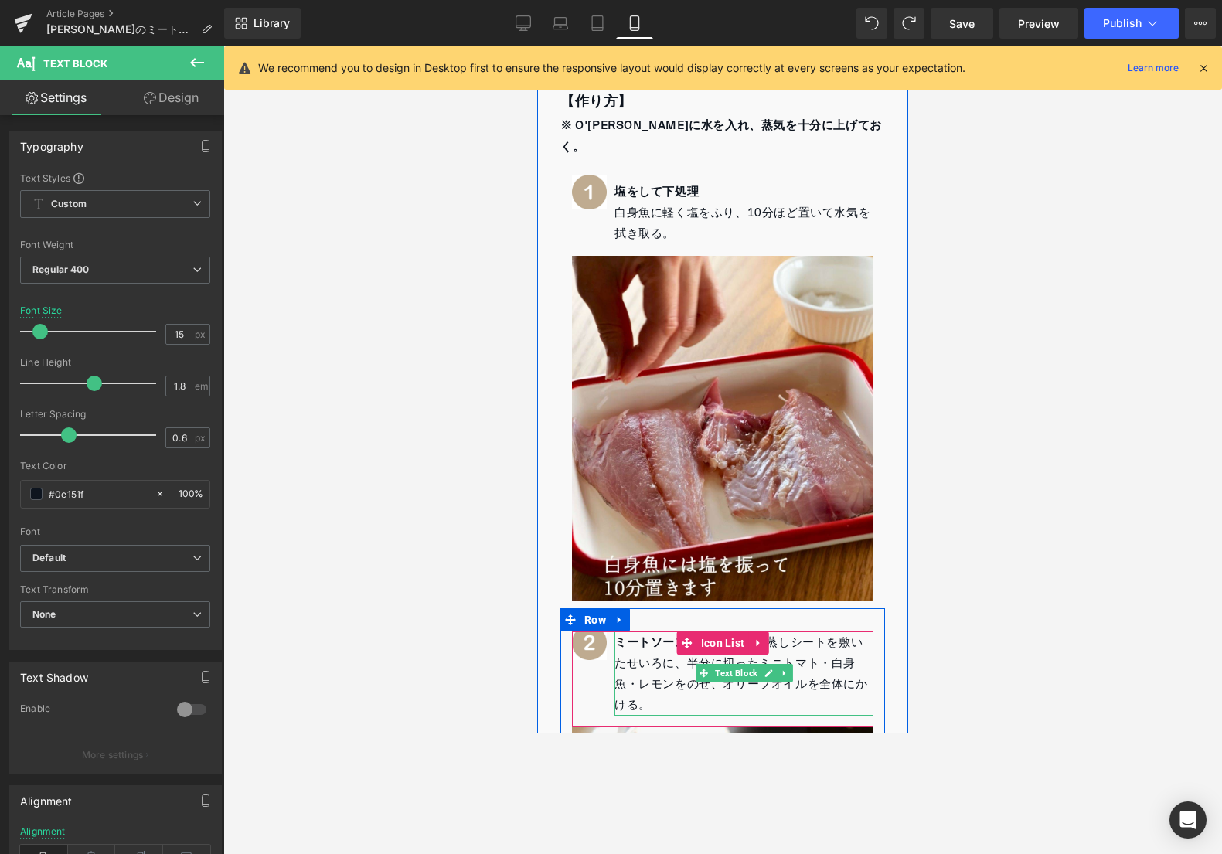
click at [705, 631] on span "Icon List" at bounding box center [723, 642] width 52 height 23
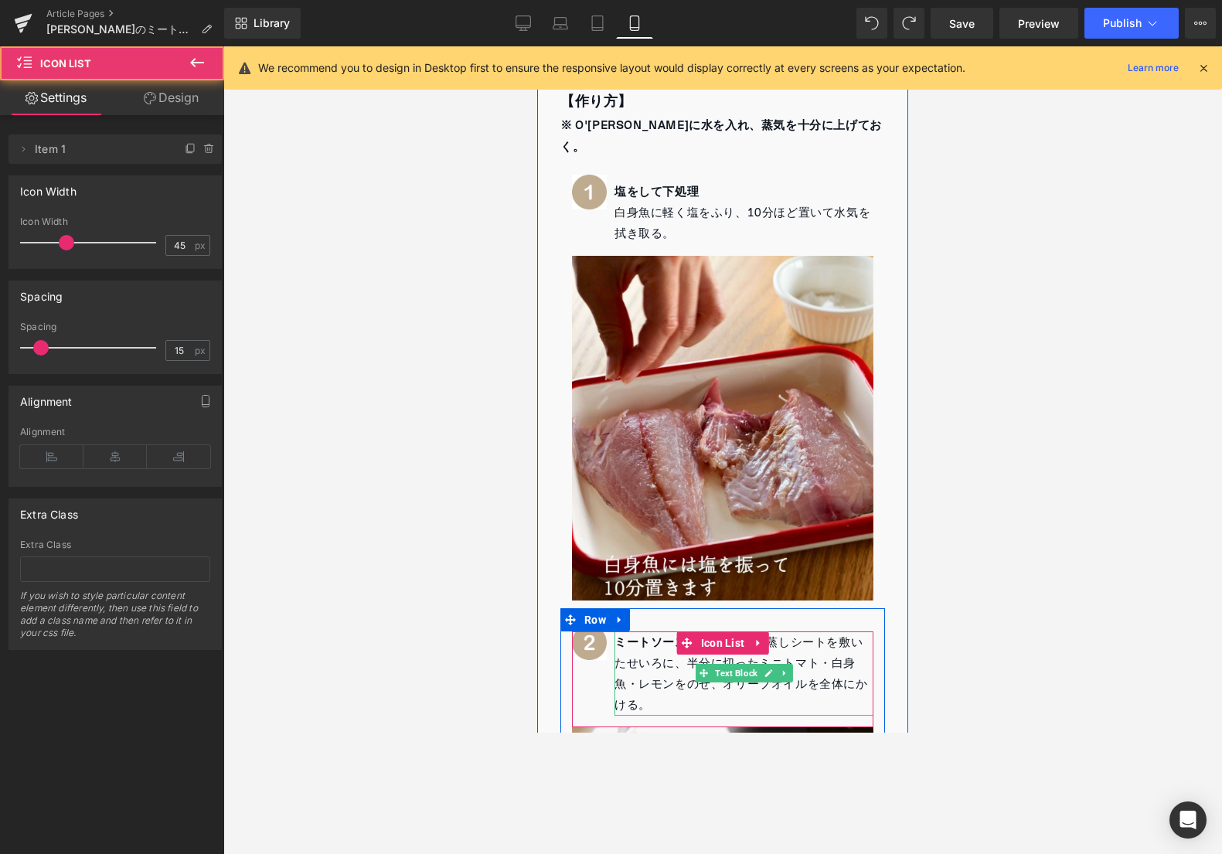
click at [674, 647] on p "ミートソースを作る 30cmの蒸しシートを敷いたせいろに、半分に切ったミニトマト・白身魚・レモンをのせ、オリーブオイルを全体にかける。" at bounding box center [743, 673] width 259 height 84
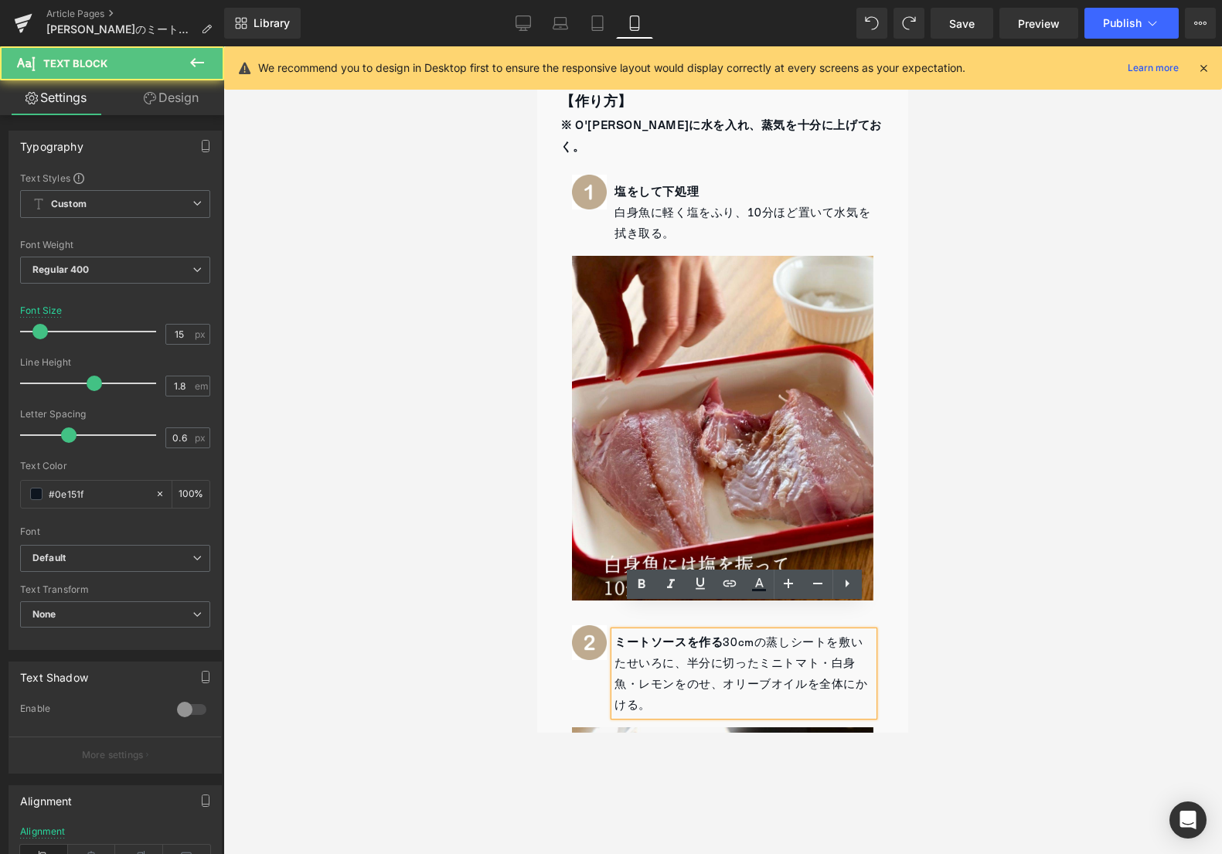
click at [725, 631] on p "ミートソースを作る 30cmの蒸しシートを敷いたせいろに、半分に切ったミニトマト・白身魚・レモンをのせ、オリーブオイルを全体にかける。" at bounding box center [743, 673] width 259 height 84
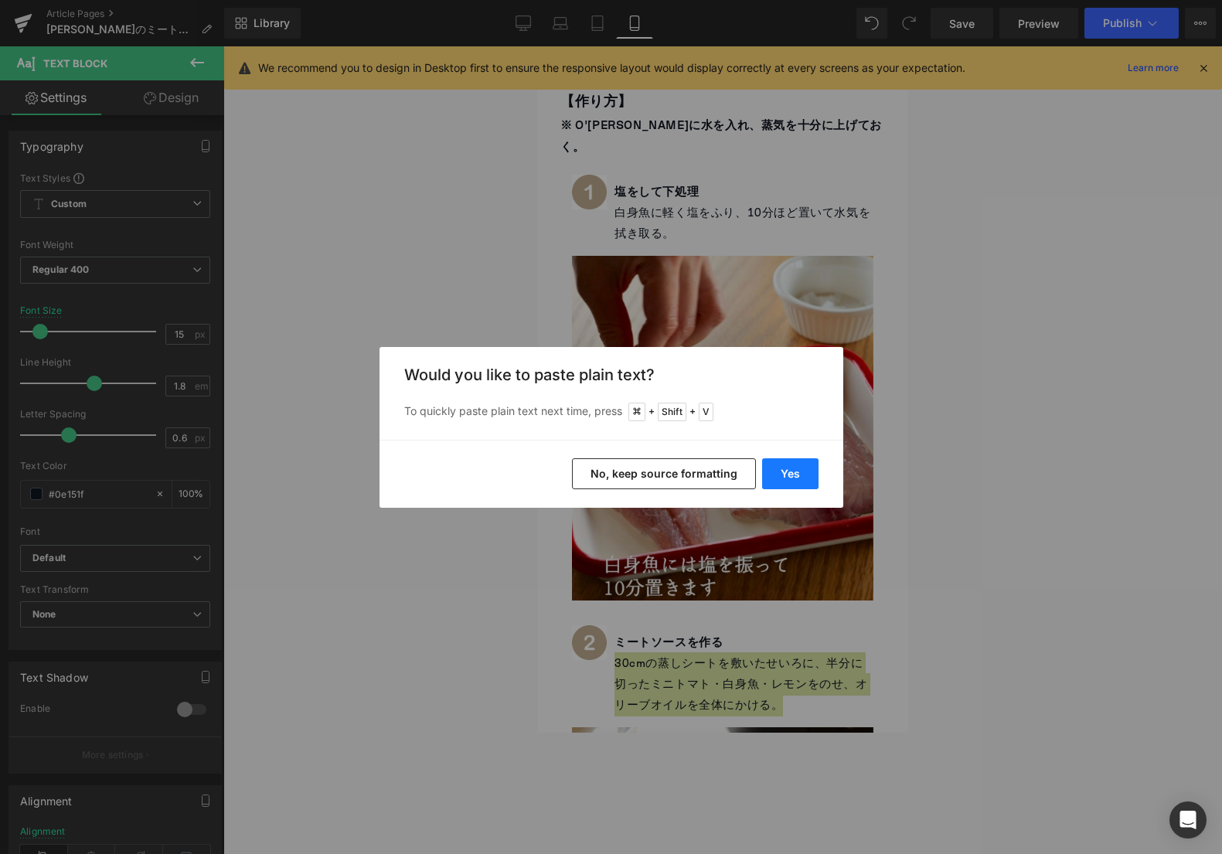
click at [798, 471] on button "Yes" at bounding box center [790, 473] width 56 height 31
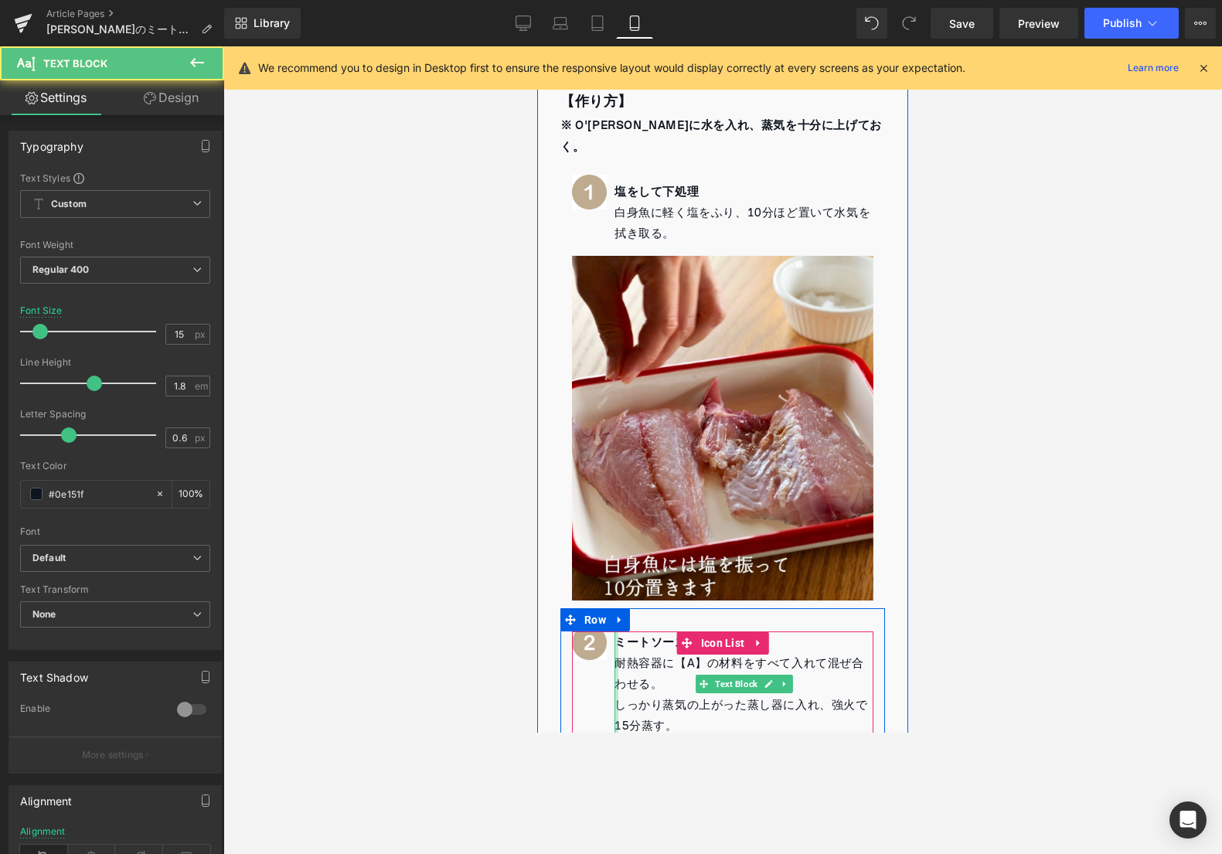
click at [617, 680] on div "ミートソースを作る 耐熱容器に【A】の材料をすべて入れて混ぜ合わせる。 しっかり蒸気の上がった蒸し器に入れ、強火で15分蒸す。 Text Block" at bounding box center [743, 683] width 259 height 105
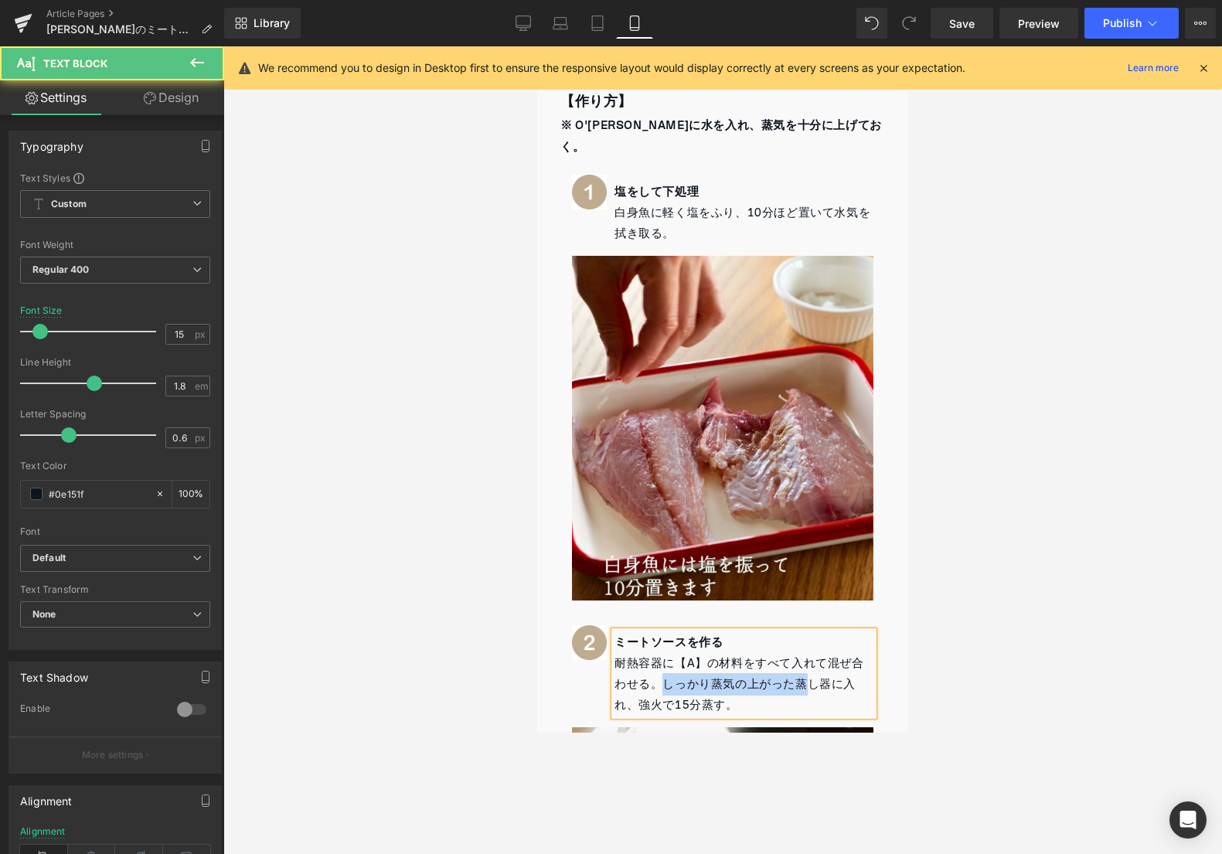
drag, startPoint x: 661, startPoint y: 655, endPoint x: 802, endPoint y: 653, distance: 140.7
click at [802, 673] on span "しっかり蒸気の上がった蒸し器に入れ、強火で15分蒸す。" at bounding box center [734, 694] width 241 height 43
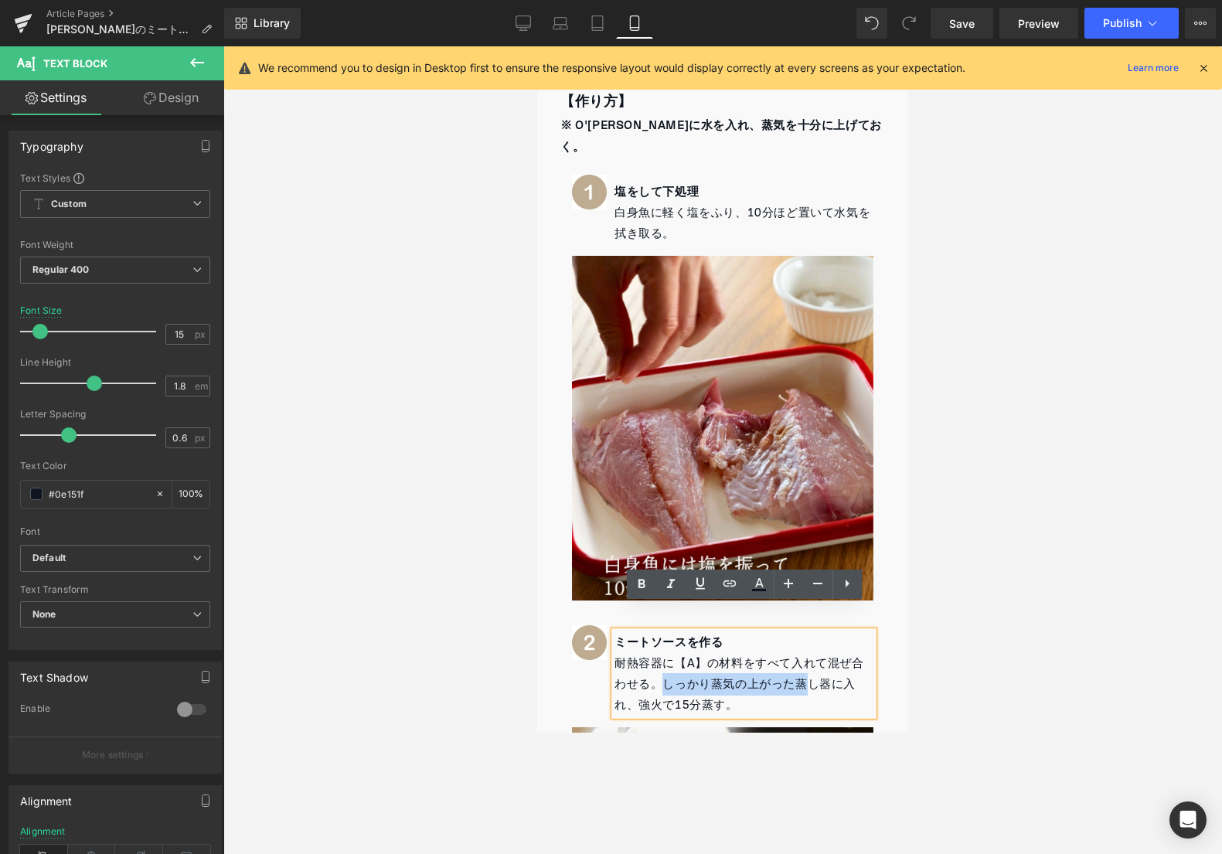
click at [726, 673] on span "しっかり蒸気の上がった蒸し器に入れ、強火で15分蒸す。" at bounding box center [734, 694] width 241 height 43
drag, startPoint x: 664, startPoint y: 654, endPoint x: 828, endPoint y: 680, distance: 166.5
click at [828, 680] on p "耐熱容器に【A】の材料をすべて入れて混ぜ合わせる。 しっかり蒸気の上がった蒸し器に入れ、強火で15分蒸す。" at bounding box center [743, 684] width 259 height 63
click at [817, 680] on p "耐熱容器に【A】の材料をすべて入れて混ぜ合わせる。 しっかり蒸気の上がった蒸し器に入れ、強火で15分蒸す。" at bounding box center [743, 684] width 259 height 63
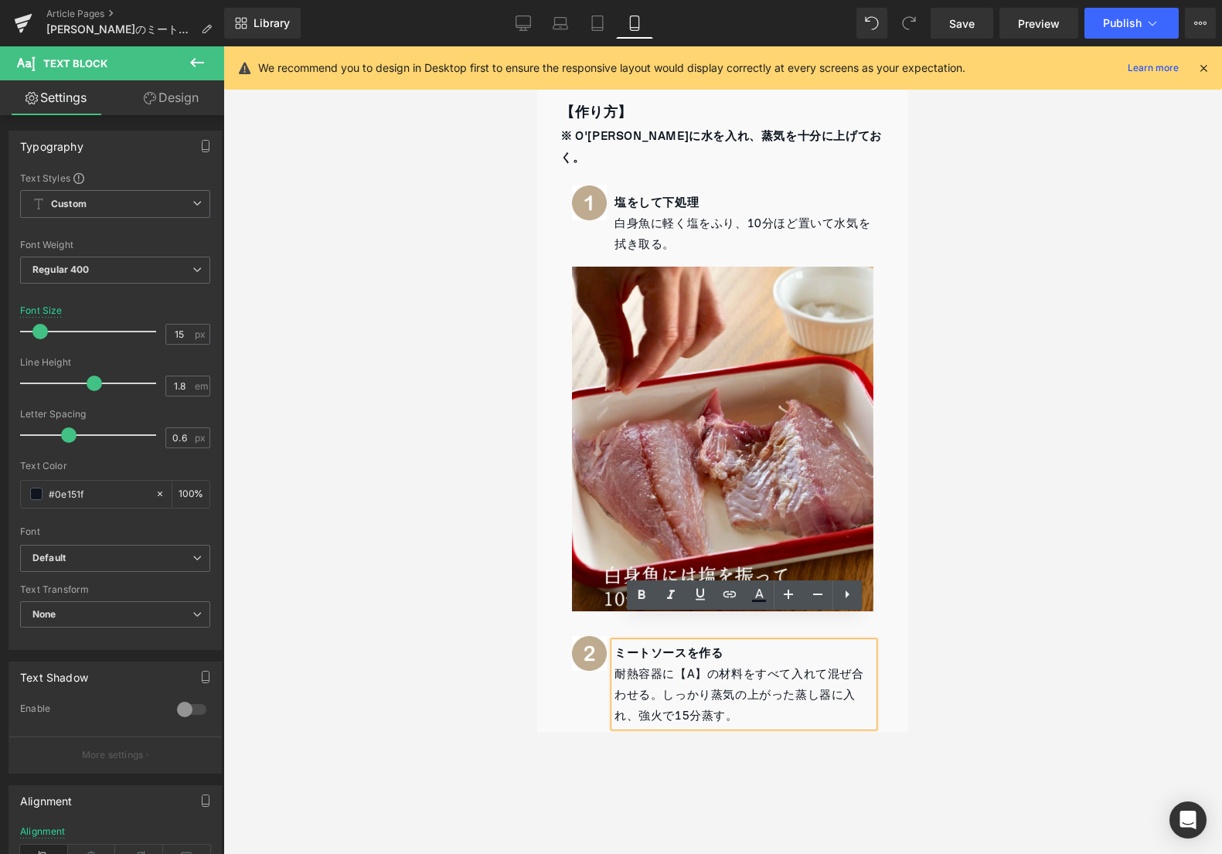
scroll to position [1224, 0]
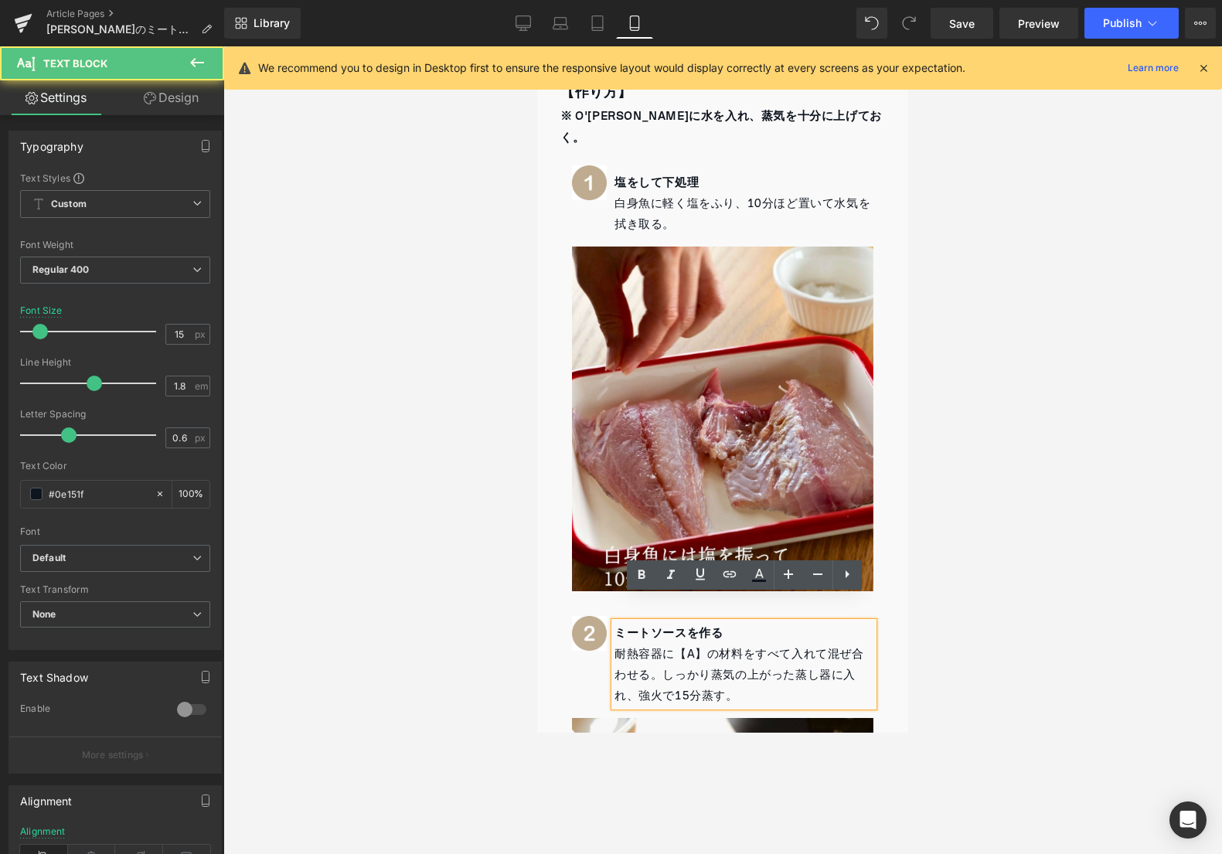
click at [668, 664] on span "しっかり蒸気の上がった蒸し器に入れ、強火で15分蒸す。" at bounding box center [734, 685] width 241 height 43
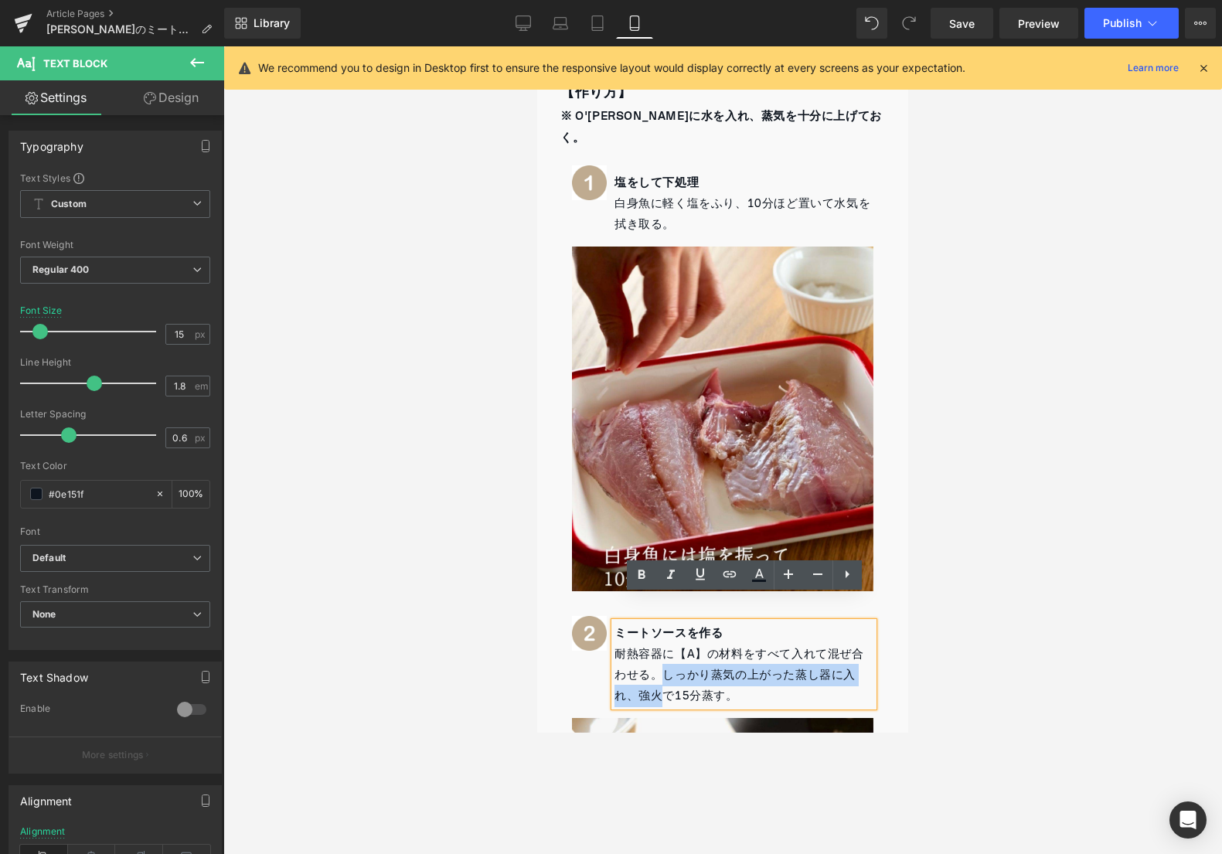
drag, startPoint x: 662, startPoint y: 644, endPoint x: 665, endPoint y: 670, distance: 25.6
click at [665, 670] on span "しっかり蒸気の上がった蒸し器に入れ、強火で15分蒸す。" at bounding box center [734, 685] width 241 height 43
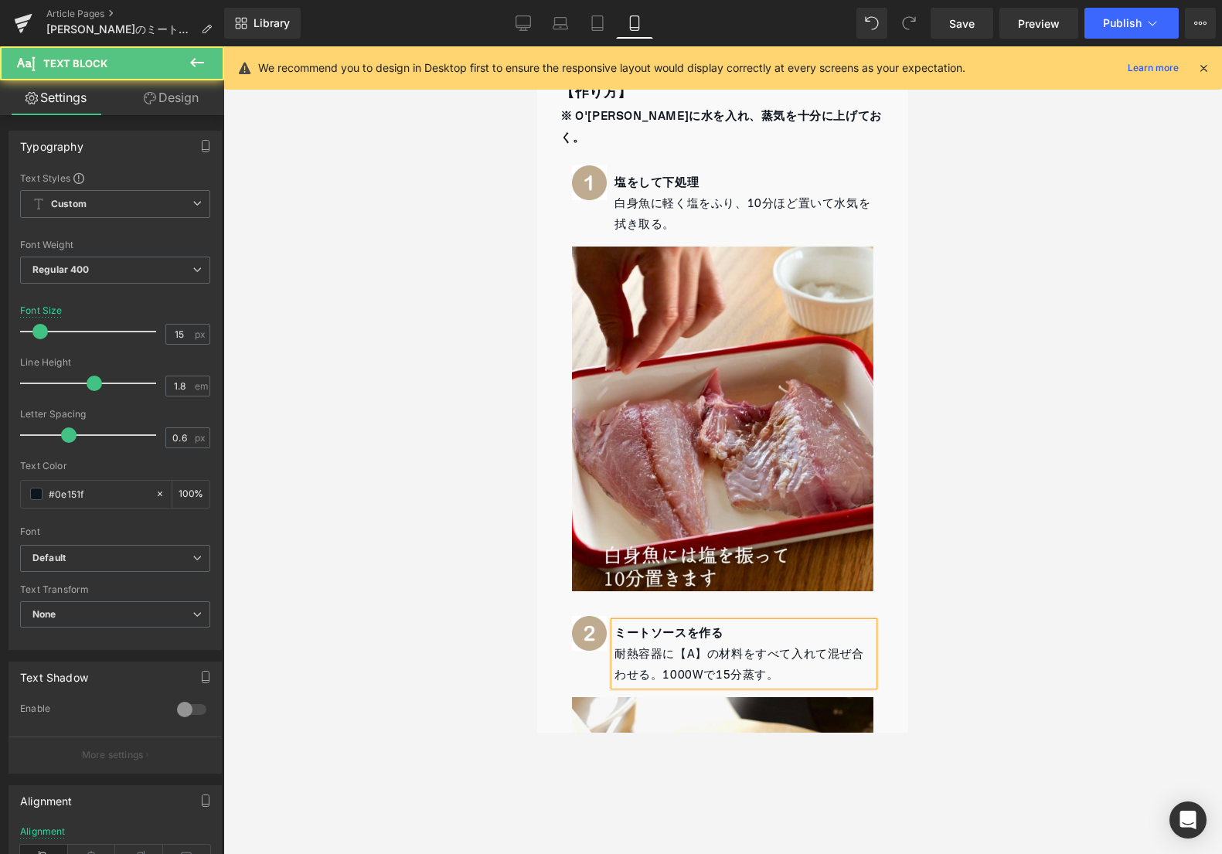
click at [662, 649] on p "耐熱容器に【A】の材料をすべて入れて混ぜ合わせる。1000W で15分蒸す。" at bounding box center [743, 665] width 259 height 42
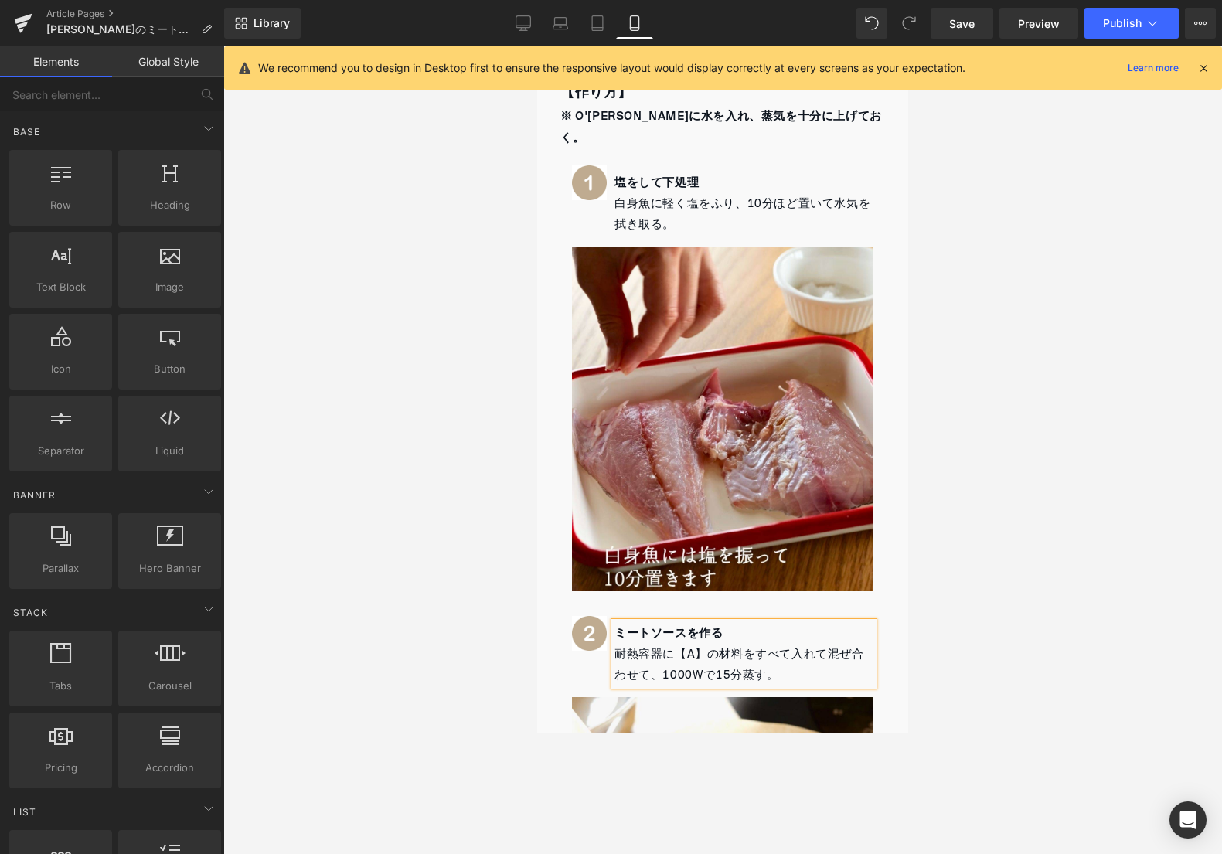
click at [947, 515] on div at bounding box center [722, 449] width 998 height 807
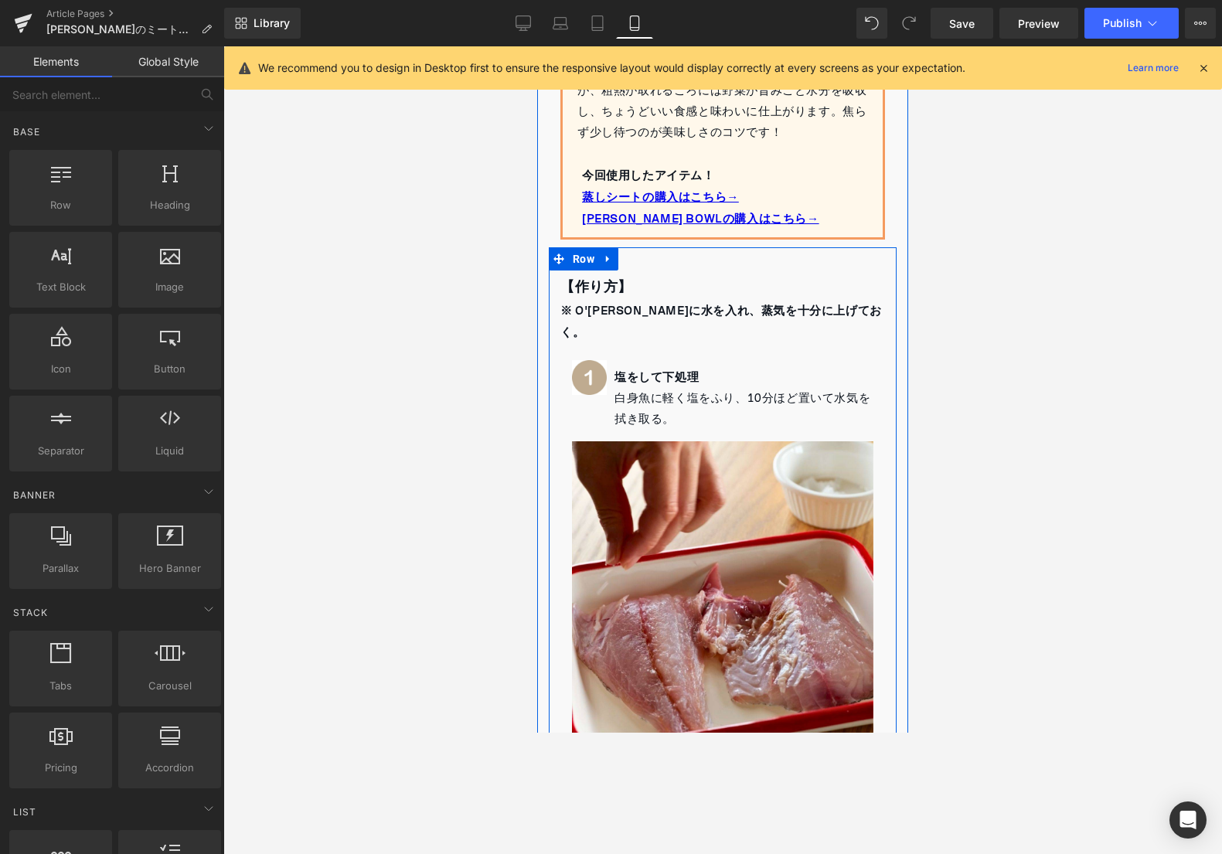
scroll to position [1329, 0]
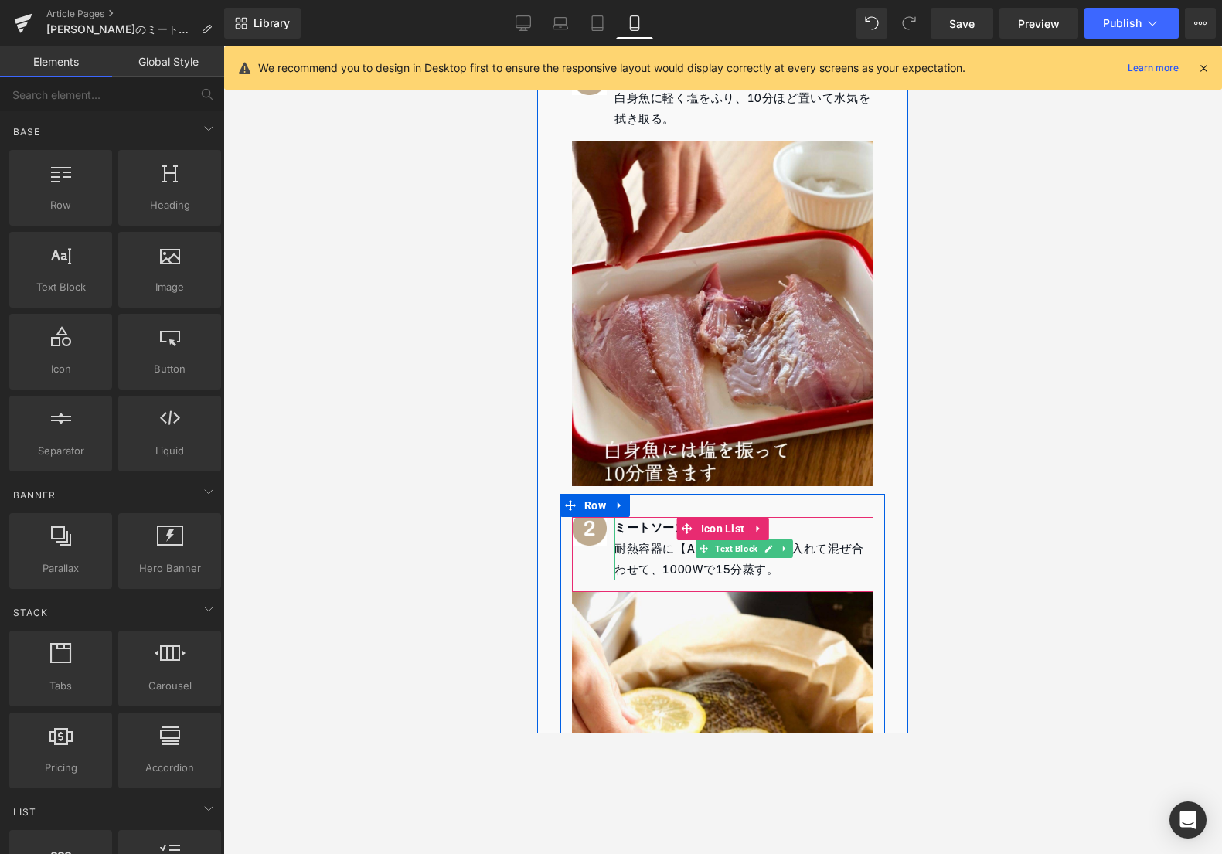
click at [665, 516] on b "ミートソースを作る" at bounding box center [668, 527] width 108 height 22
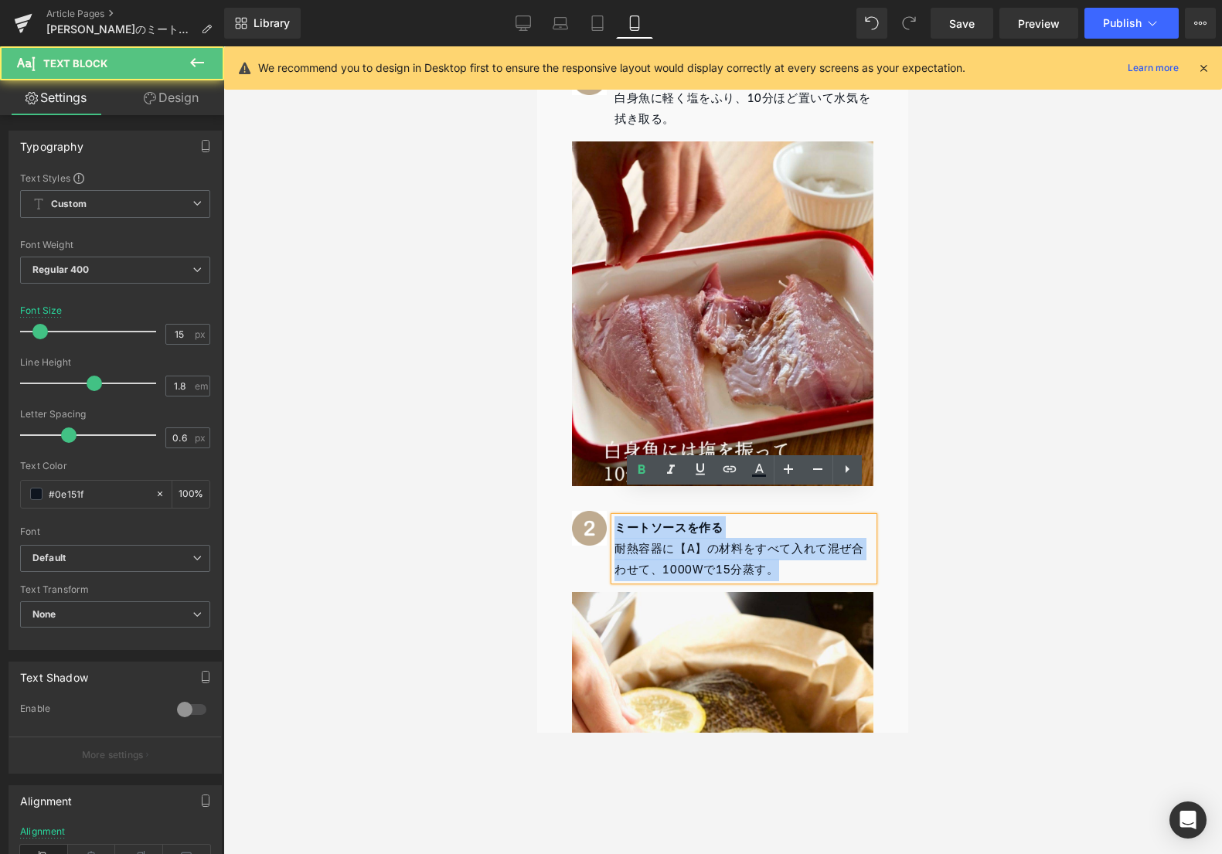
drag, startPoint x: 617, startPoint y: 499, endPoint x: 879, endPoint y: 538, distance: 264.8
click at [794, 548] on div "ミートソースを作る 耐熱容器に【A】の材料をすべて入れて混ぜ合わせて、1000W で15分蒸す。" at bounding box center [743, 548] width 259 height 63
copy div "ミートソースを作る 耐熱容器に【A】の材料をすべて入れて混ぜ合わせて、1000W で15分蒸す。"
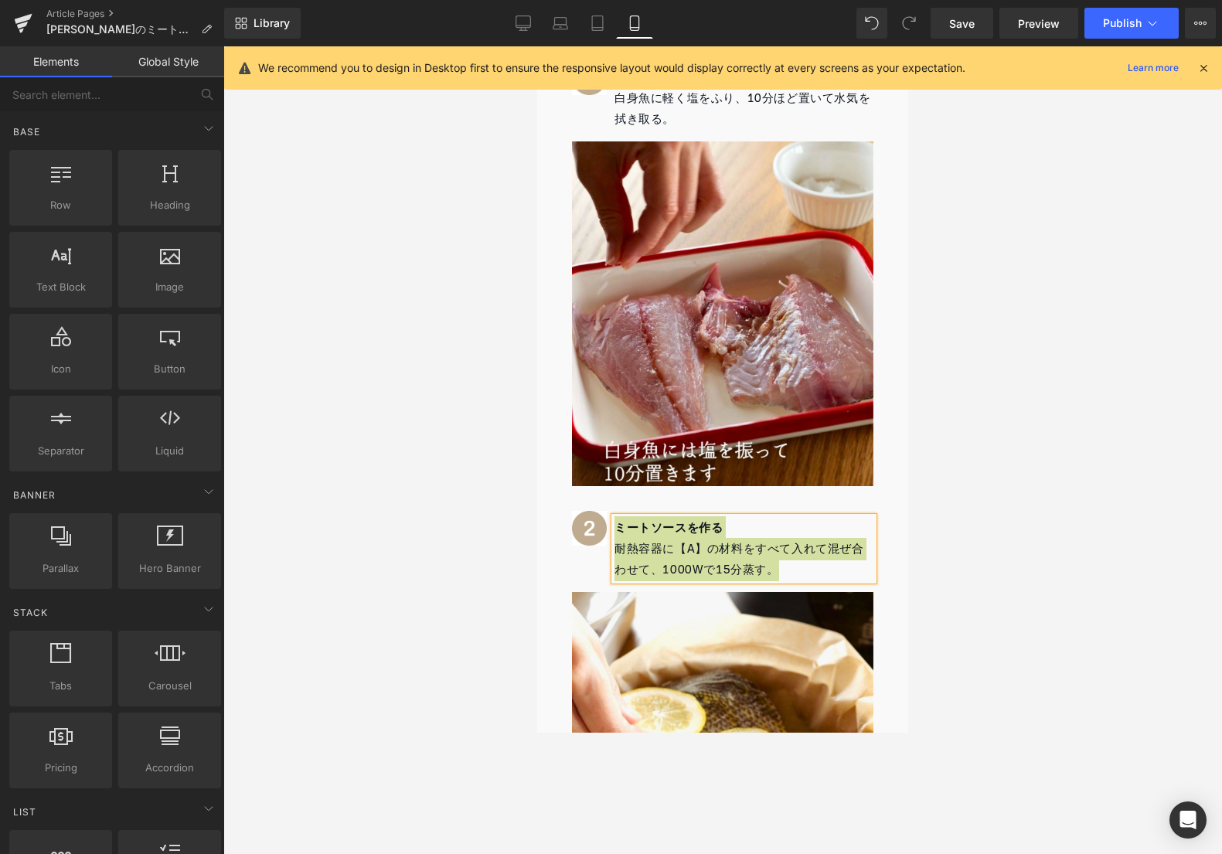
click at [993, 437] on div at bounding box center [722, 449] width 998 height 807
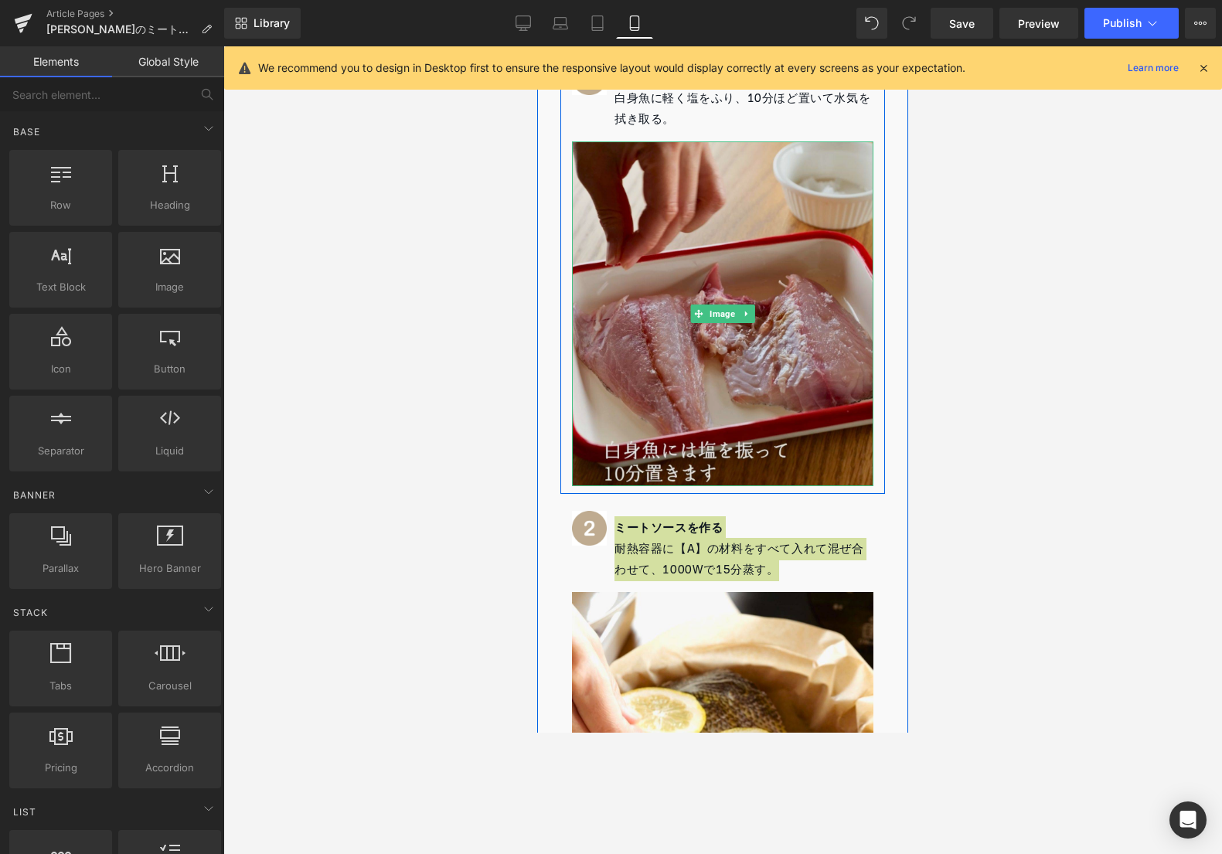
scroll to position [950, 0]
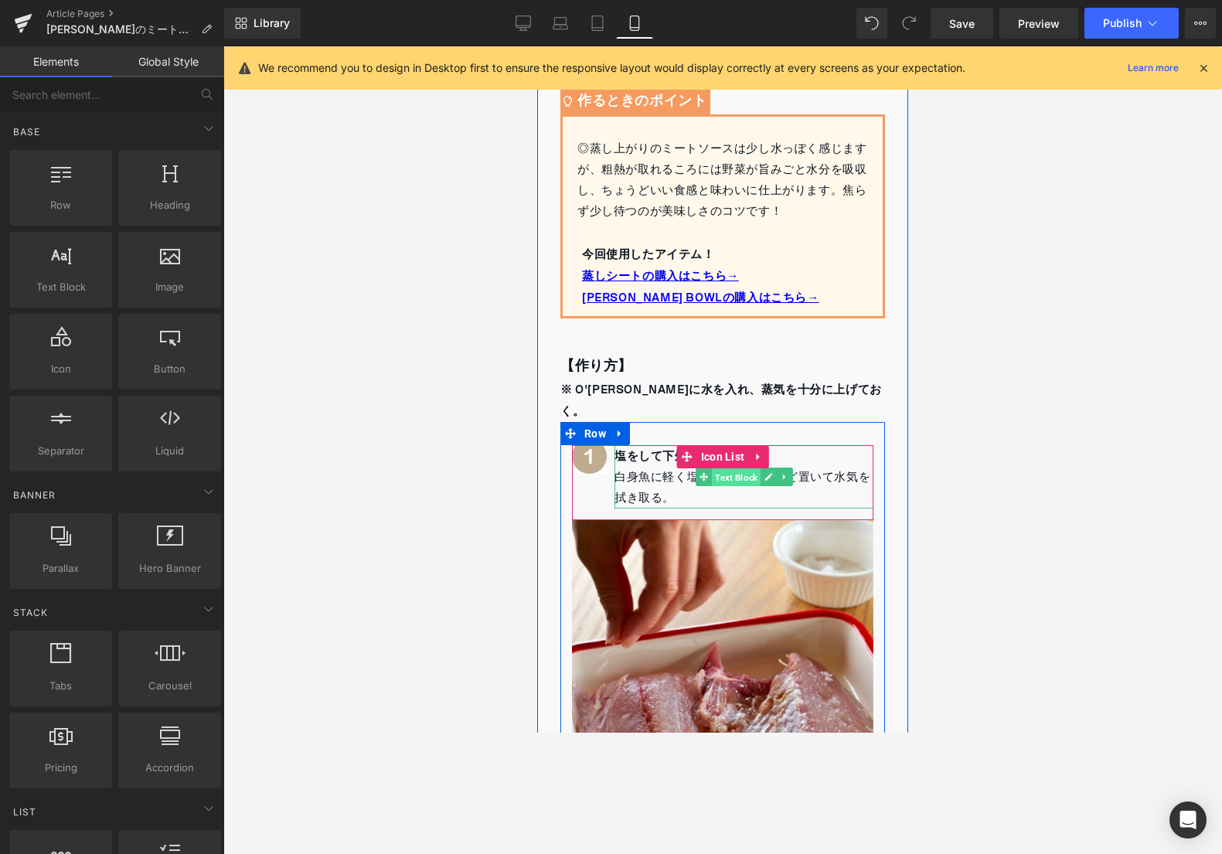
click at [717, 468] on span "Text Block" at bounding box center [736, 477] width 49 height 19
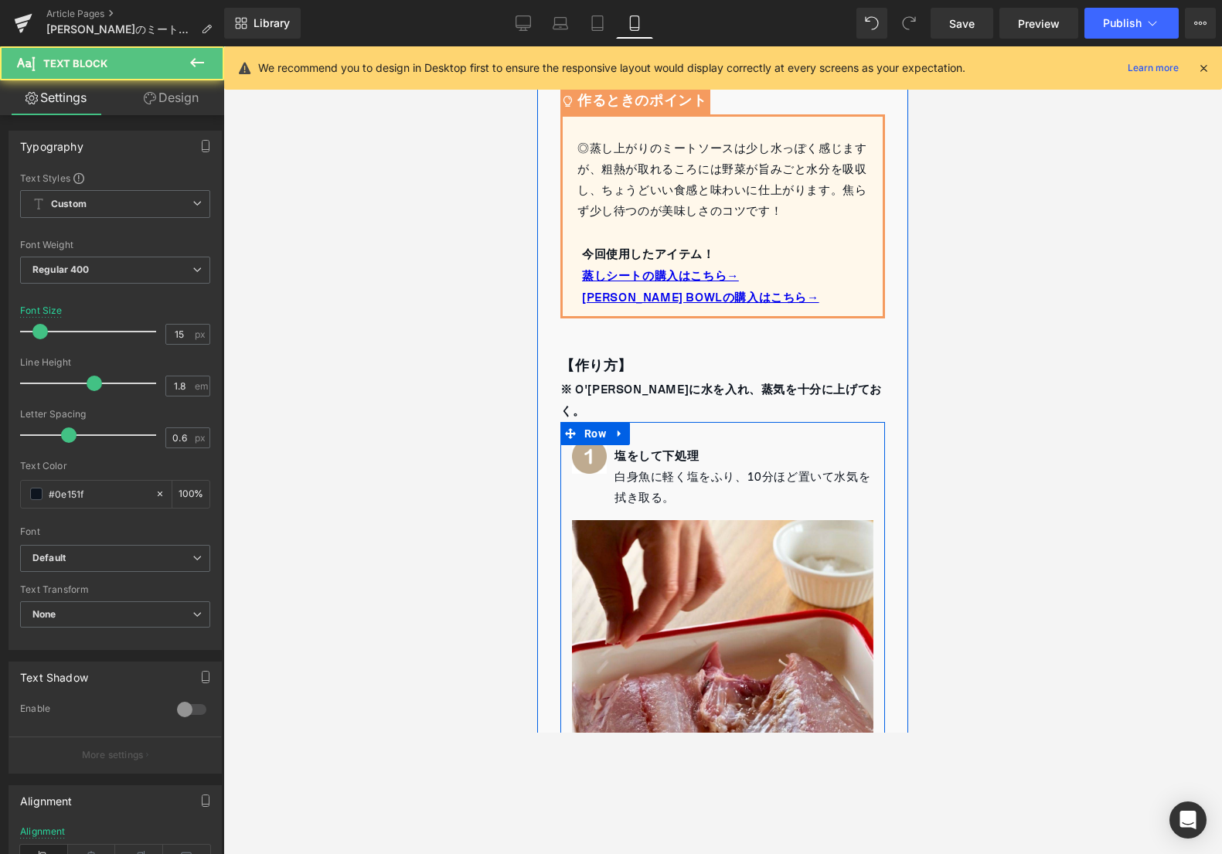
click at [620, 444] on strong "塩をして下処理" at bounding box center [656, 455] width 84 height 22
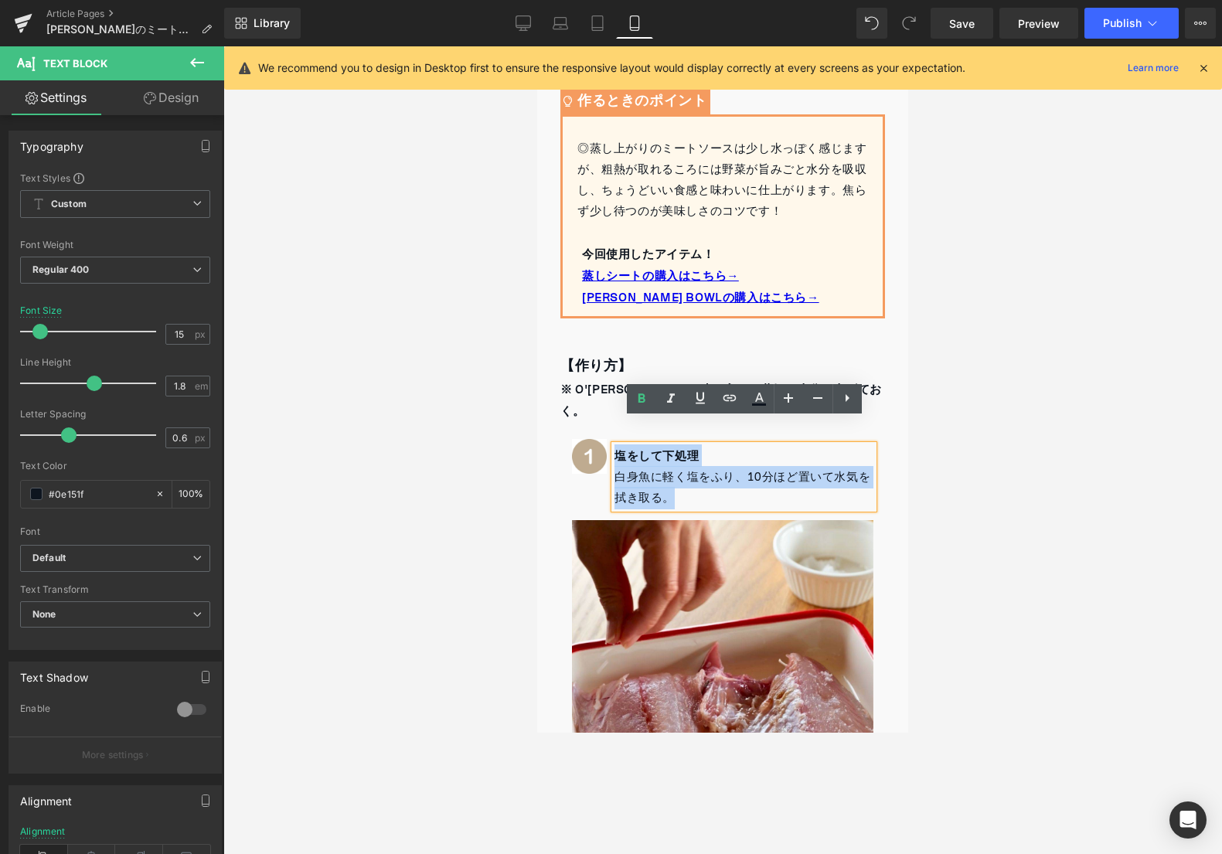
drag, startPoint x: 618, startPoint y: 430, endPoint x: 683, endPoint y: 470, distance: 75.9
click at [683, 470] on div "塩をして下処理 白身魚に軽く塩をふり、10分ほど置いて水気を拭き取る。" at bounding box center [743, 476] width 259 height 63
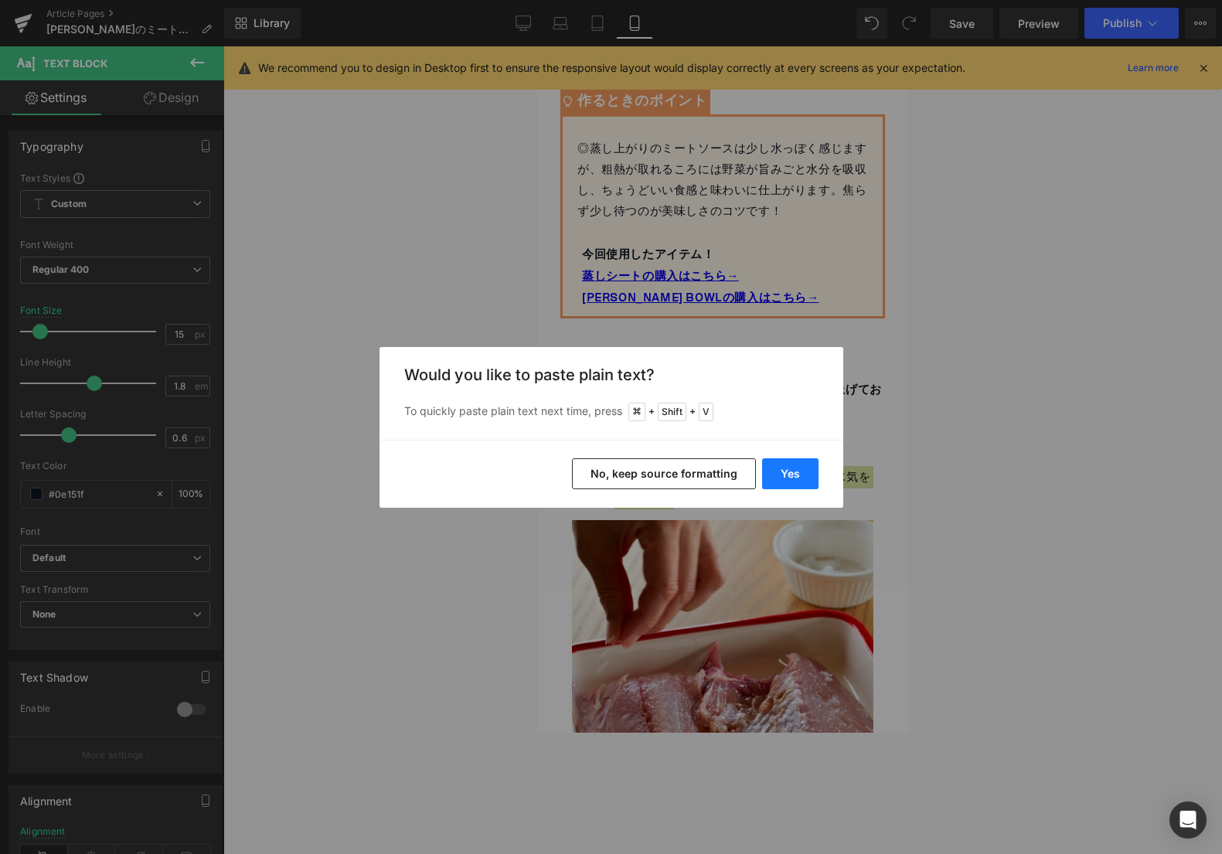
click at [813, 463] on button "Yes" at bounding box center [790, 473] width 56 height 31
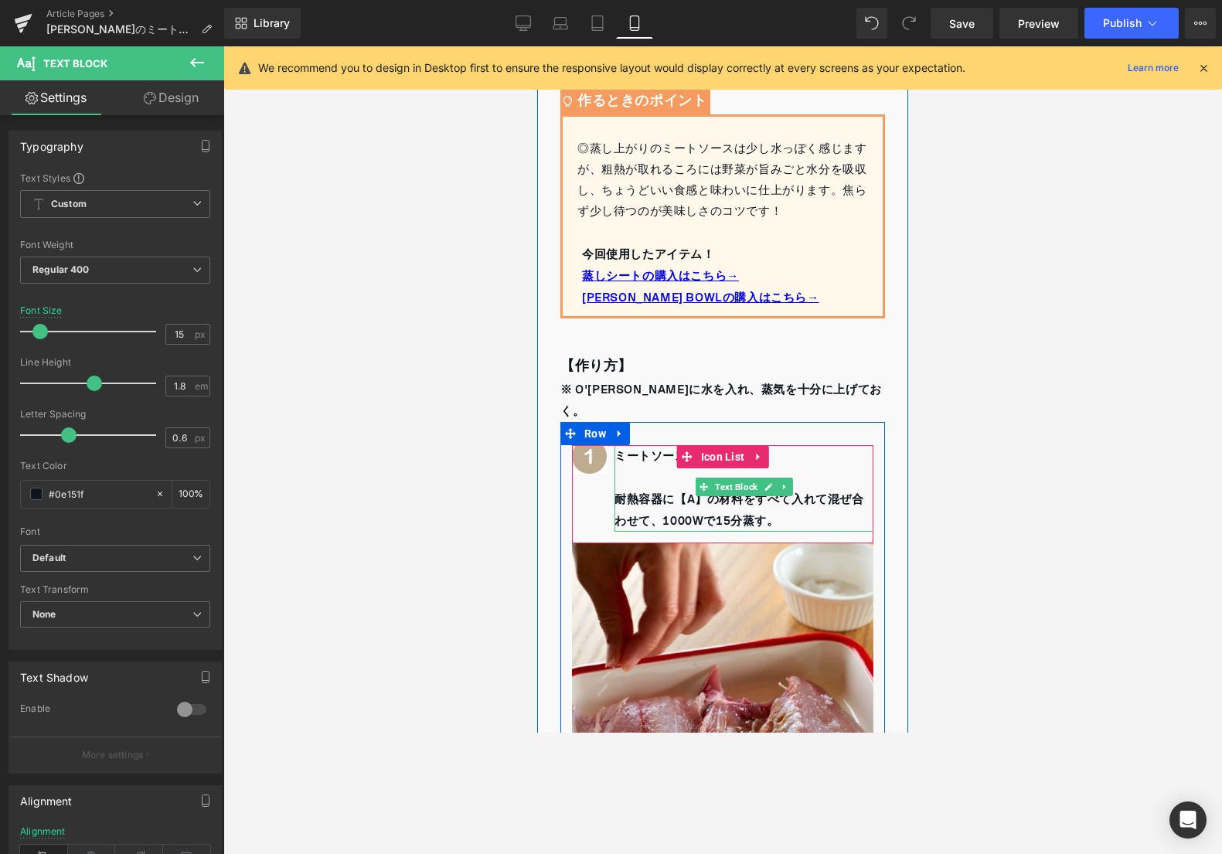
click at [630, 467] on p at bounding box center [743, 478] width 259 height 22
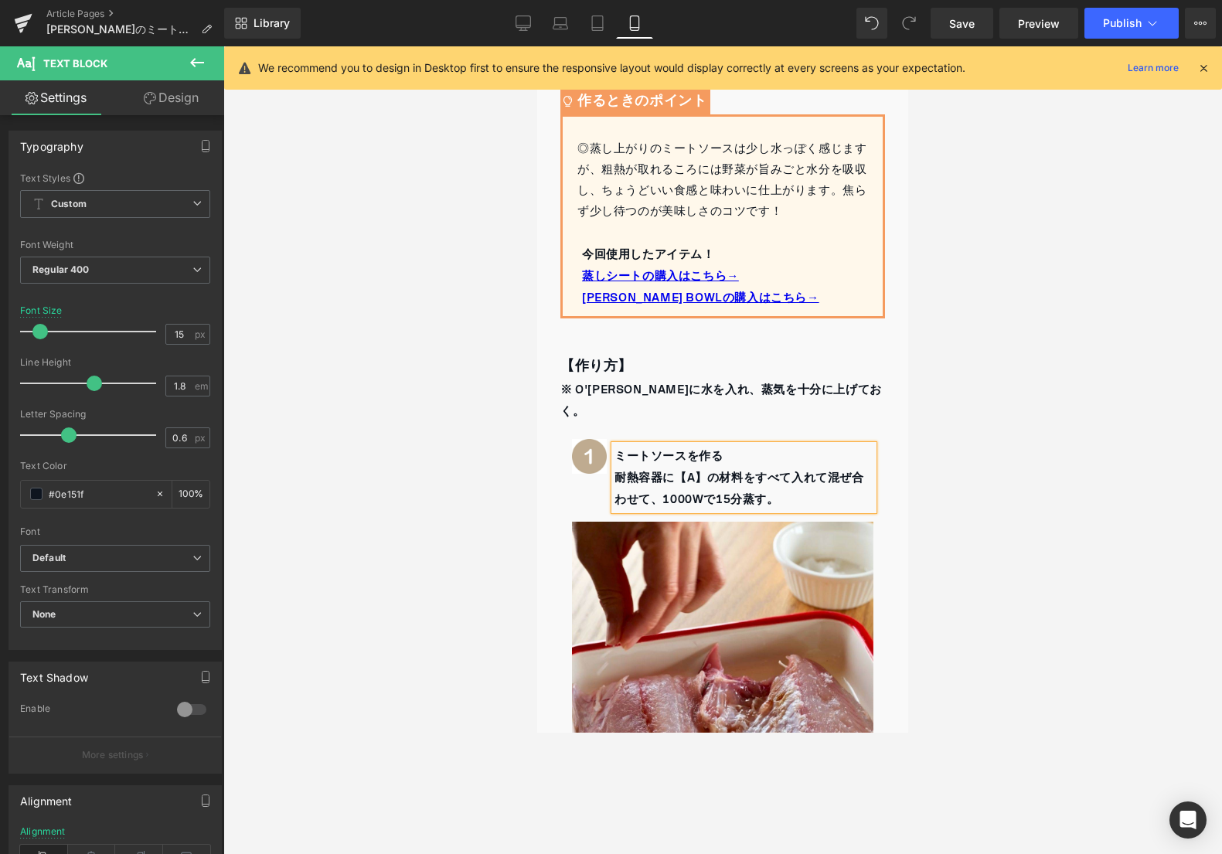
click at [614, 451] on div "ミートソースを作る 耐熱容器に【A】の材料をすべて入れて混ぜ合わせて、1000Wで15分蒸す。" at bounding box center [743, 477] width 259 height 65
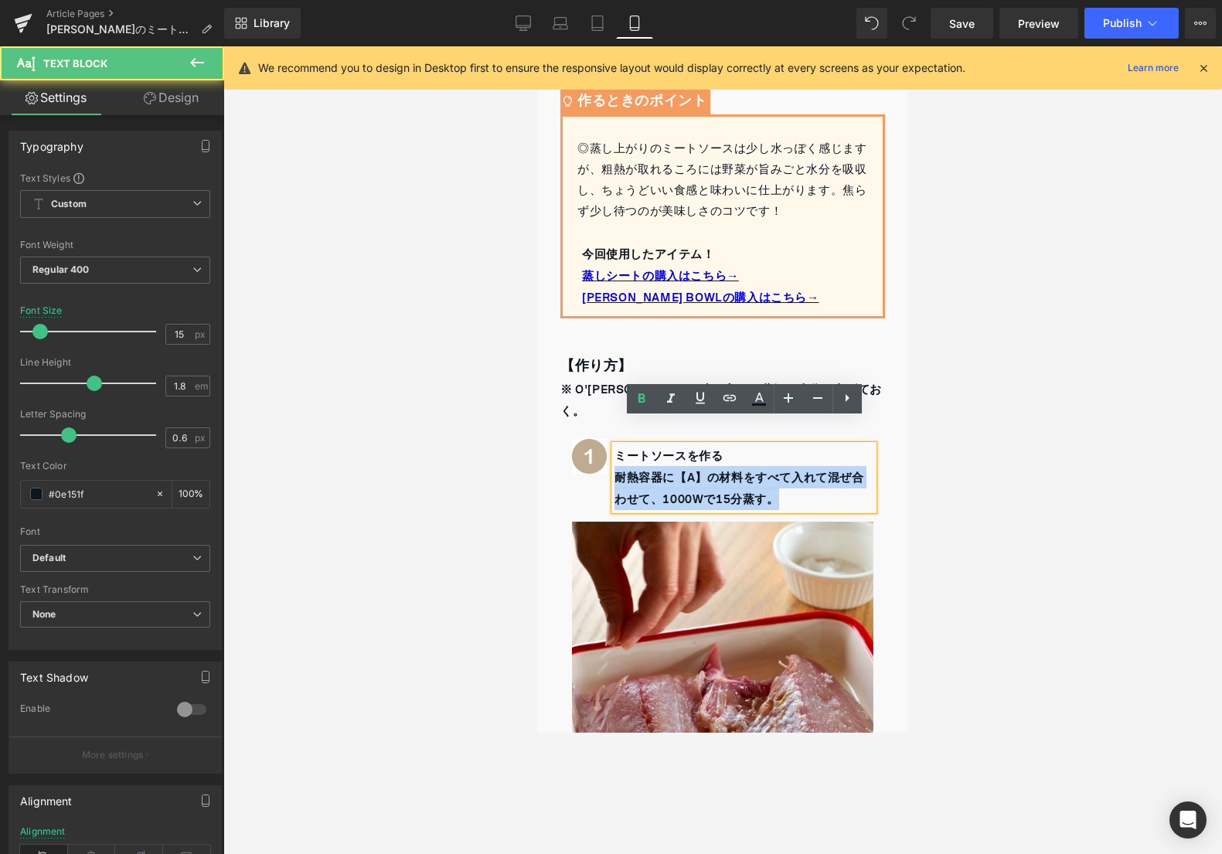
drag, startPoint x: 619, startPoint y: 450, endPoint x: 793, endPoint y: 476, distance: 175.7
click at [793, 476] on p "耐熱容器に【A】の材料をすべて入れて混ぜ合わせて、1000Wで15分蒸す。" at bounding box center [743, 488] width 259 height 43
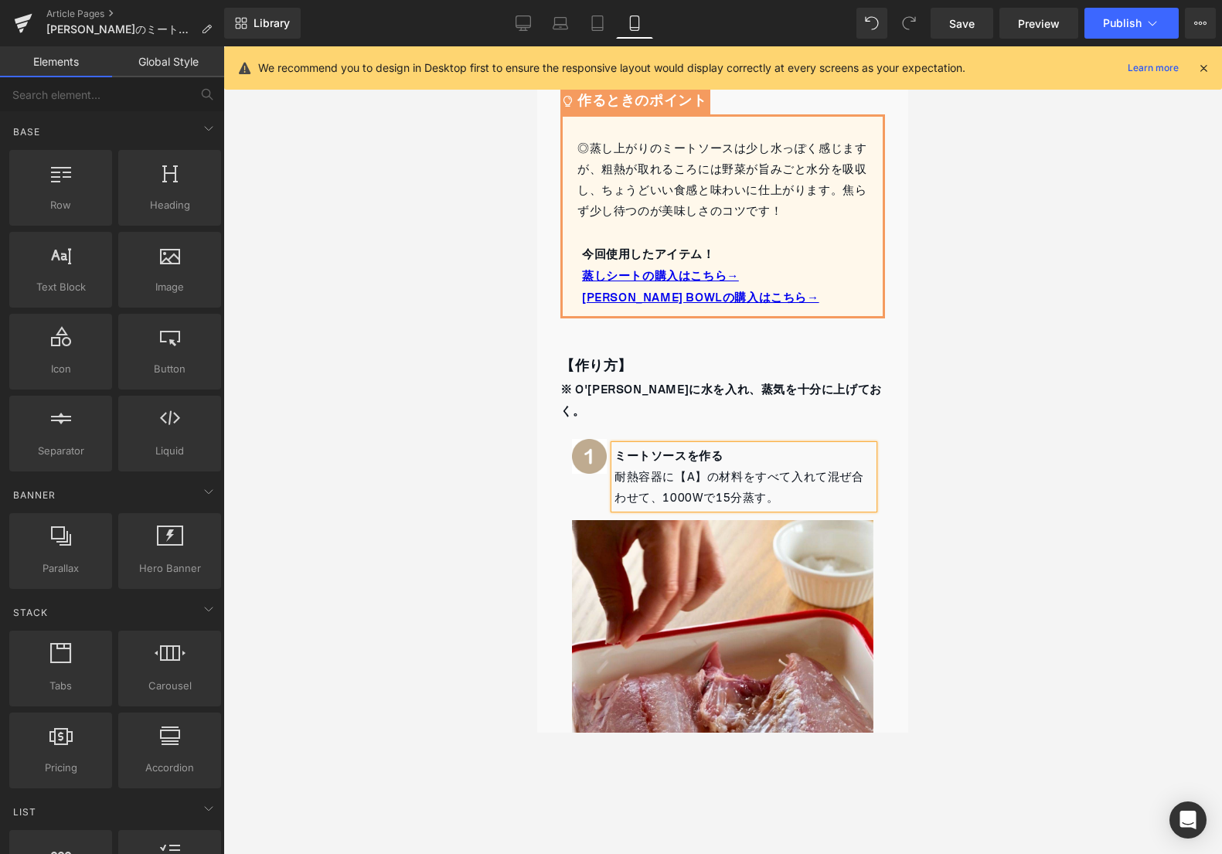
click at [440, 468] on div at bounding box center [722, 449] width 998 height 807
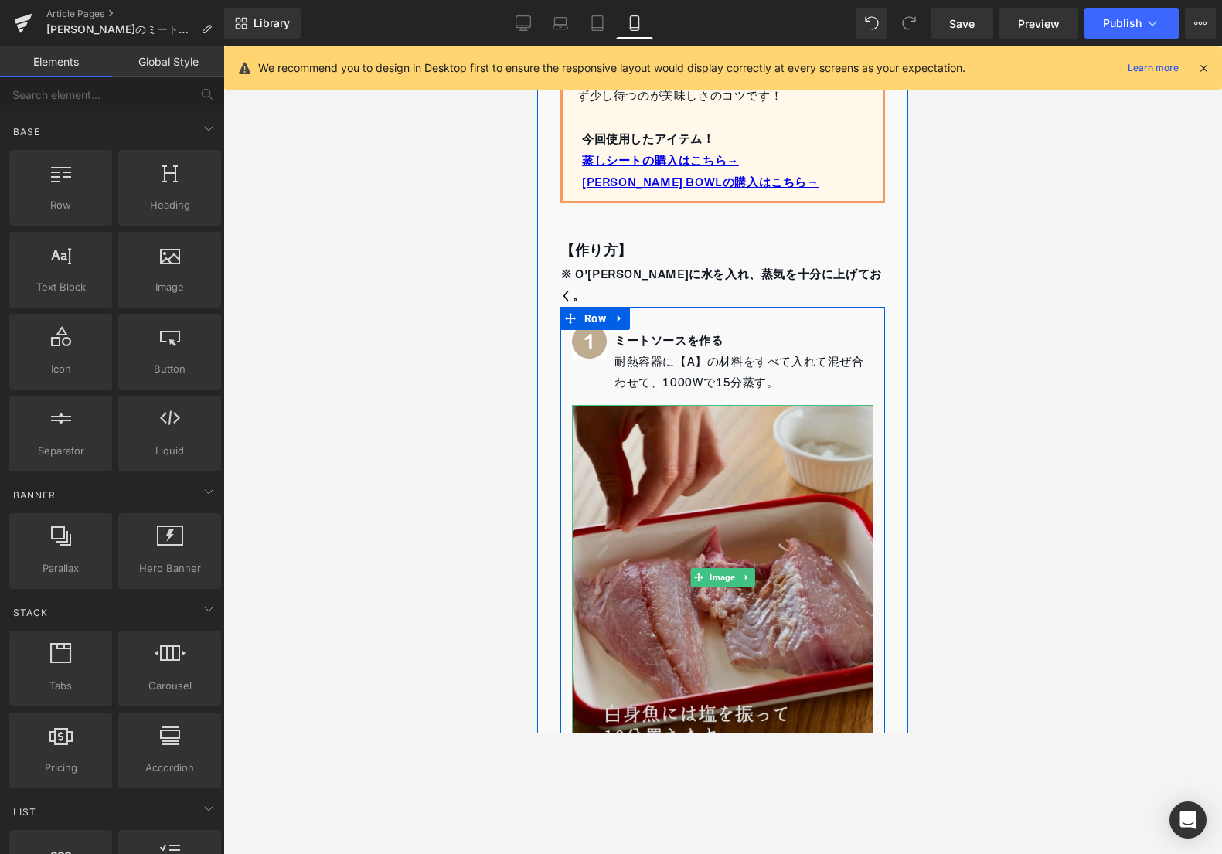
scroll to position [1385, 0]
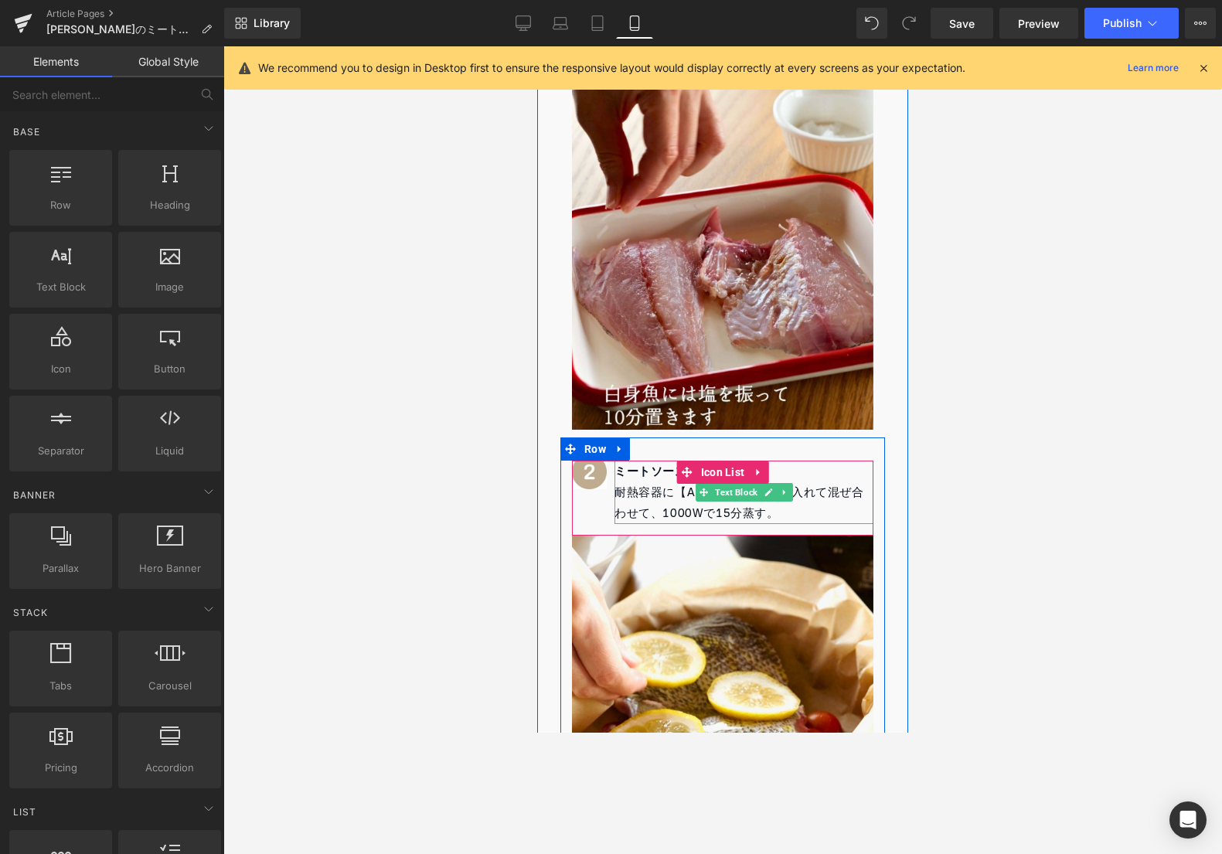
click at [624, 461] on p "ミートソースを作る" at bounding box center [743, 472] width 259 height 22
click at [624, 460] on b "ミートソースを作る" at bounding box center [668, 471] width 108 height 22
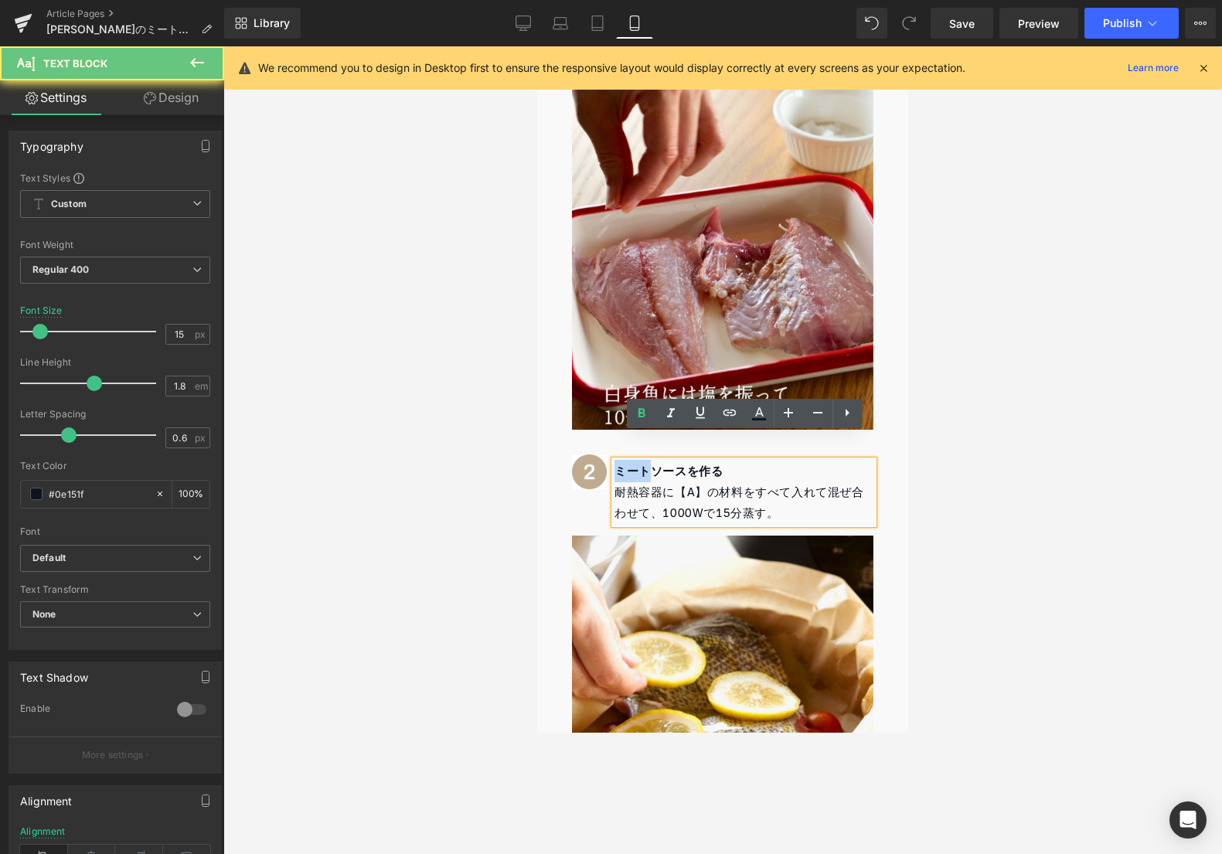
click at [624, 460] on b "ミートソースを作る" at bounding box center [668, 471] width 108 height 22
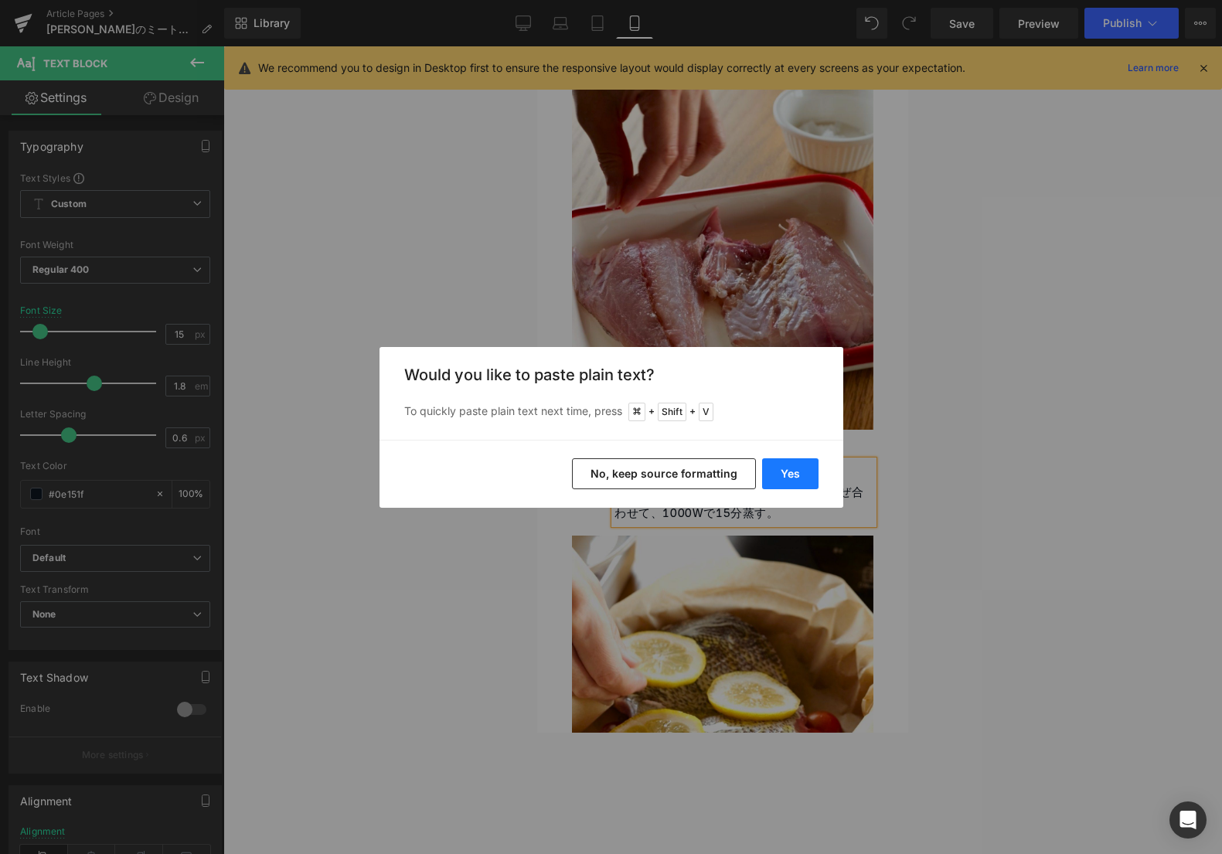
click at [773, 467] on button "Yes" at bounding box center [790, 473] width 56 height 31
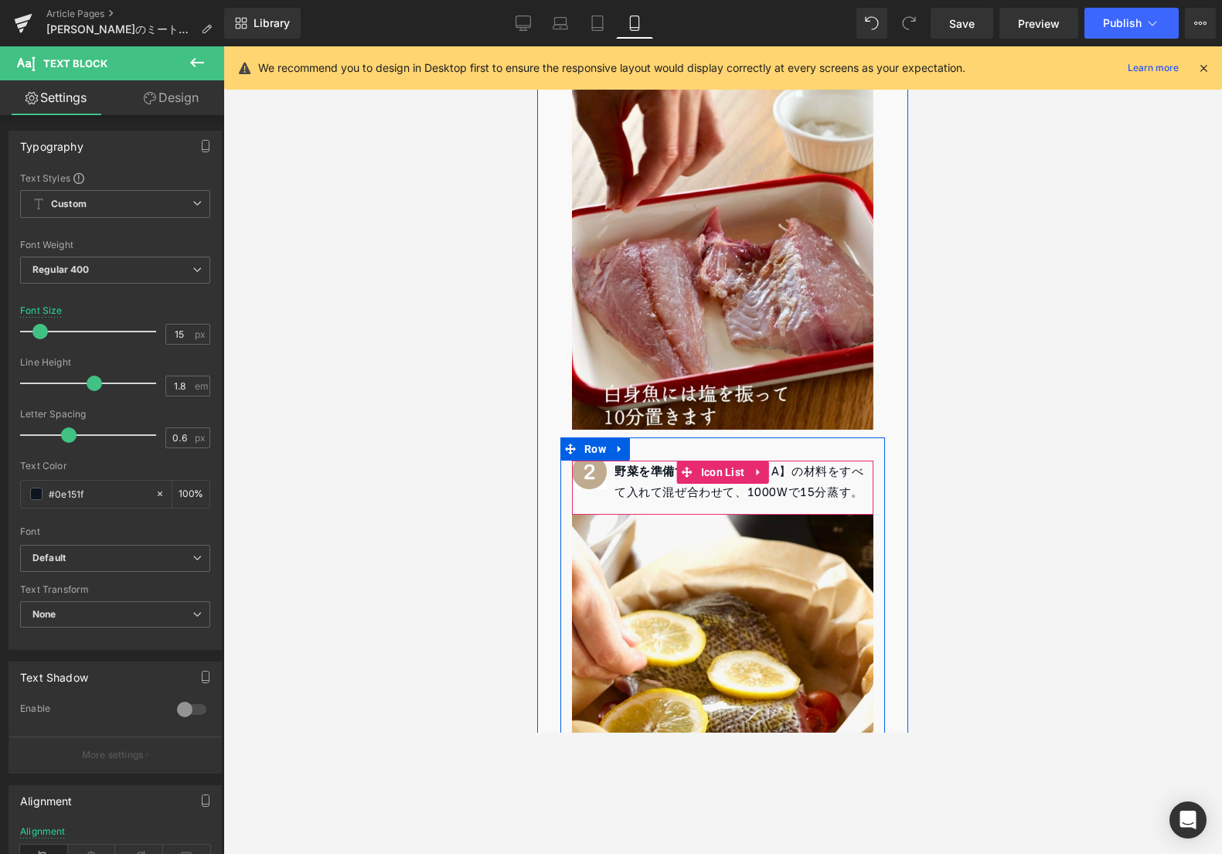
click at [658, 461] on p "野菜を準備する 耐熱容器に【A】の材料をすべて入れて混ぜ合わせて、1000W で15分蒸す。" at bounding box center [743, 482] width 259 height 42
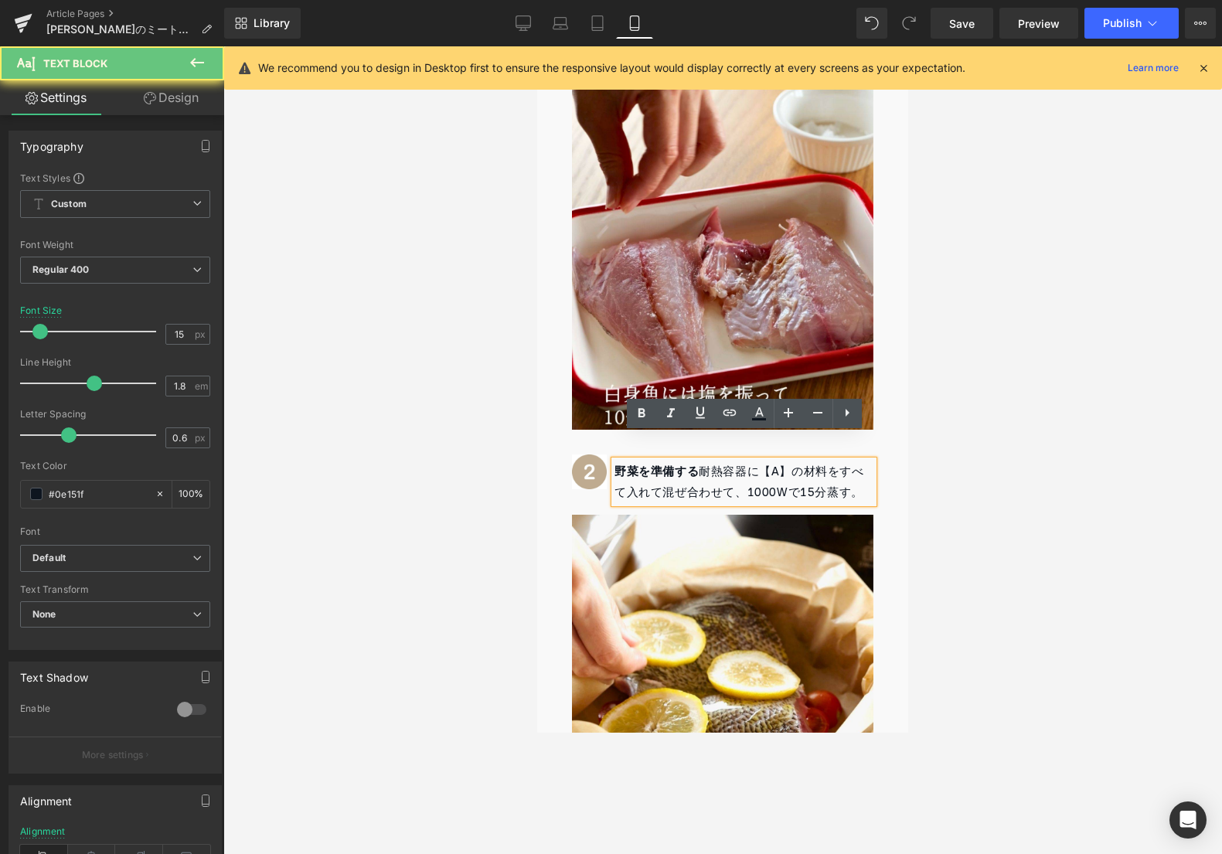
click at [701, 461] on p "野菜を準備する 耐熱容器に【A】の材料をすべて入れて混ぜ合わせて、1000W で15分蒸す。" at bounding box center [743, 482] width 259 height 42
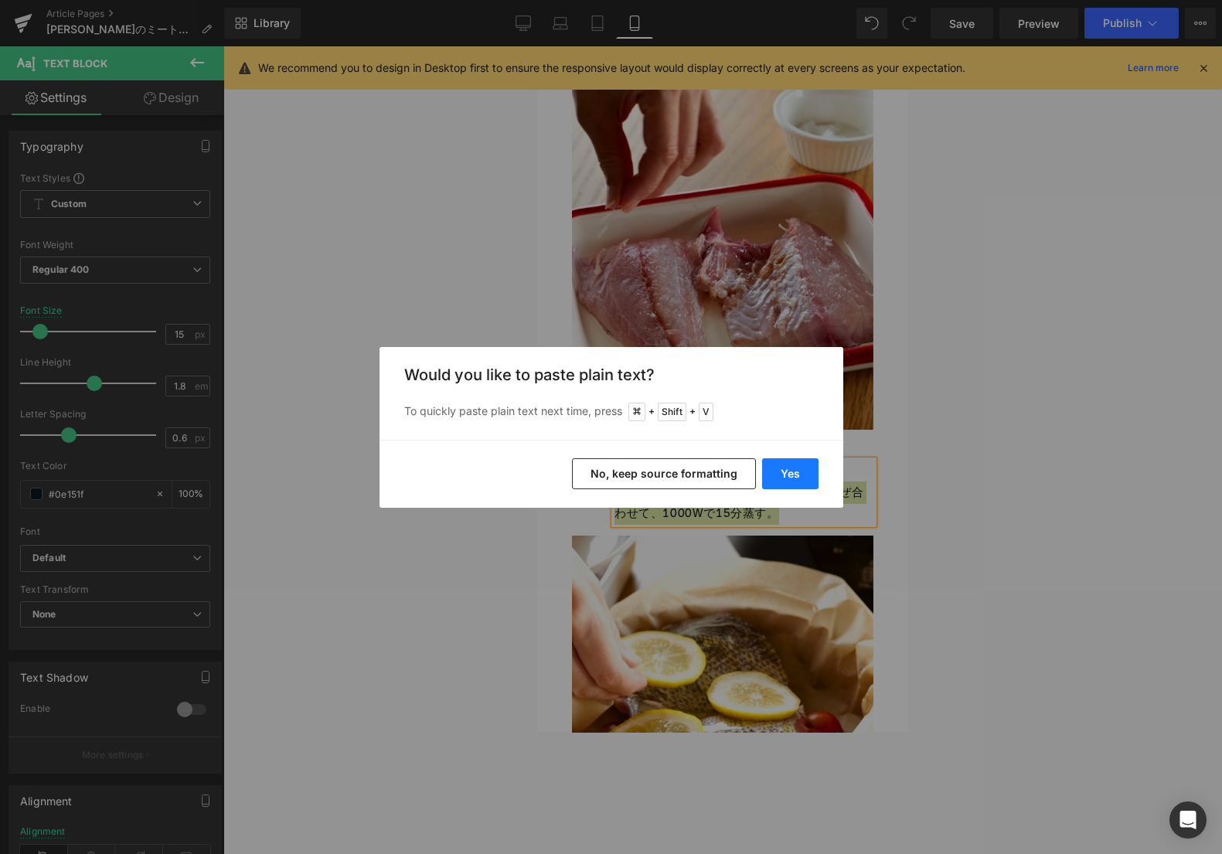
click at [772, 465] on button "Yes" at bounding box center [790, 473] width 56 height 31
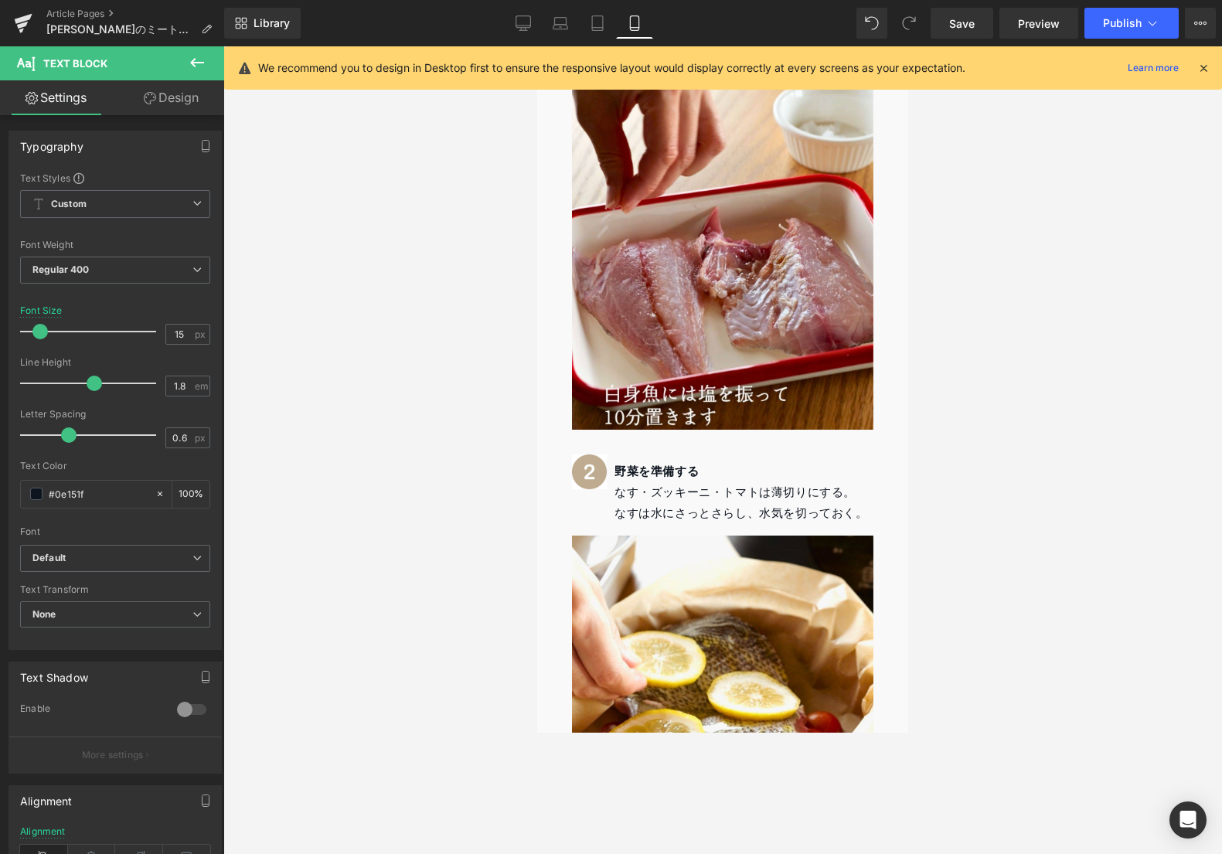
click at [945, 434] on div at bounding box center [722, 449] width 998 height 807
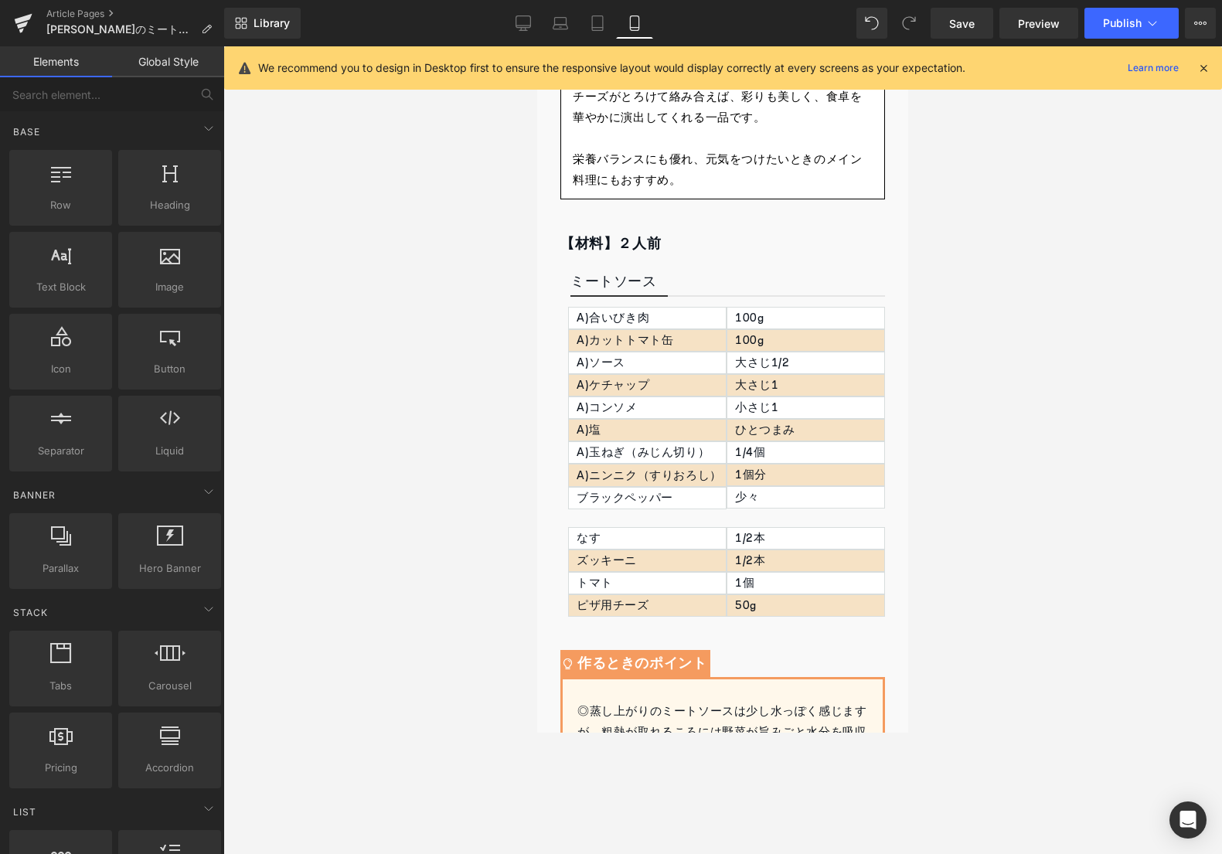
scroll to position [1049, 0]
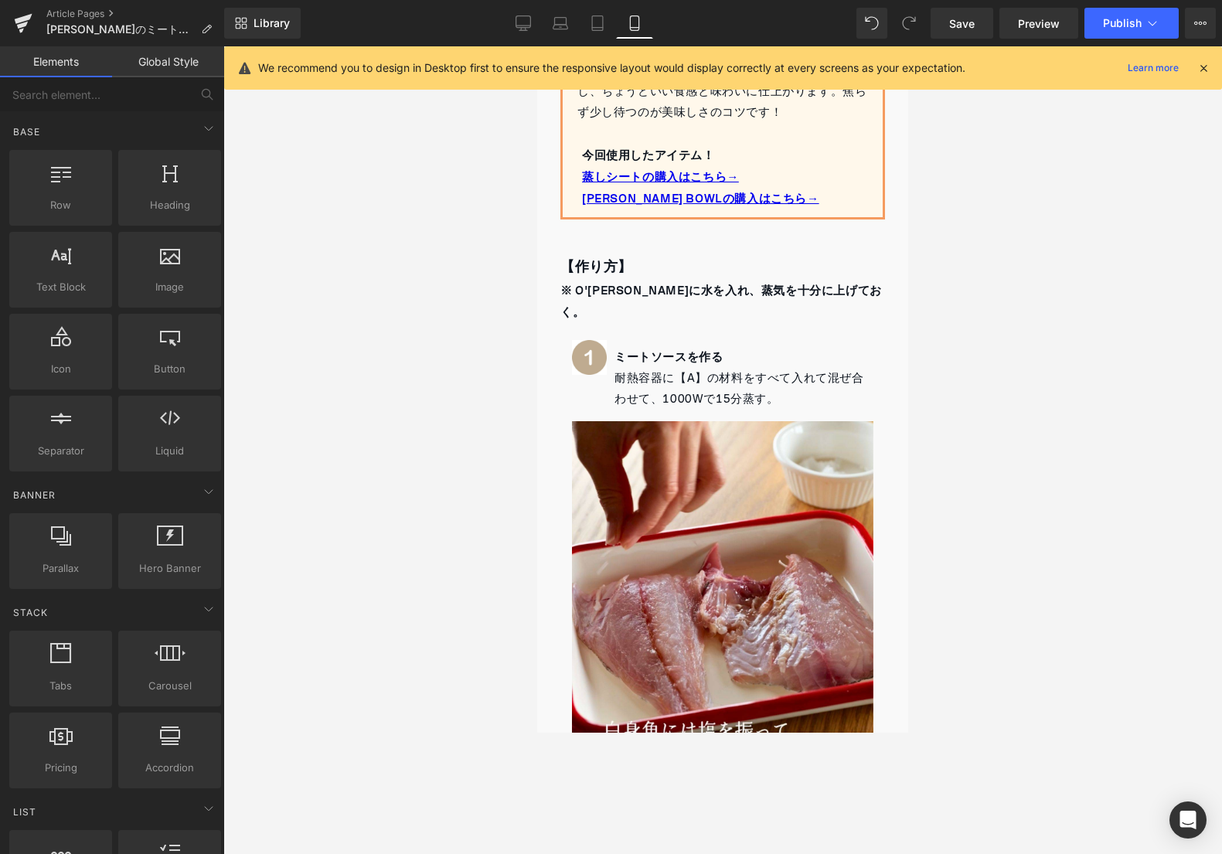
click at [802, 368] on p "耐熱容器に【A】の材料をすべて入れて混ぜ合わせて、1000Wで15分蒸す。" at bounding box center [743, 389] width 259 height 42
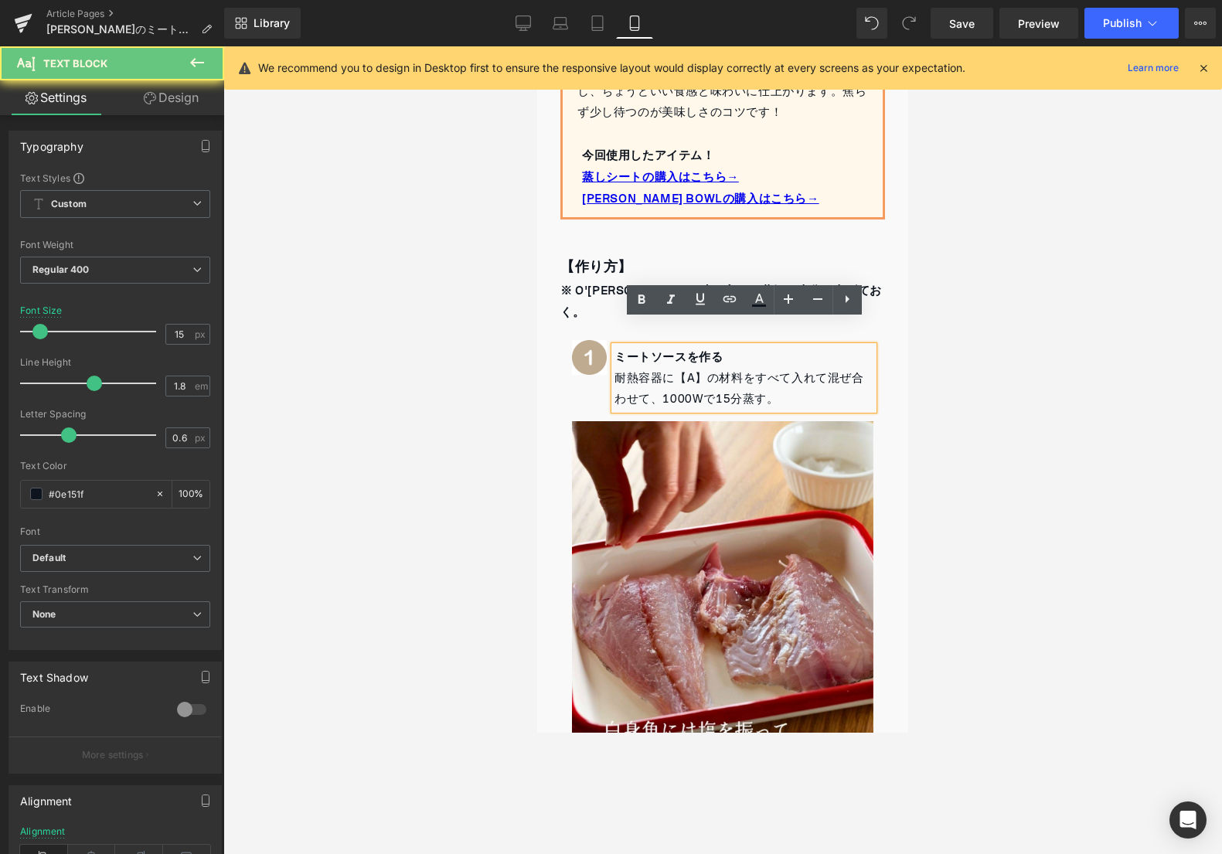
click at [828, 368] on p "耐熱容器に【A】の材料をすべて入れて混ぜ合わせて、1000Wで15分蒸す。" at bounding box center [743, 389] width 259 height 42
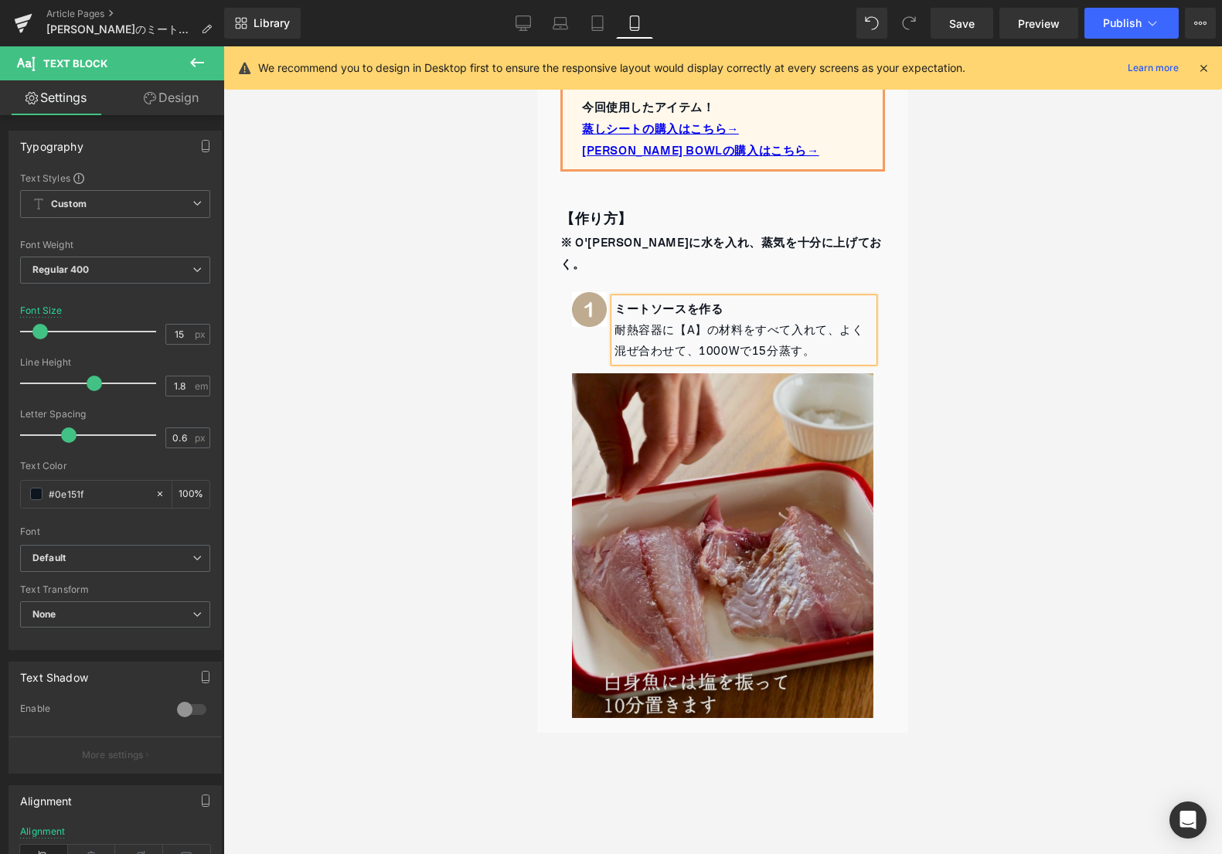
scroll to position [1423, 0]
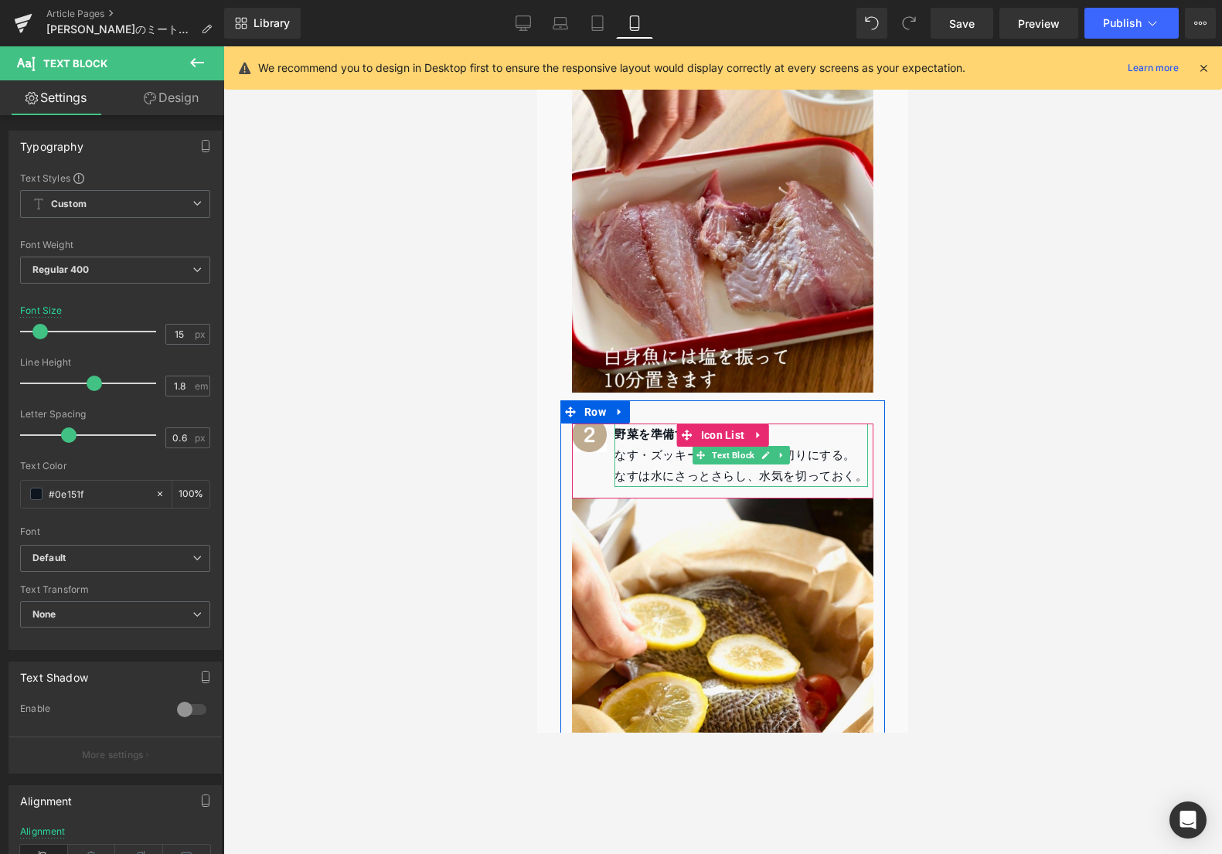
click at [623, 445] on p "なす・ズッキーニ・トマトは薄切りにする。" at bounding box center [740, 455] width 253 height 21
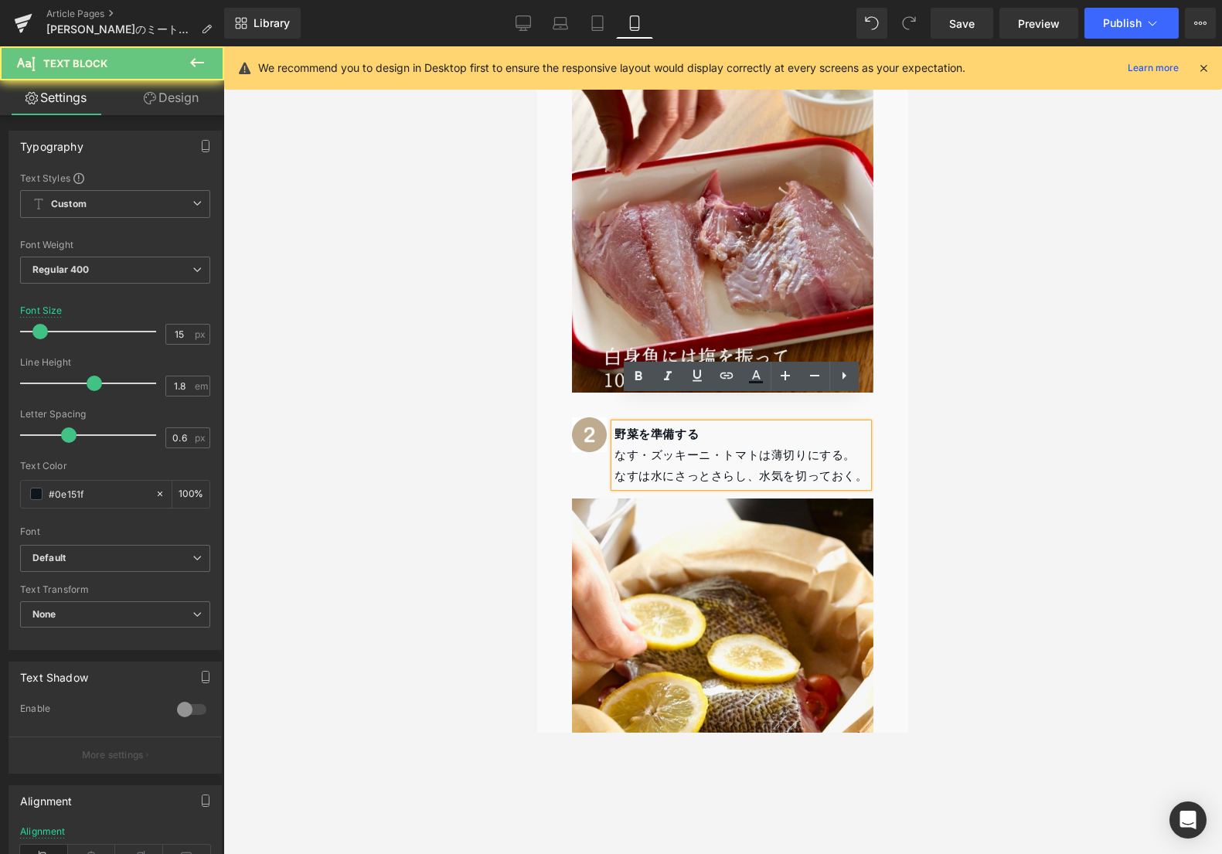
click at [620, 445] on p "なす・ズッキーニ・トマトは薄切りにする。" at bounding box center [740, 455] width 253 height 21
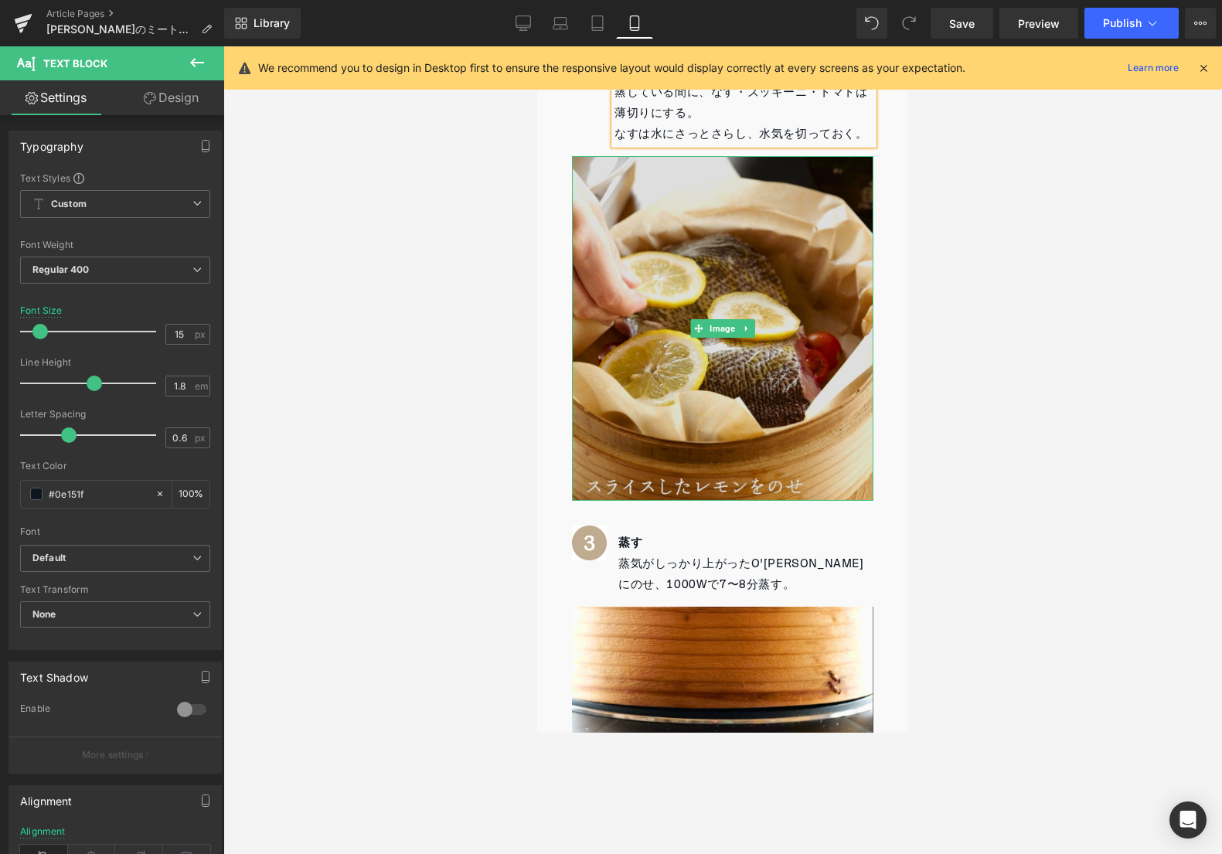
scroll to position [1928, 0]
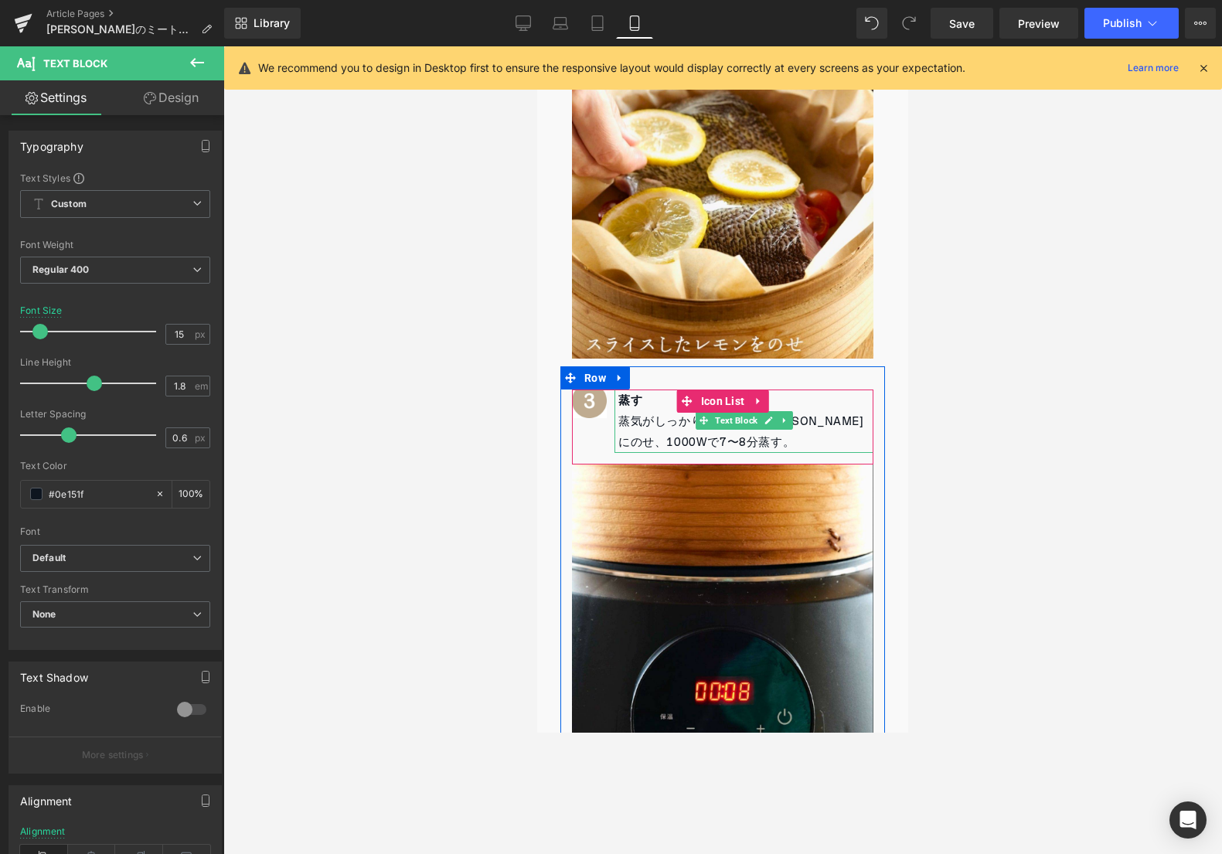
drag, startPoint x: 637, startPoint y: 379, endPoint x: 631, endPoint y: 372, distance: 8.8
click at [636, 389] on p "蒸す" at bounding box center [745, 400] width 255 height 22
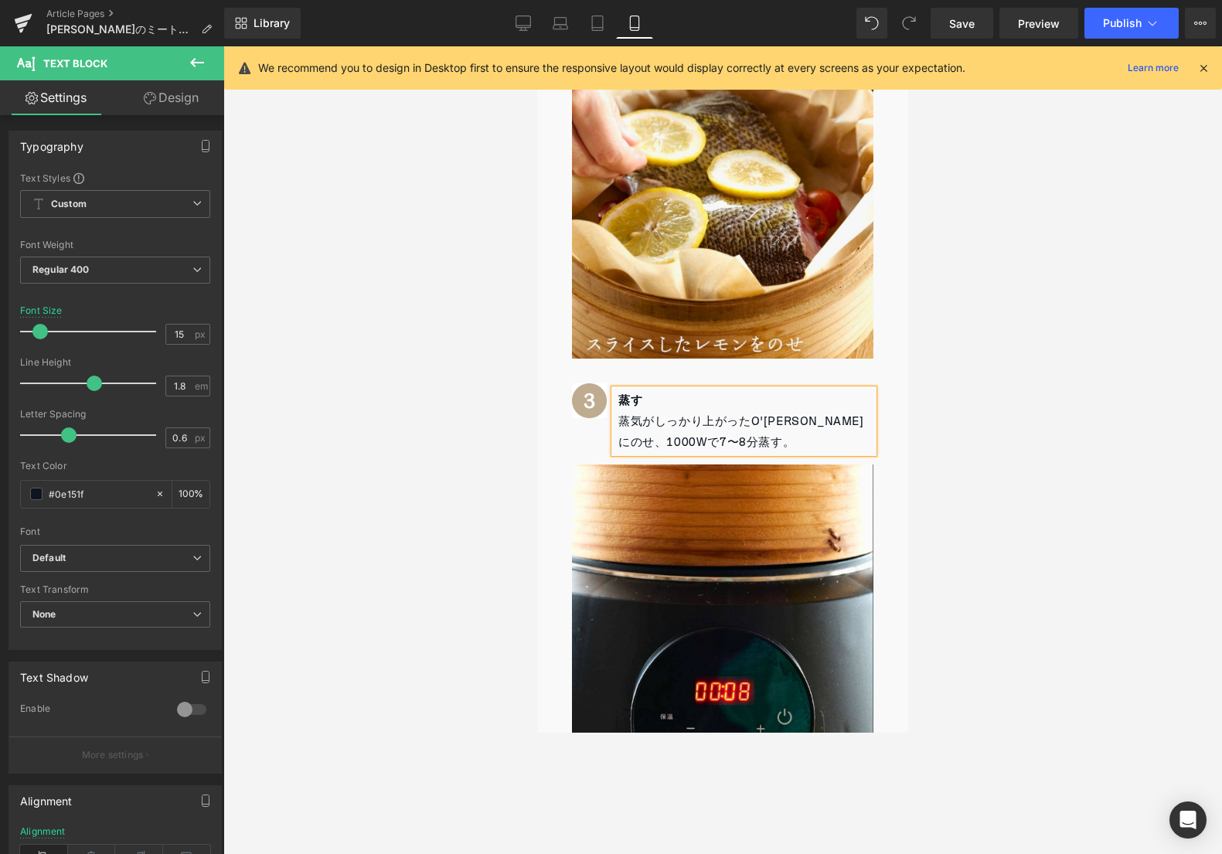
click at [631, 389] on strong "蒸す" at bounding box center [630, 400] width 24 height 22
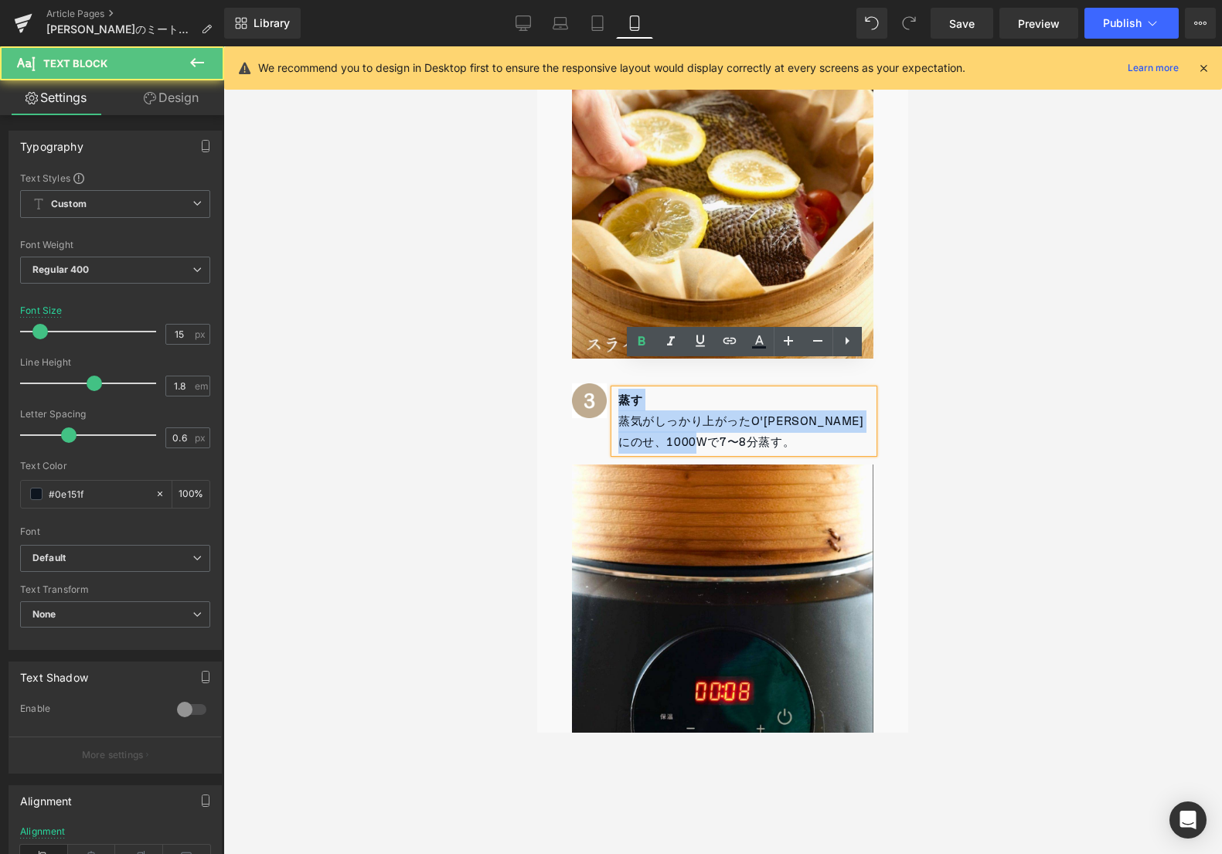
drag, startPoint x: 617, startPoint y: 376, endPoint x: 762, endPoint y: 432, distance: 155.6
click at [762, 432] on ul "Image 蒸す 蒸気がしっかり上がったO'[PERSON_NAME]にのせ、1000Wで7〜8分蒸す。 Text Block" at bounding box center [722, 426] width 301 height 75
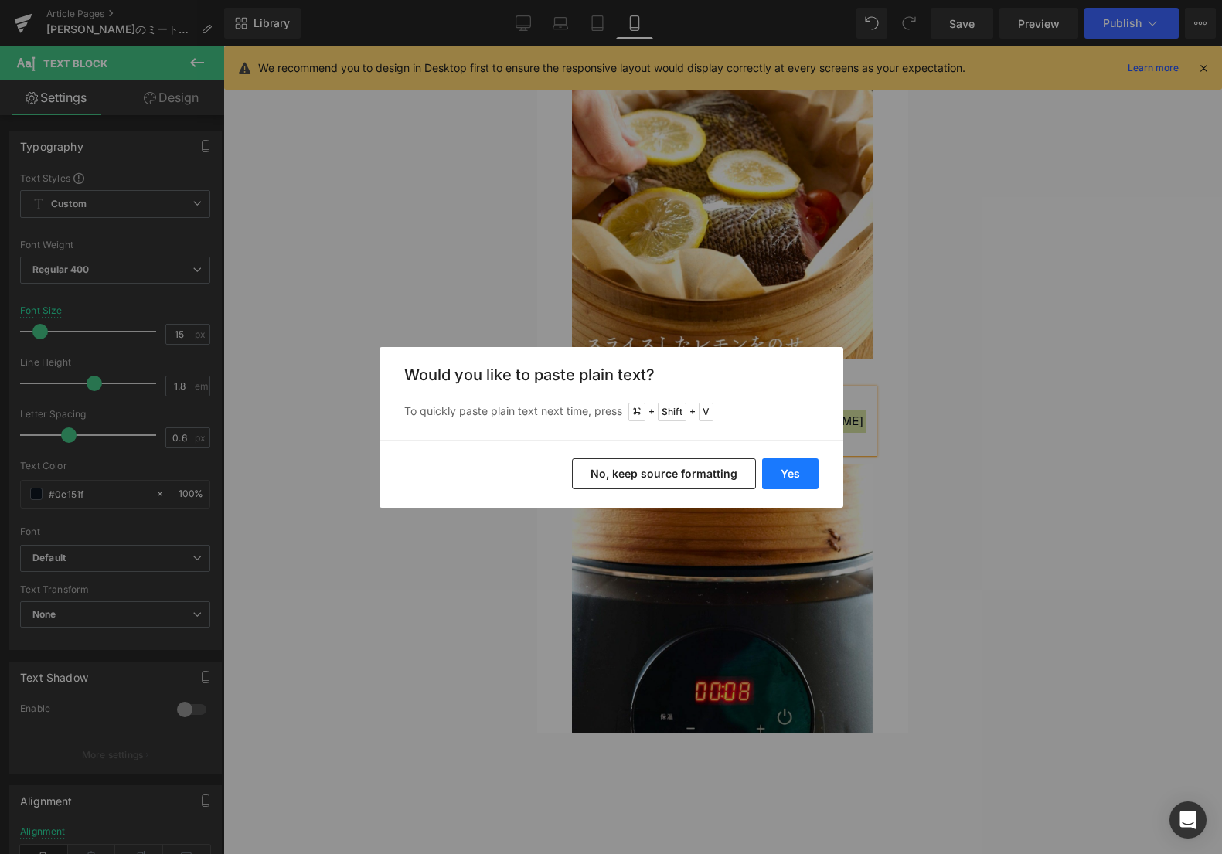
click at [778, 478] on button "Yes" at bounding box center [790, 473] width 56 height 31
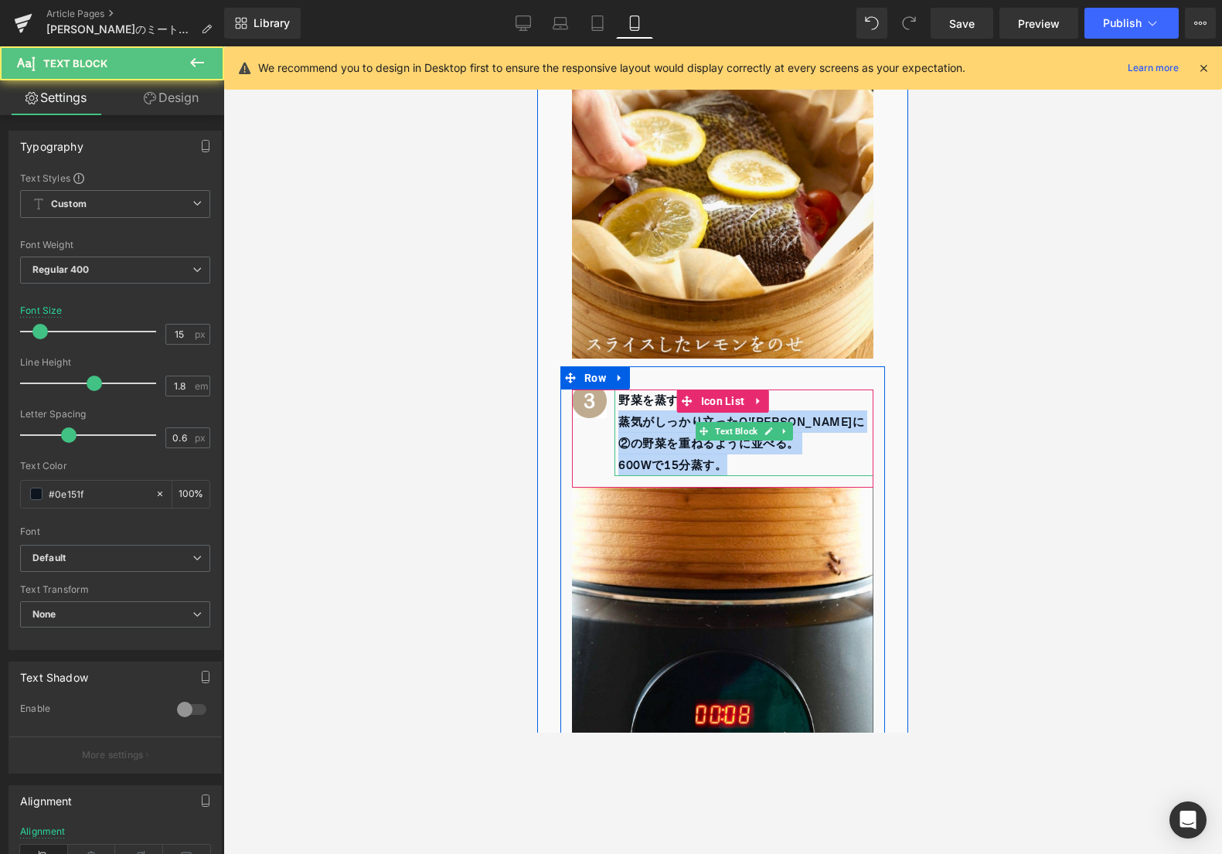
drag, startPoint x: 621, startPoint y: 394, endPoint x: 729, endPoint y: 440, distance: 117.0
click at [729, 440] on div "野菜を蒸す 蒸気がしっかり立ったO'[PERSON_NAME]に②の野菜を重ねるように並べる。 600Wで15分蒸す。" at bounding box center [743, 432] width 259 height 87
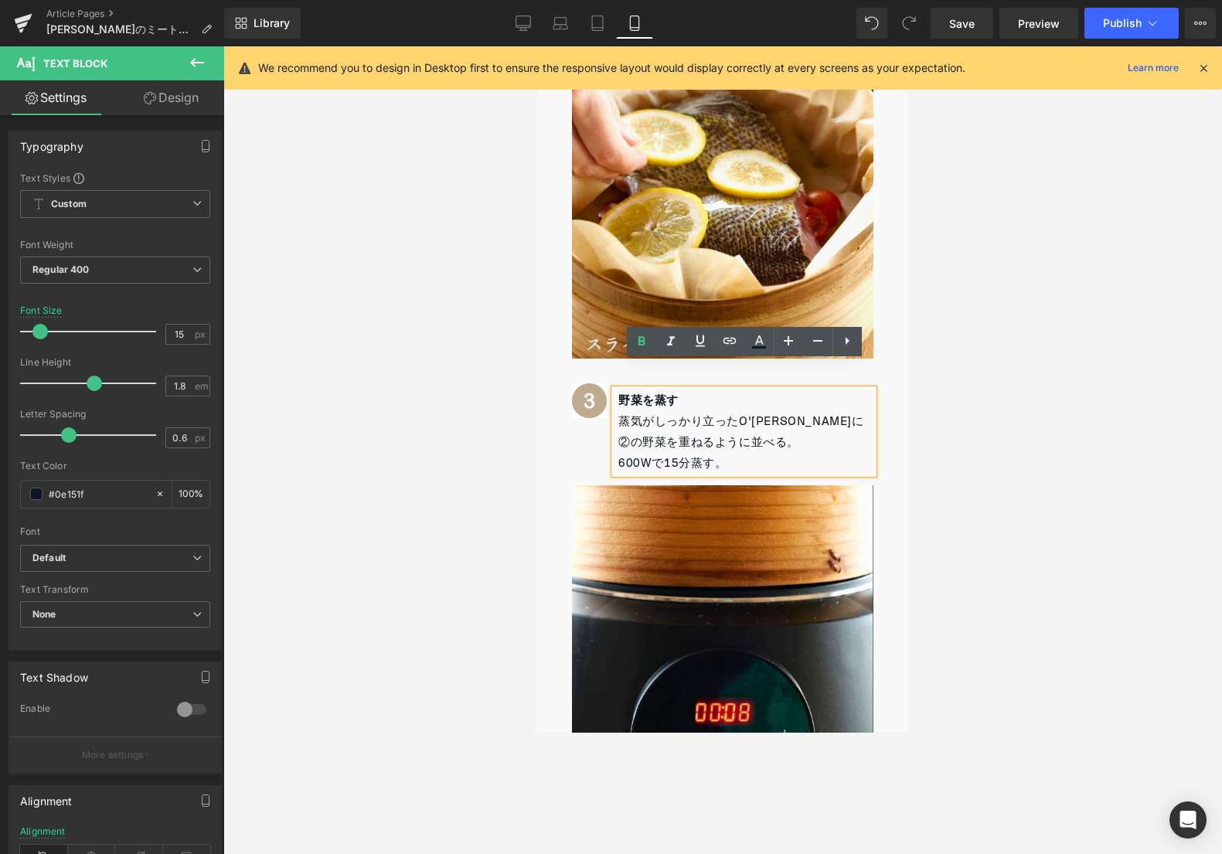
click at [685, 414] on p "蒸気がしっかり立ったO'[PERSON_NAME]に②の野菜を重ねるように並べる。" at bounding box center [745, 432] width 255 height 42
click at [619, 411] on p "蒸気がしっかり立ったO'[PERSON_NAME]に②の野菜を重ねるように並べる。" at bounding box center [745, 432] width 255 height 42
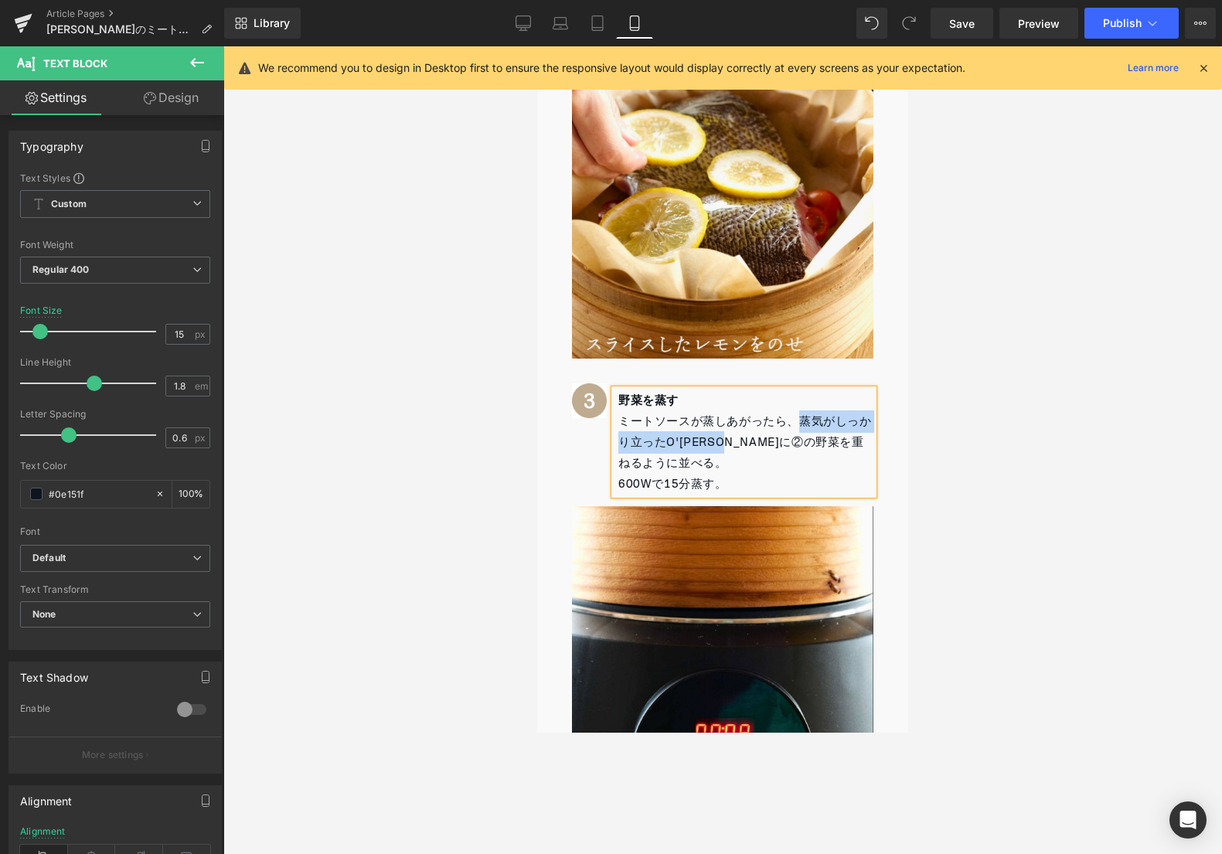
drag, startPoint x: 800, startPoint y: 391, endPoint x: 746, endPoint y: 414, distance: 58.8
click at [746, 414] on span "蒸気がしっかり立ったO'[PERSON_NAME]に②の野菜を重ねるように並べる。" at bounding box center [744, 442] width 253 height 64
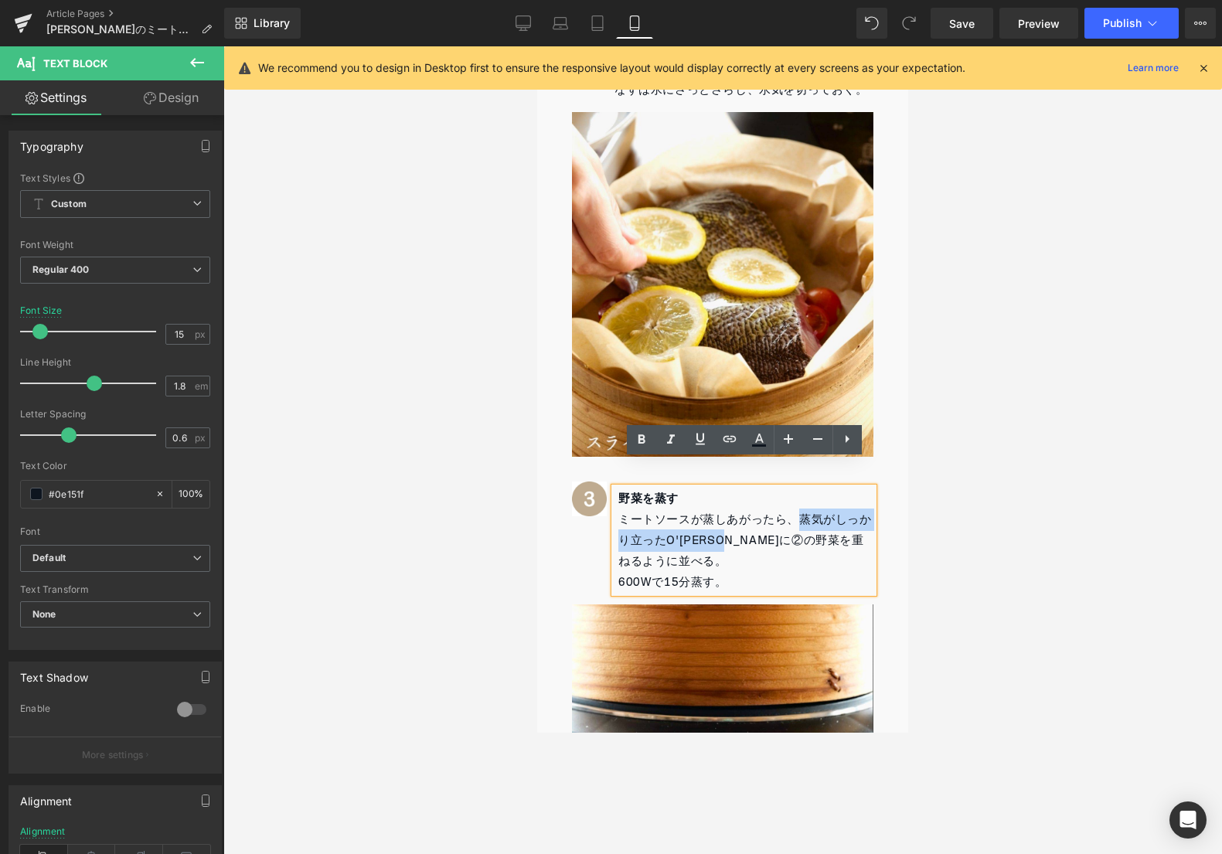
scroll to position [1850, 0]
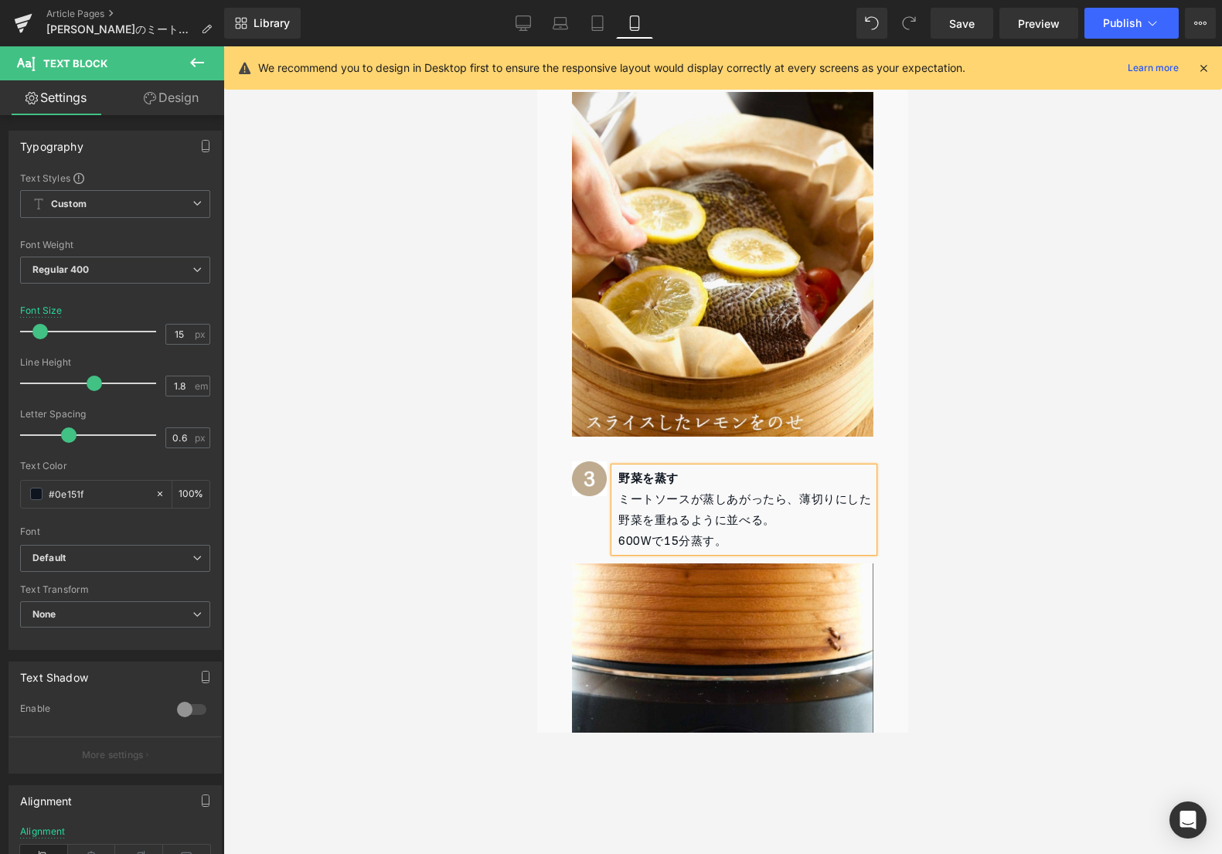
click at [785, 497] on p "ミートソースが蒸しあがったら、薄切りにした[PERSON_NAME]を重ねるように並べる。" at bounding box center [745, 510] width 255 height 42
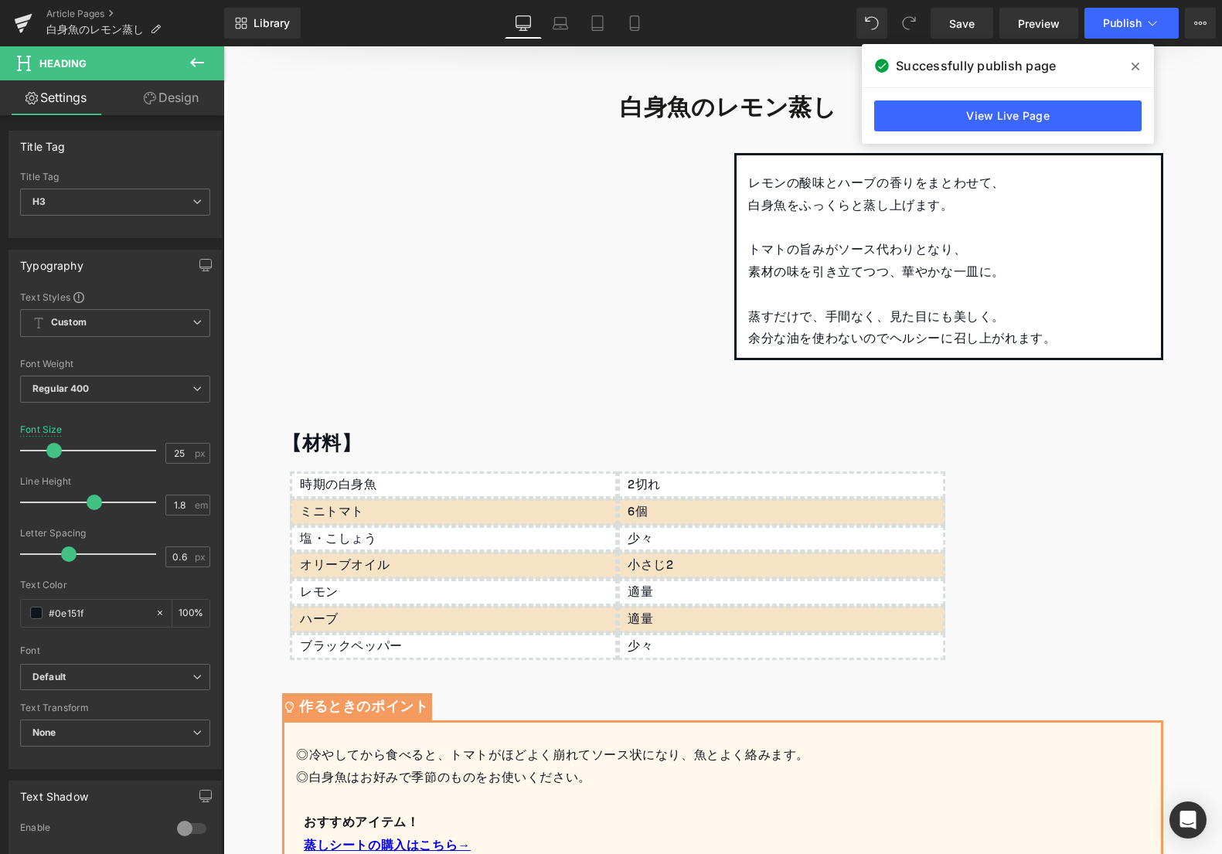
click at [1135, 63] on icon at bounding box center [1135, 66] width 8 height 12
